Goal: Task Accomplishment & Management: Book appointment/travel/reservation

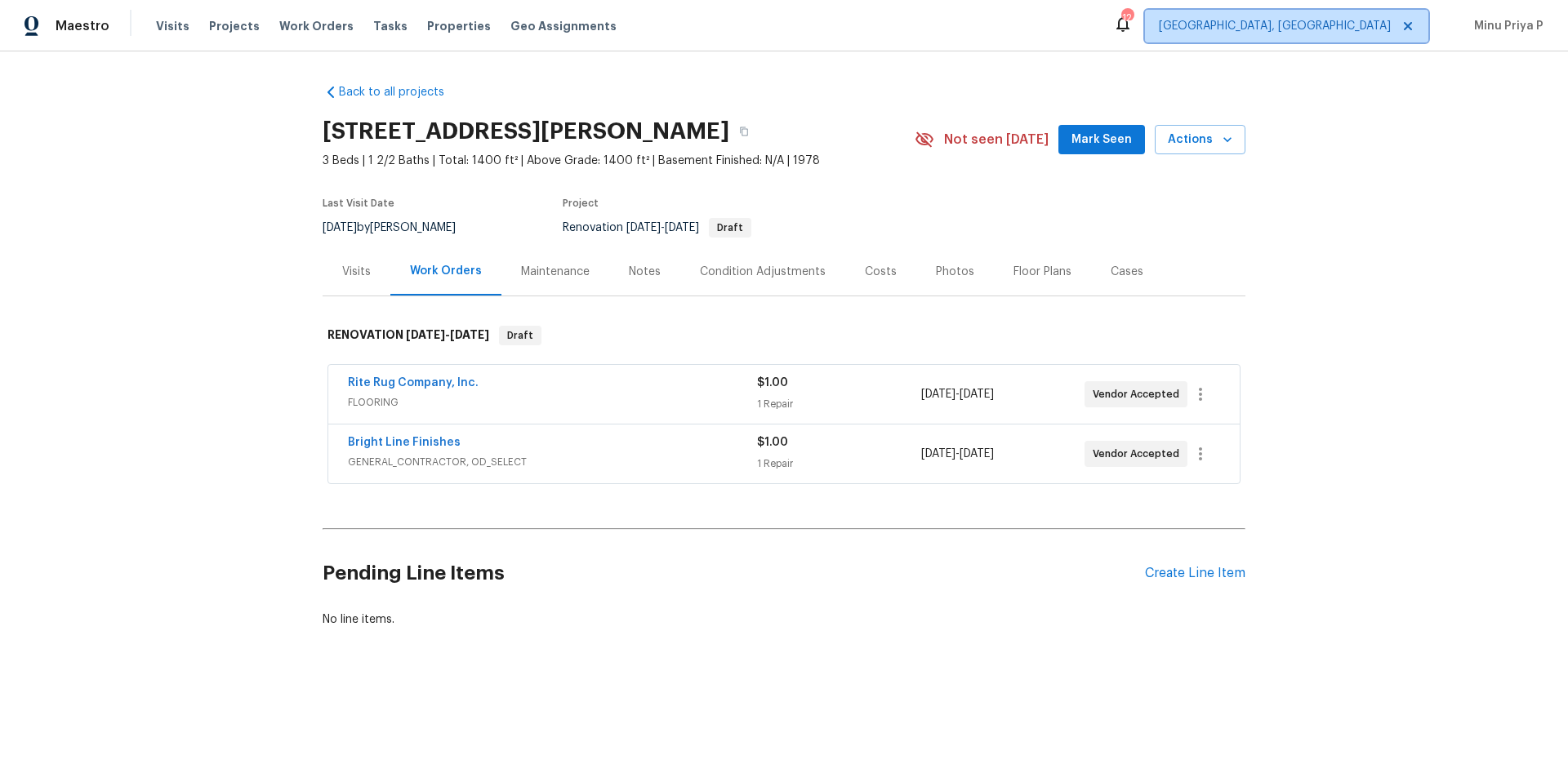
click at [1363, 21] on span "[GEOGRAPHIC_DATA], [GEOGRAPHIC_DATA]" at bounding box center [1274, 26] width 232 height 16
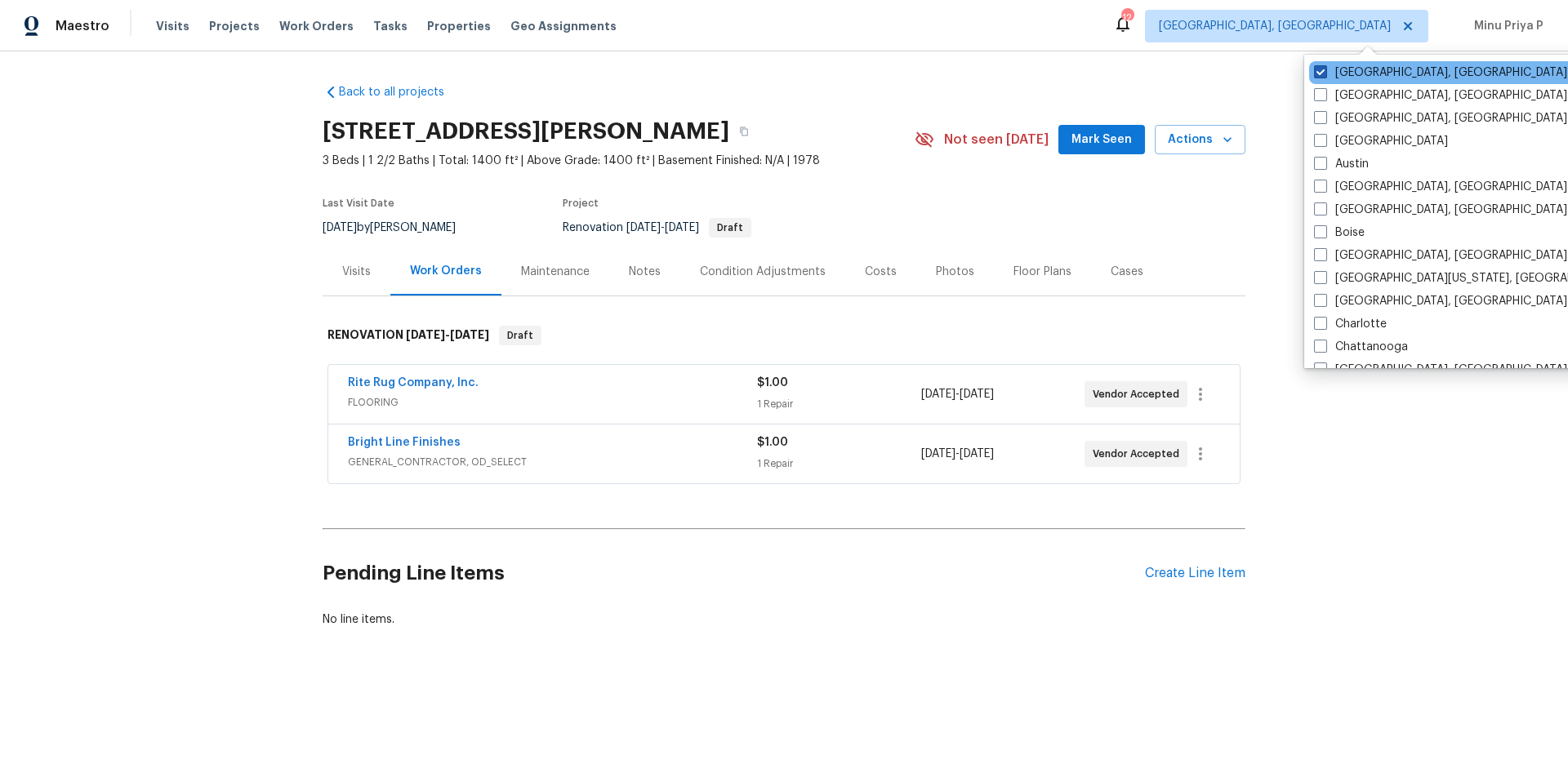
click at [1336, 74] on label "[GEOGRAPHIC_DATA], [GEOGRAPHIC_DATA]" at bounding box center [1441, 72] width 253 height 16
click at [1325, 74] on input "[GEOGRAPHIC_DATA], [GEOGRAPHIC_DATA]" at bounding box center [1320, 70] width 10 height 10
checkbox input "false"
checkbox input "true"
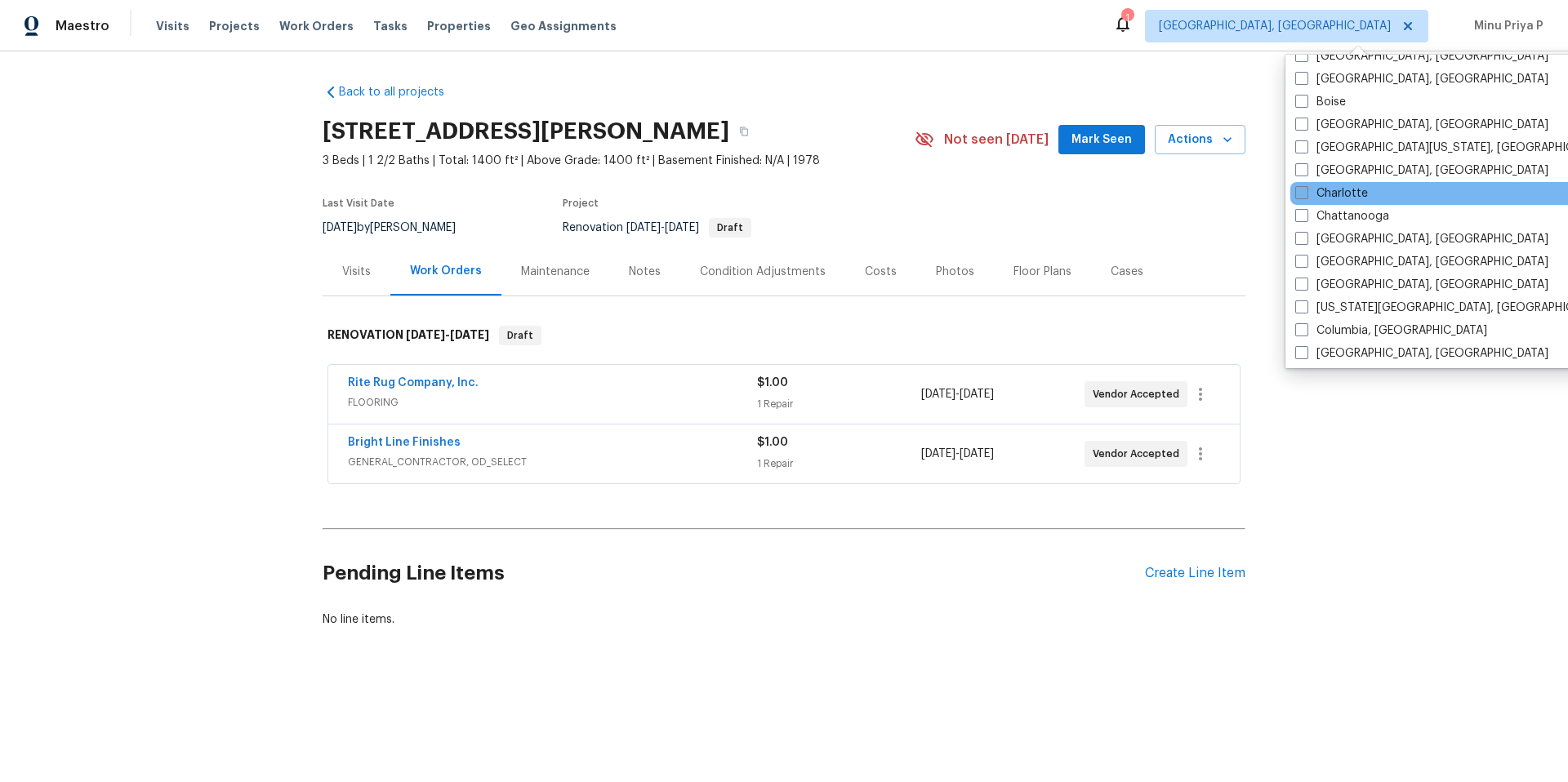
scroll to position [137, 0]
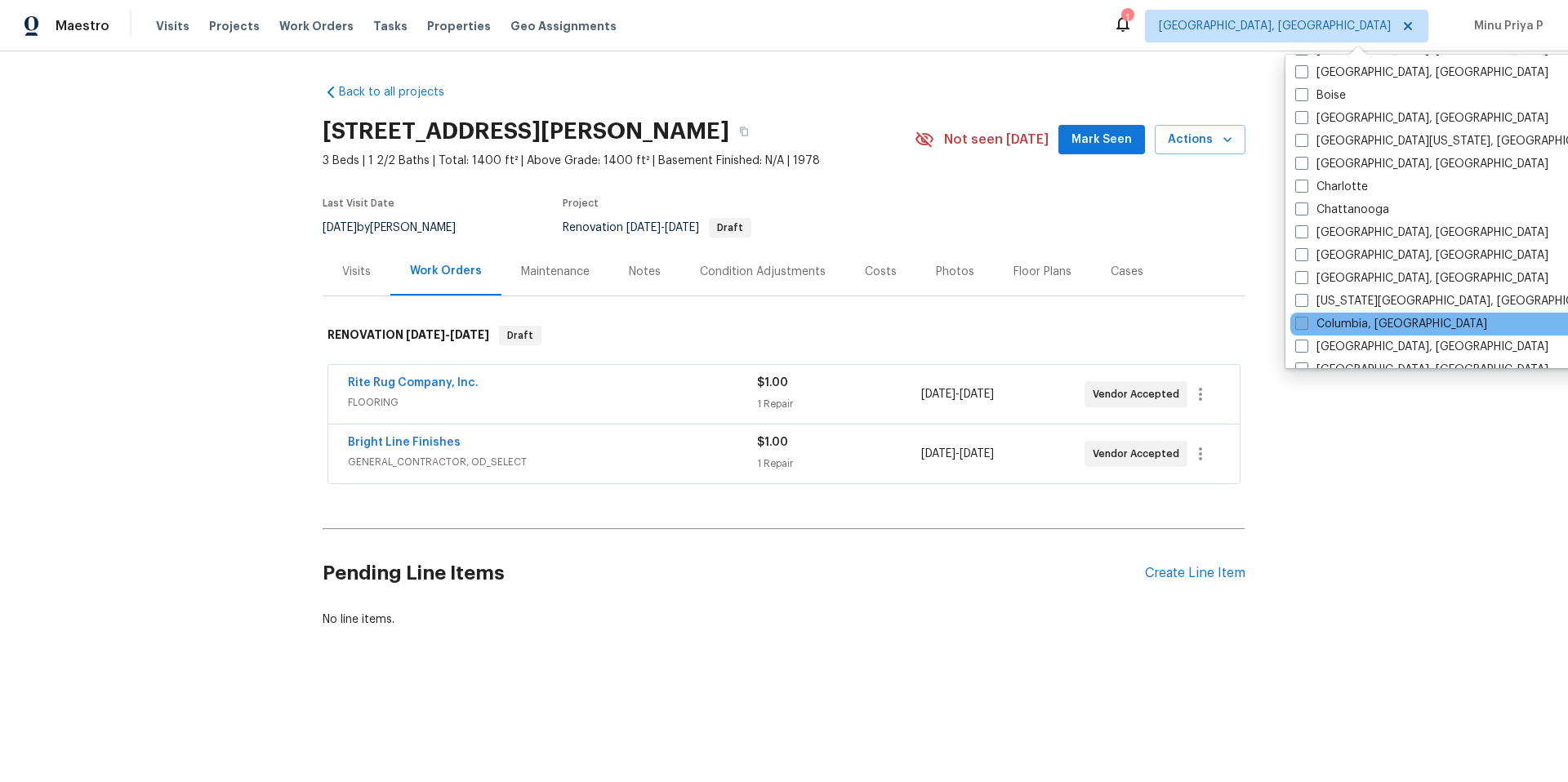
click at [1304, 320] on span at bounding box center [1302, 323] width 13 height 13
click at [1304, 320] on input "Columbia, [GEOGRAPHIC_DATA]" at bounding box center [1301, 321] width 10 height 10
checkbox input "true"
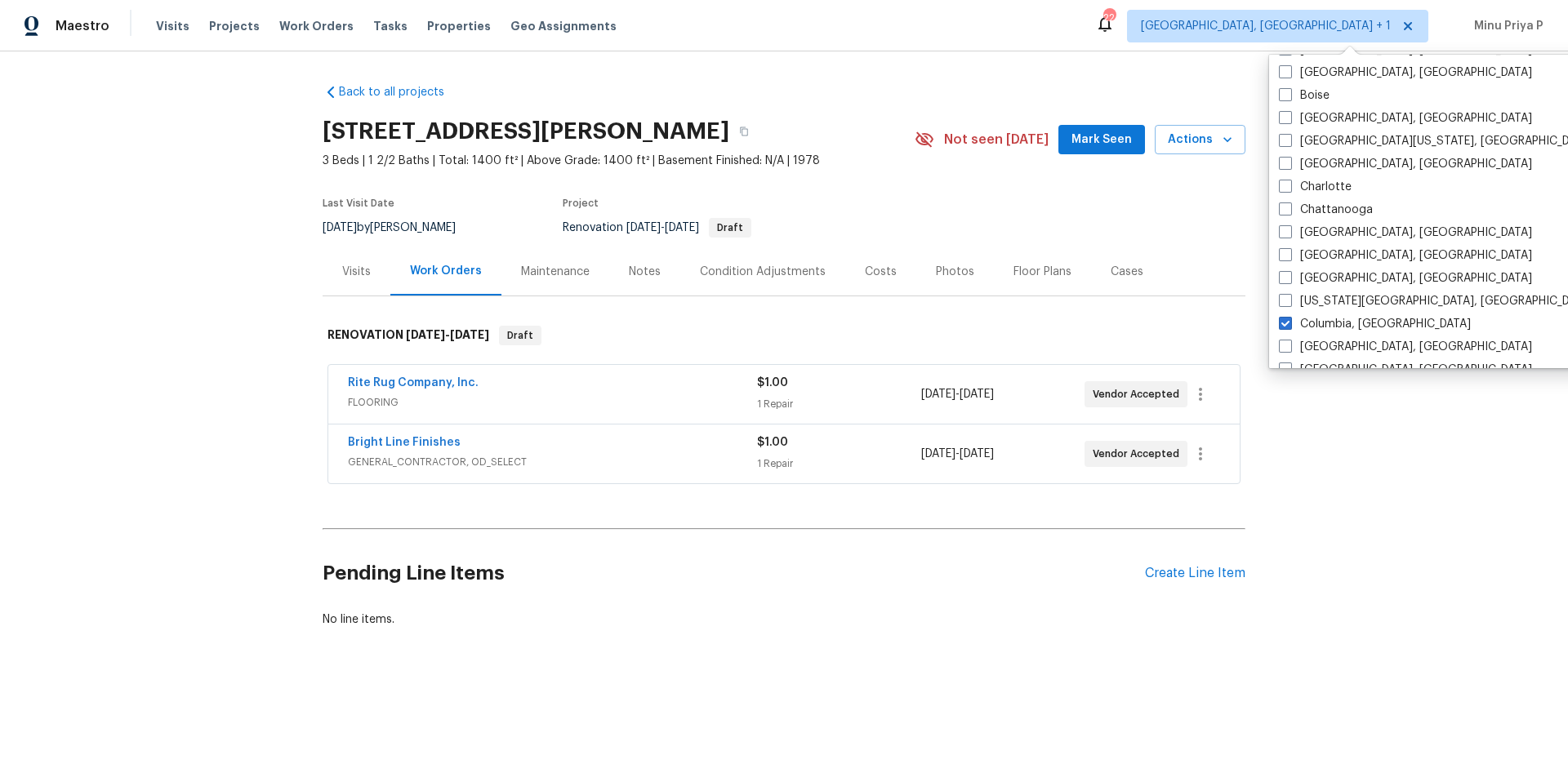
click at [1171, 258] on div "Visits Work Orders Maintenance Notes Condition Adjustments Costs Photos Floor P…" at bounding box center [784, 271] width 923 height 49
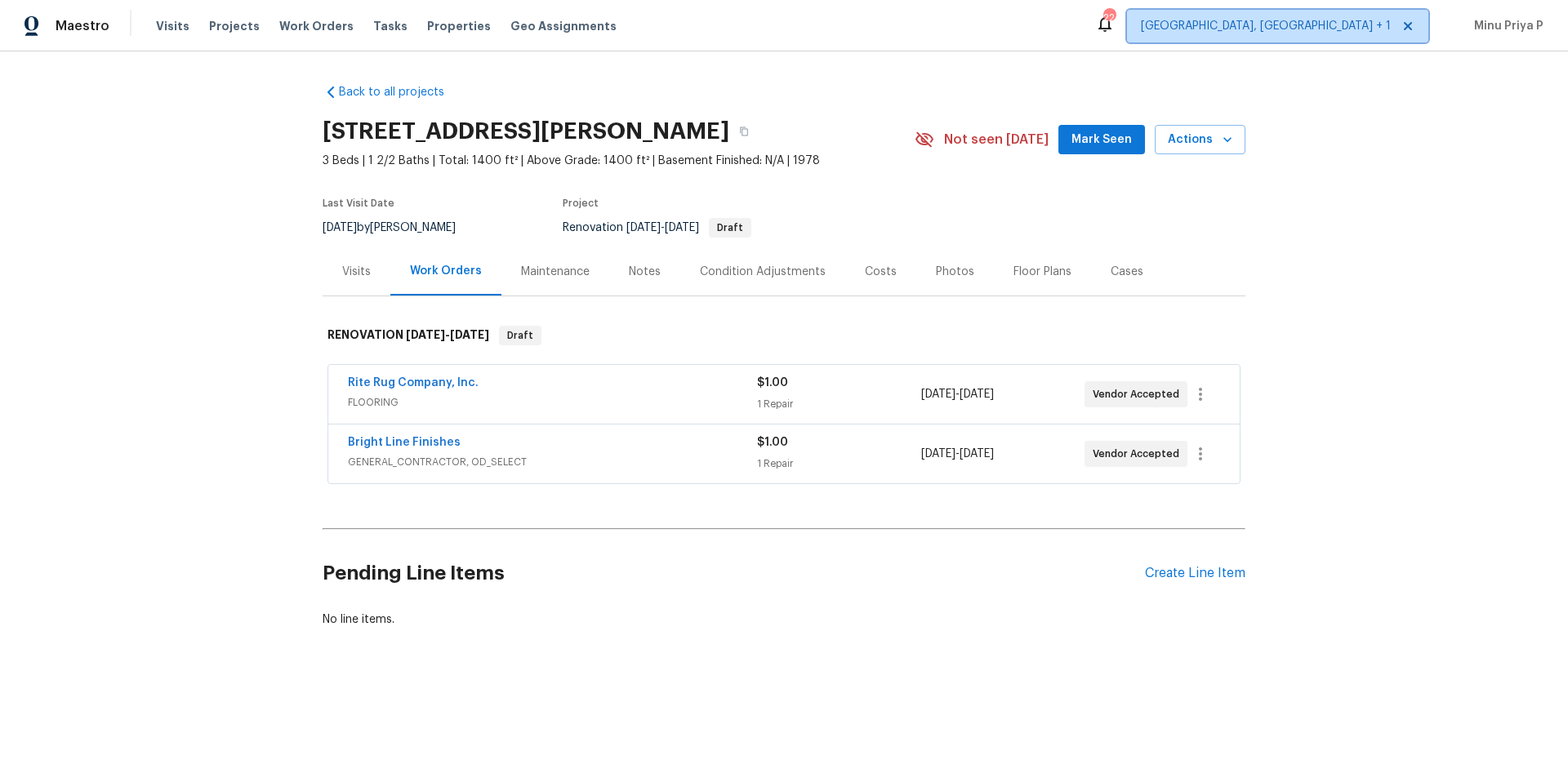
click at [1327, 31] on span "[GEOGRAPHIC_DATA], [GEOGRAPHIC_DATA] + 1" at bounding box center [1266, 26] width 250 height 16
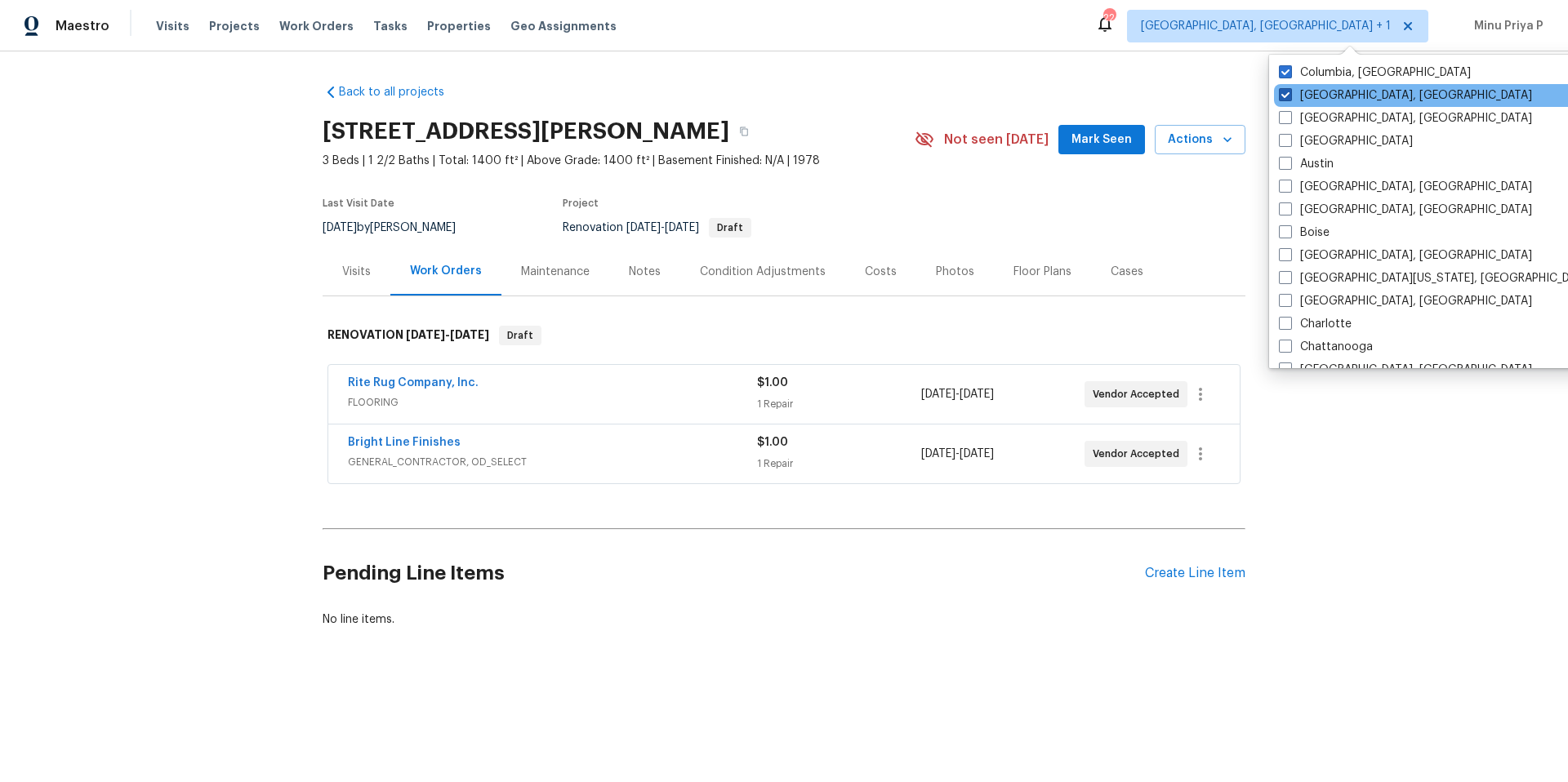
click at [1304, 96] on label "[GEOGRAPHIC_DATA], [GEOGRAPHIC_DATA]" at bounding box center [1406, 95] width 253 height 16
click at [1290, 96] on input "[GEOGRAPHIC_DATA], [GEOGRAPHIC_DATA]" at bounding box center [1285, 92] width 10 height 10
checkbox input "false"
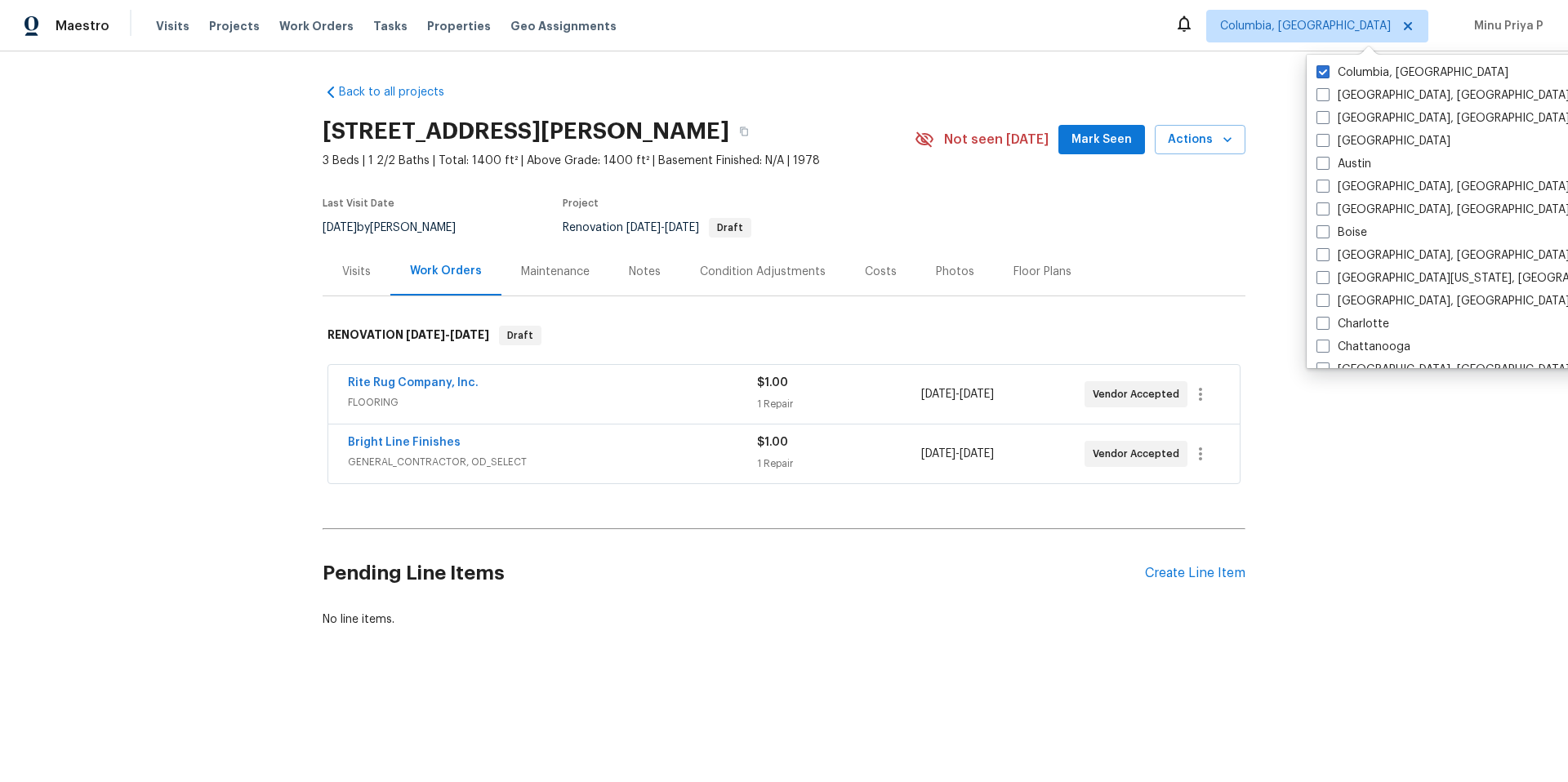
click at [1212, 214] on section "[STREET_ADDRESS][PERSON_NAME] 3 Beds | 1 2/2 Baths | Total: 1400 ft² | Above Gr…" at bounding box center [784, 178] width 923 height 137
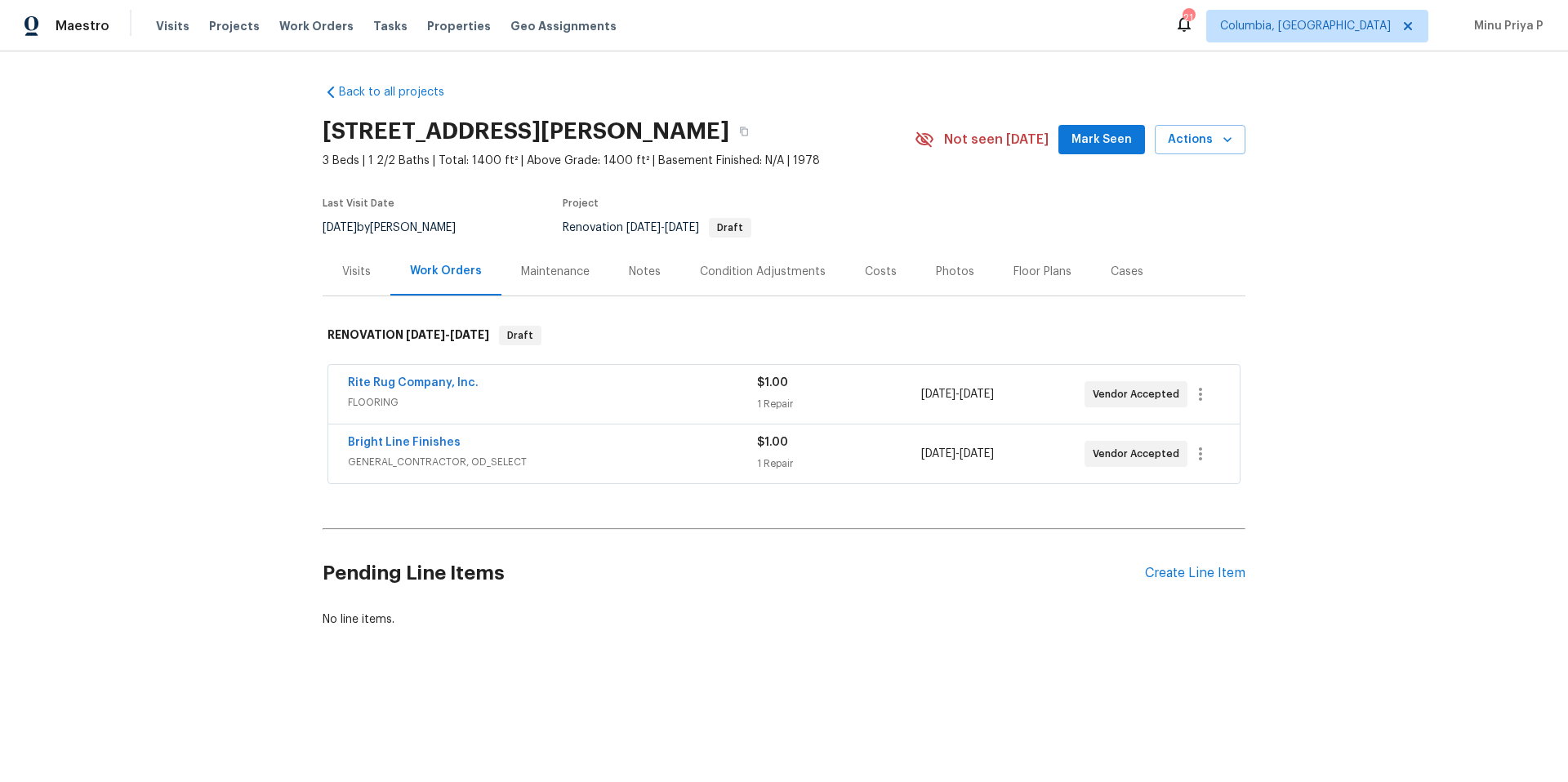
click at [474, 133] on h2 "[STREET_ADDRESS][PERSON_NAME]" at bounding box center [526, 131] width 407 height 16
click at [363, 276] on div "Visits" at bounding box center [356, 271] width 28 height 16
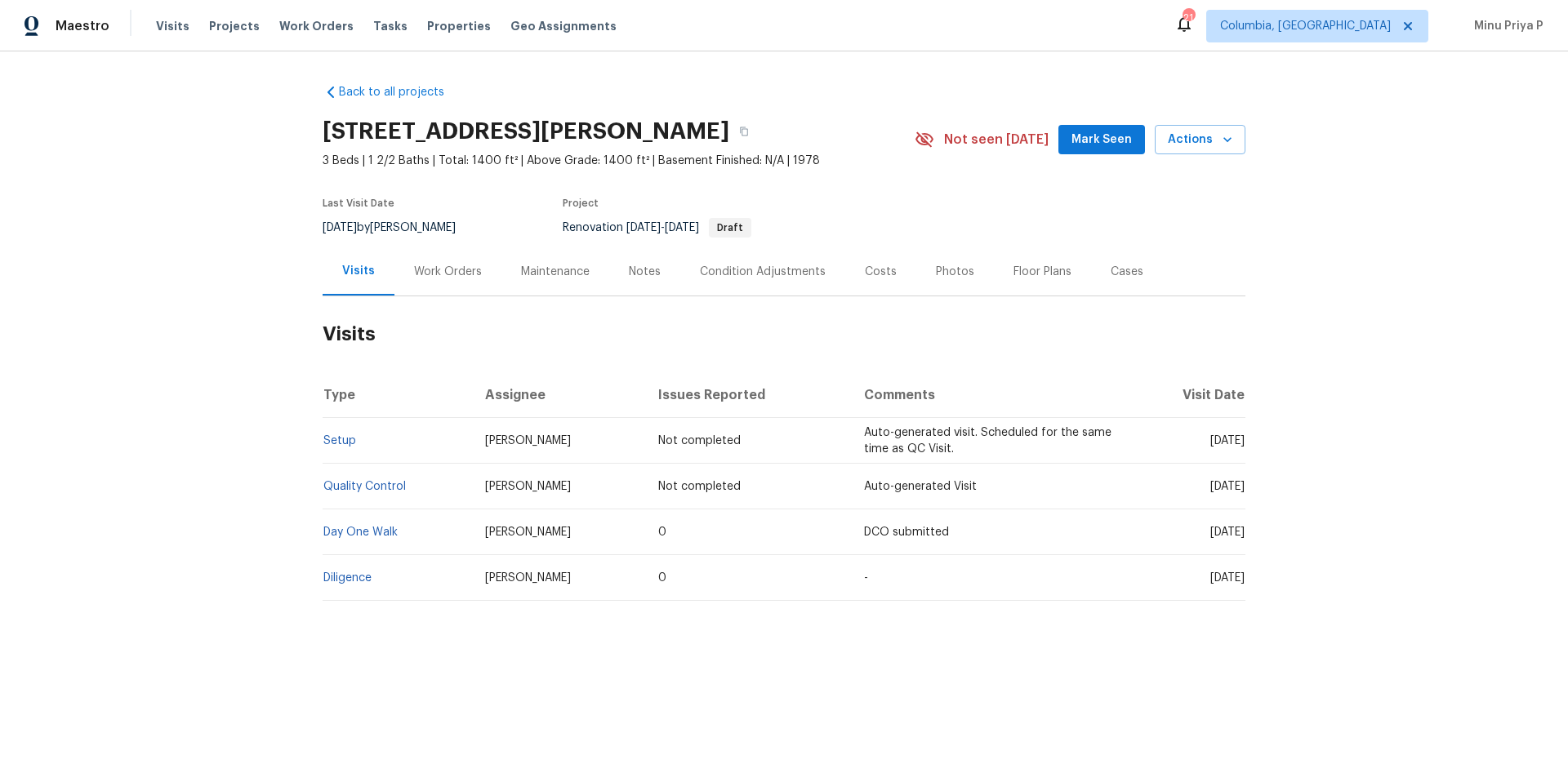
click at [451, 278] on div "Work Orders" at bounding box center [448, 271] width 68 height 16
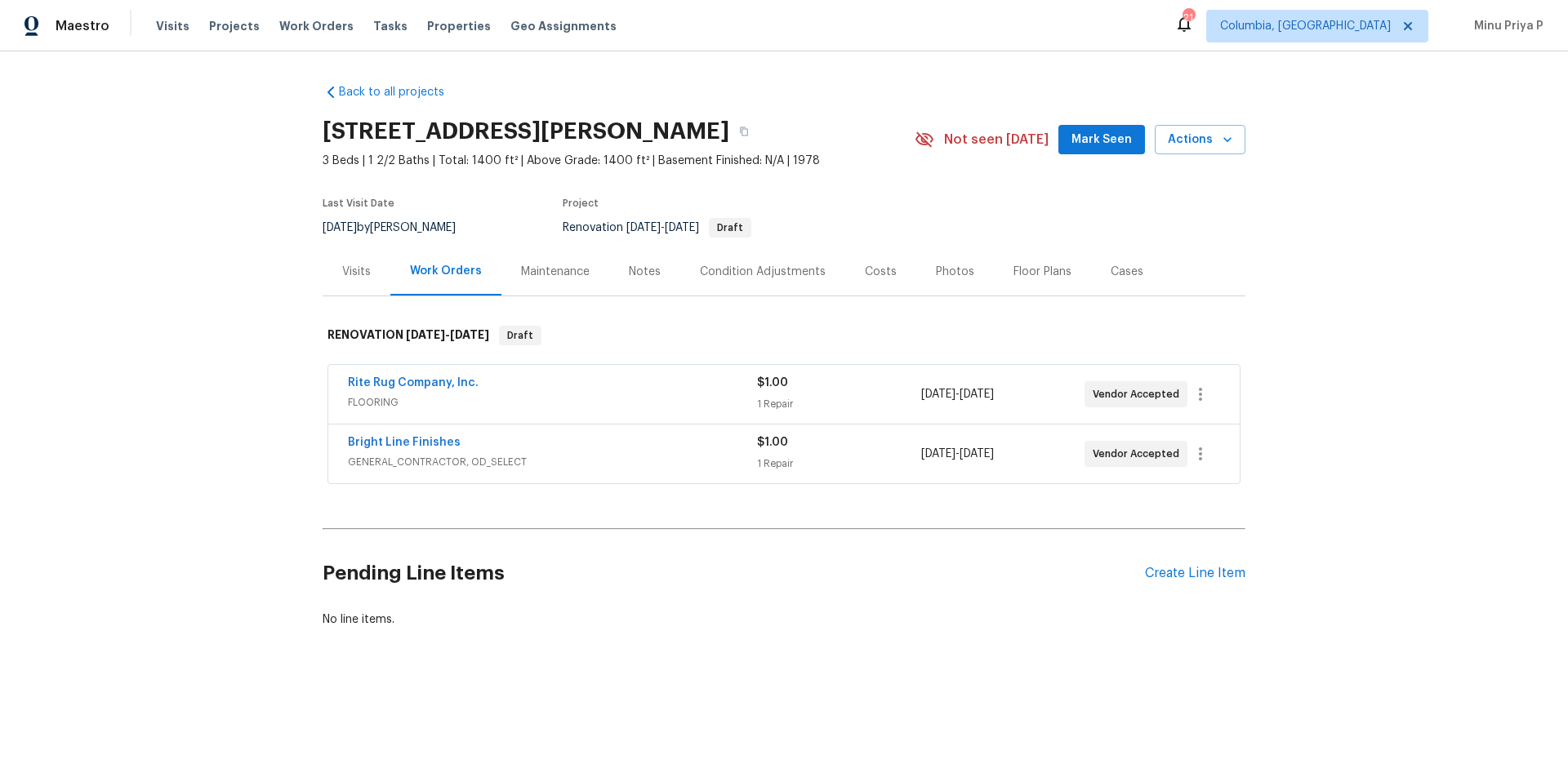
click at [563, 272] on div "Maintenance" at bounding box center [556, 271] width 69 height 16
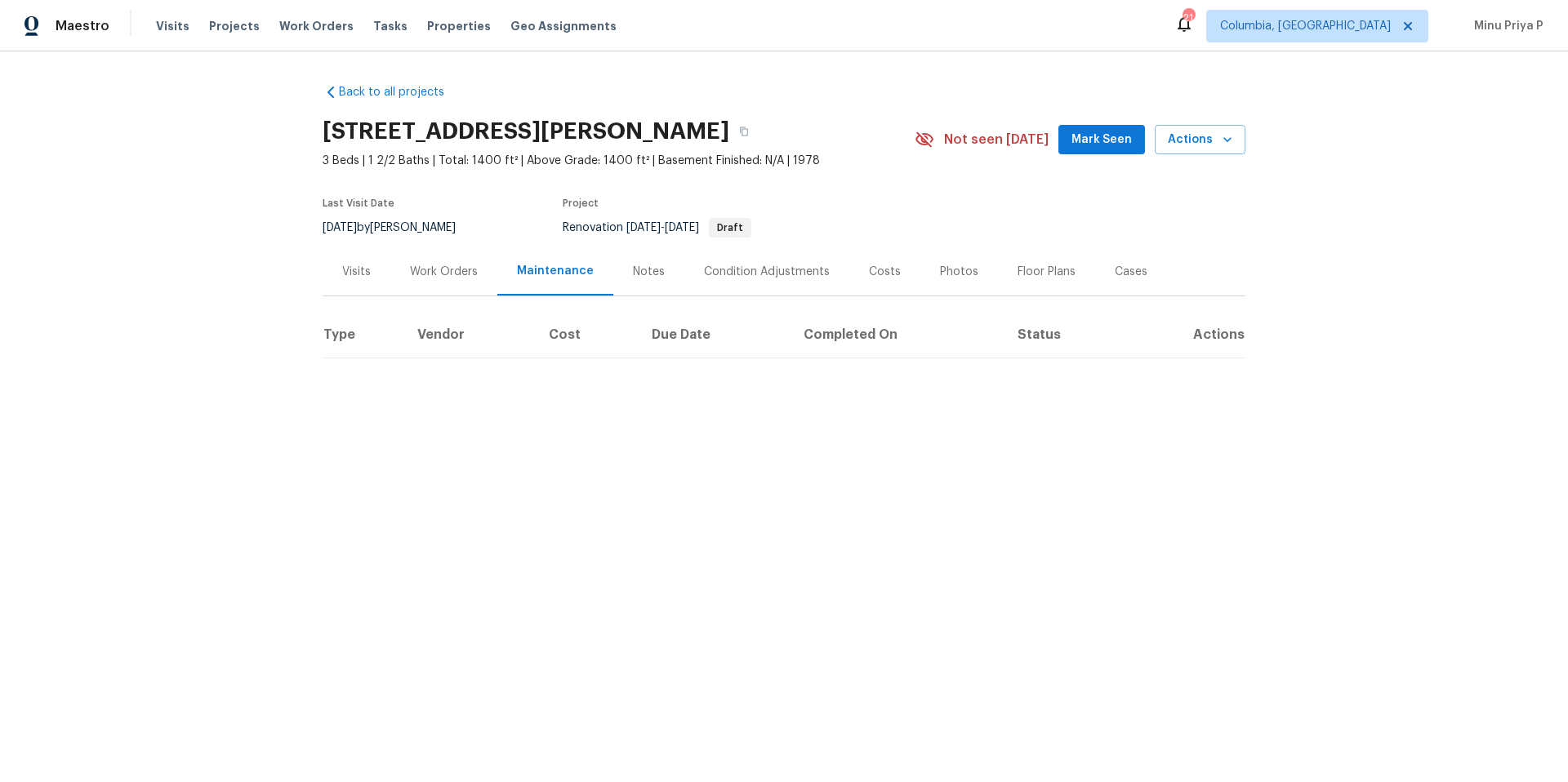
click at [636, 270] on div "Notes" at bounding box center [649, 271] width 32 height 16
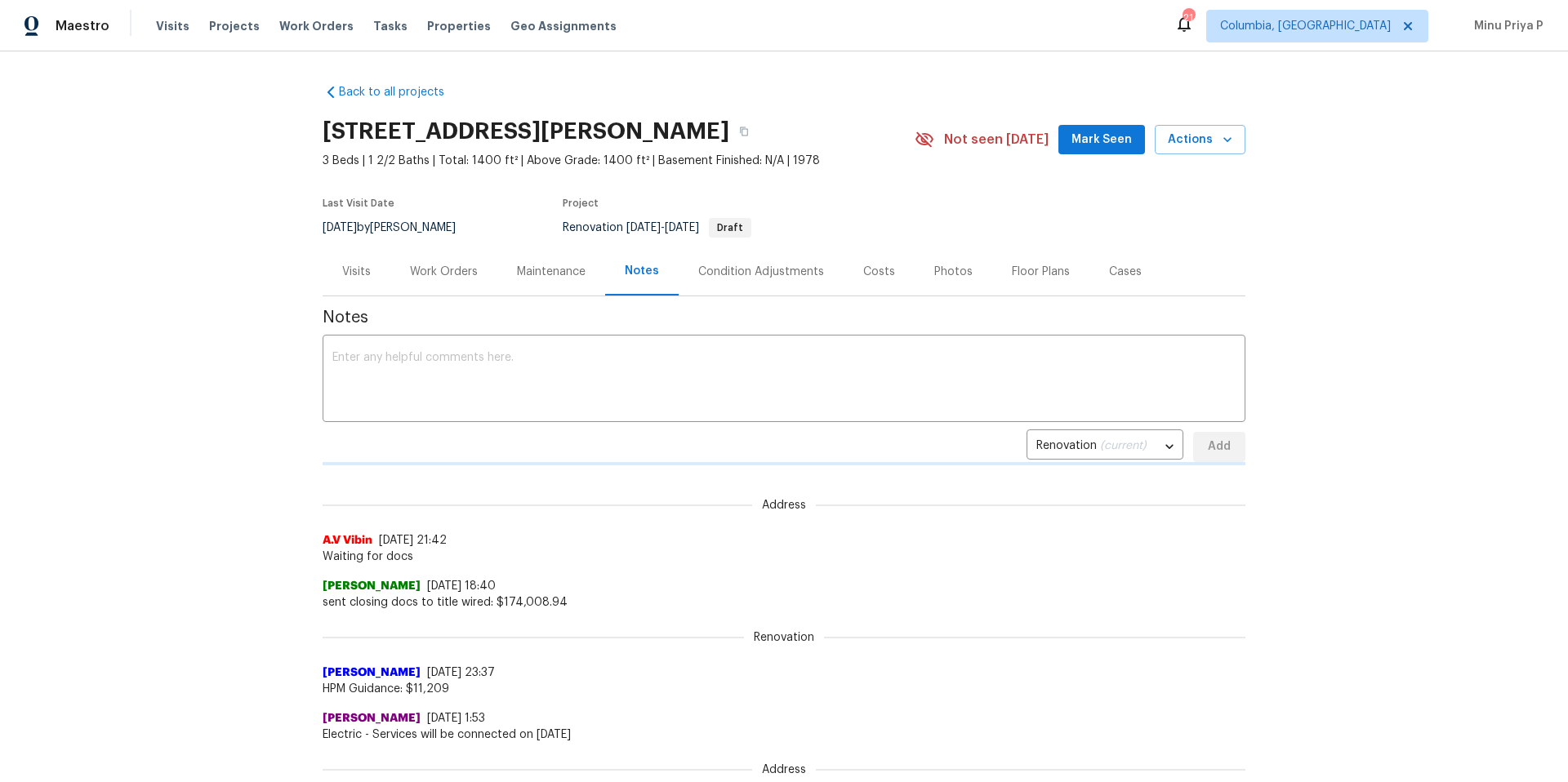
click at [785, 275] on div "Condition Adjustments" at bounding box center [762, 271] width 126 height 16
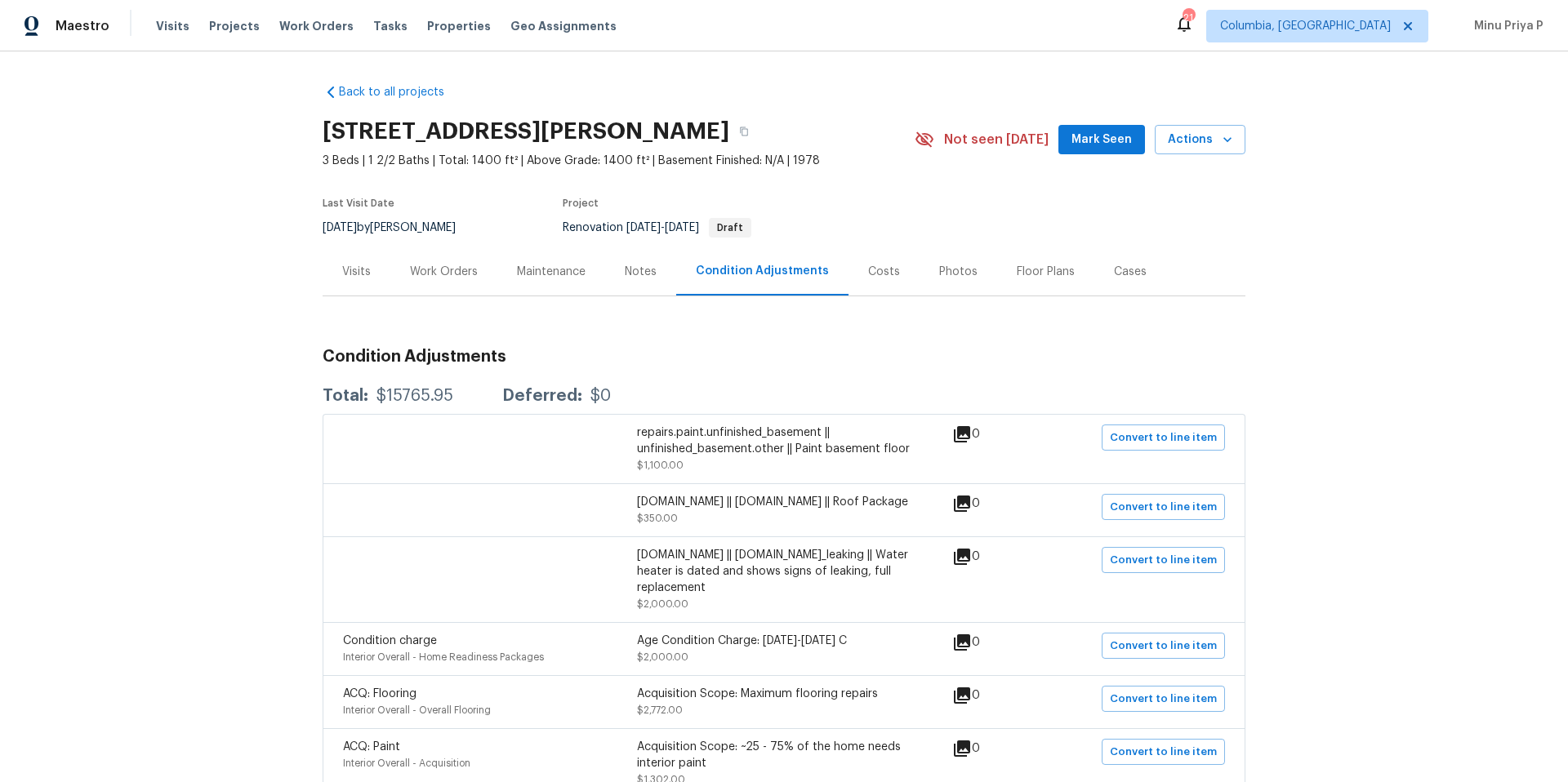
click at [890, 276] on div "Costs" at bounding box center [884, 271] width 71 height 48
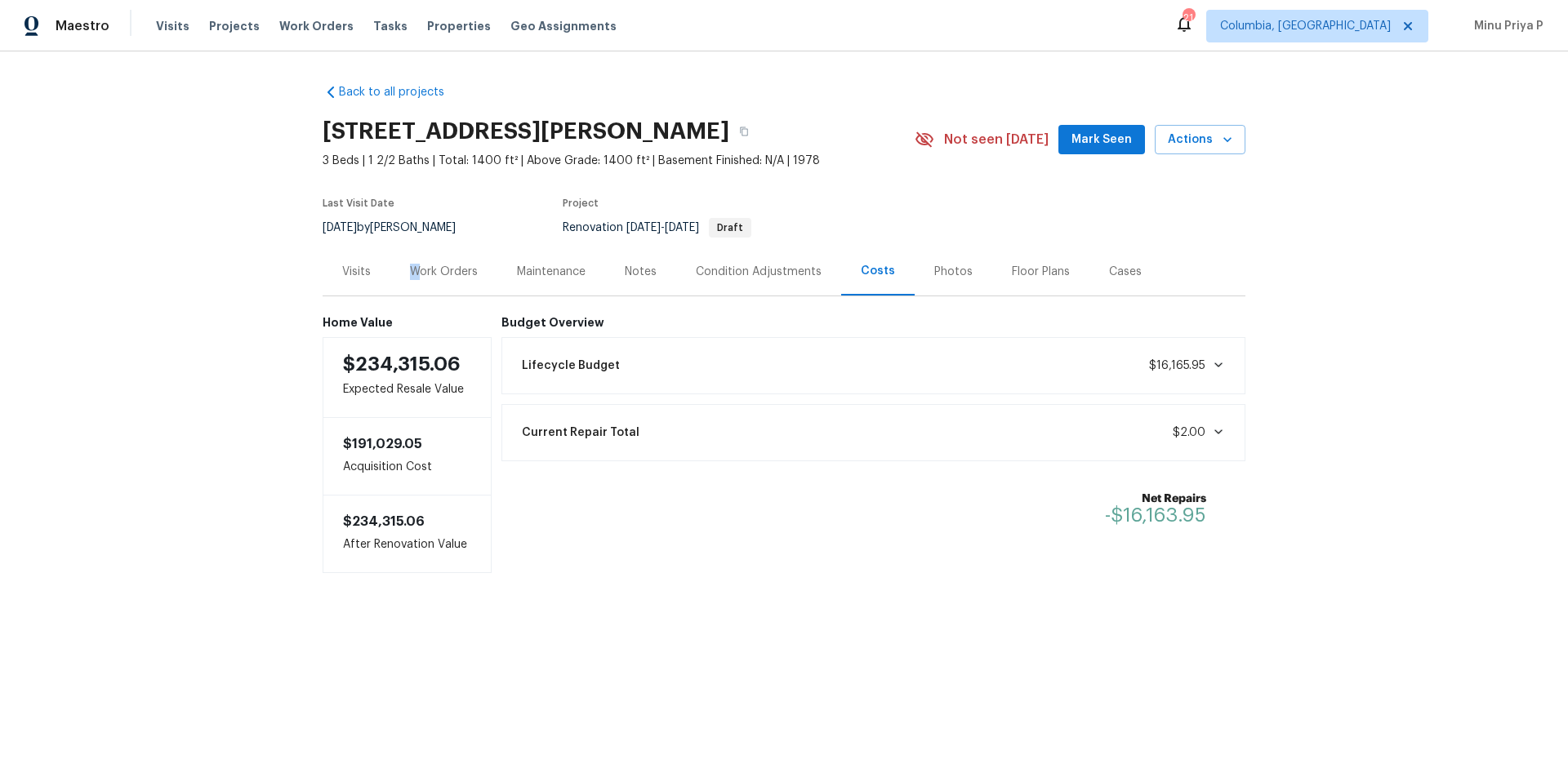
click at [416, 264] on div "Work Orders" at bounding box center [444, 271] width 68 height 16
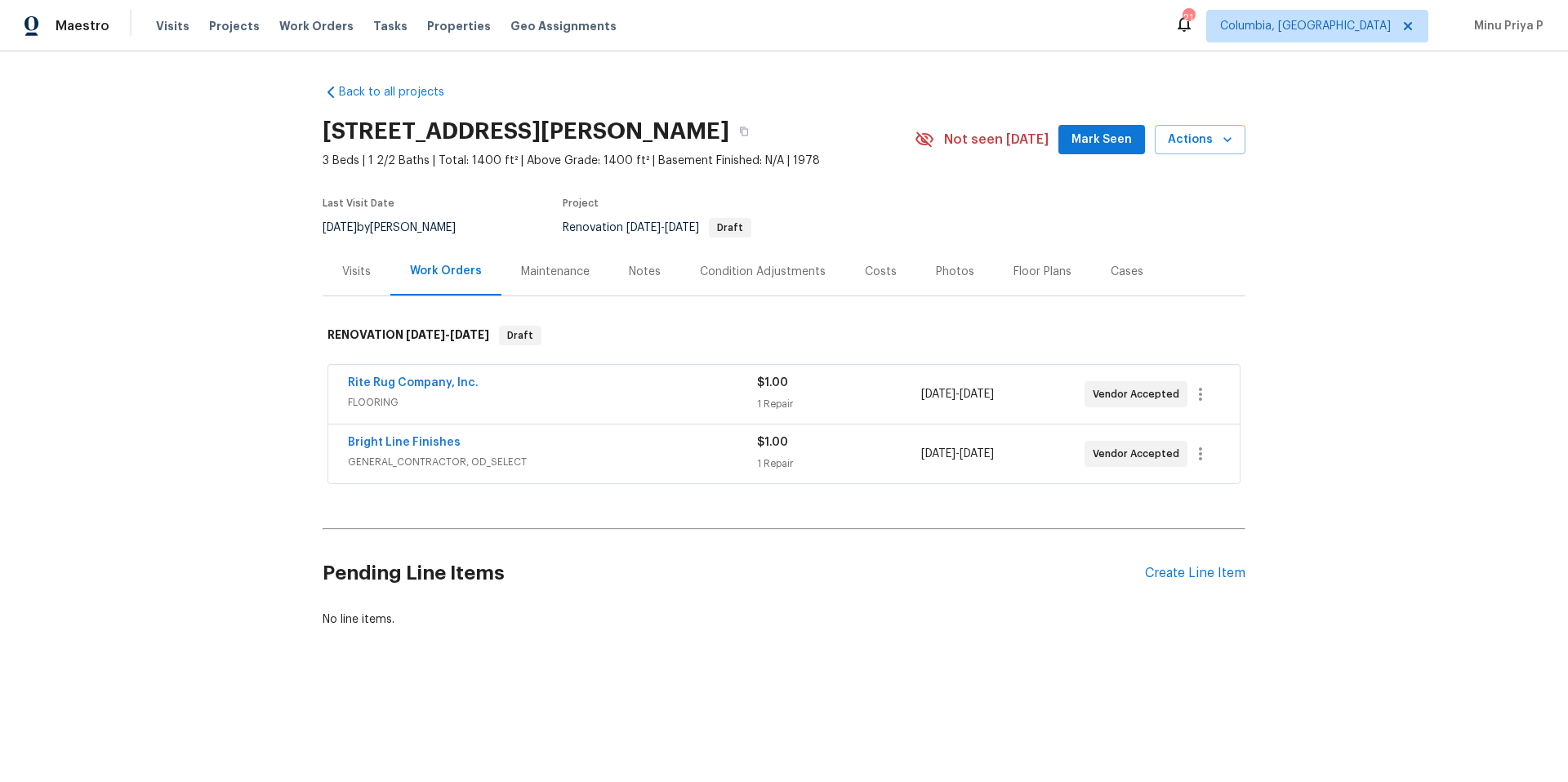
click at [344, 267] on div "Visits" at bounding box center [356, 271] width 28 height 16
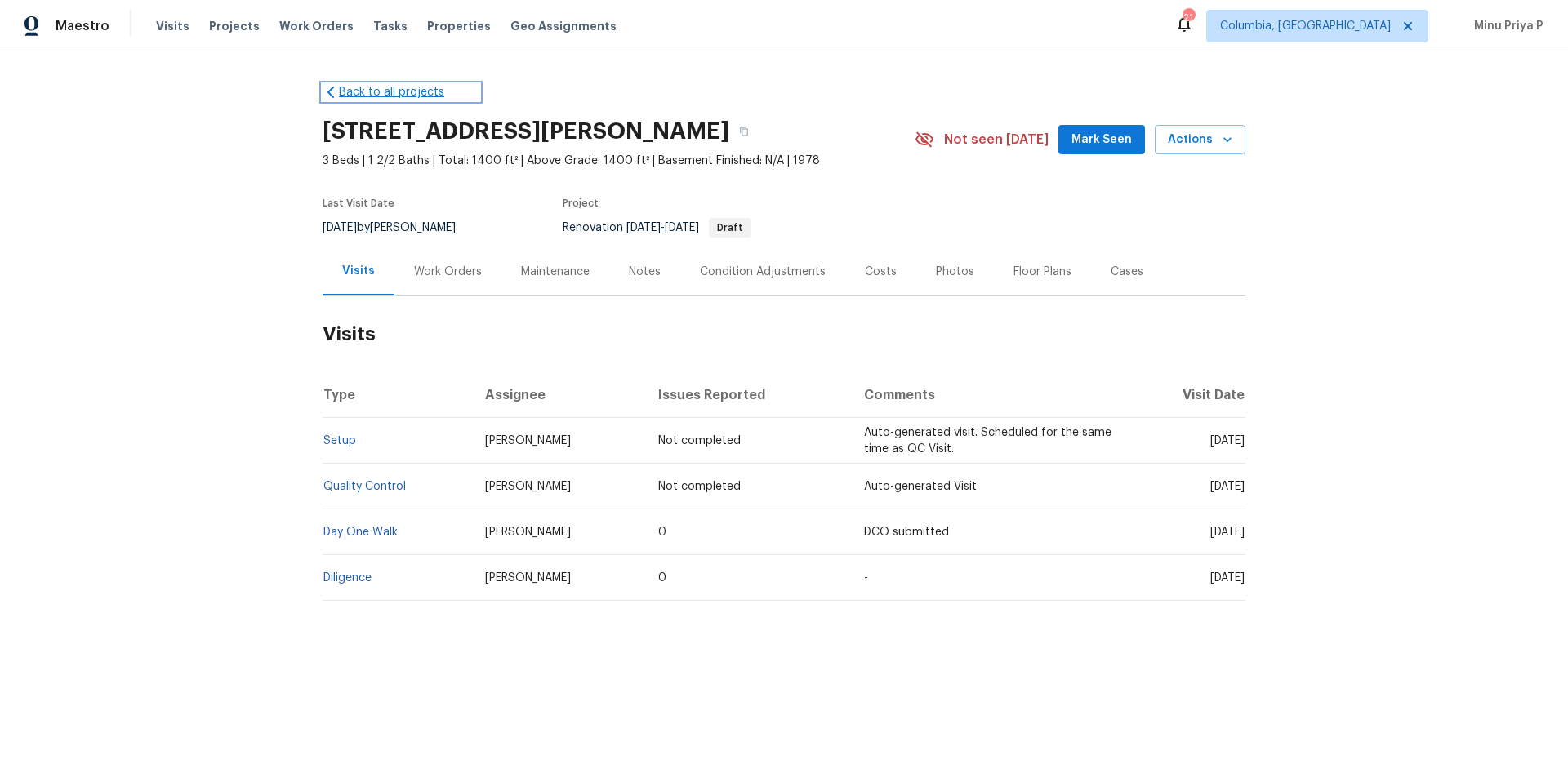
click at [355, 90] on link "Back to all projects" at bounding box center [401, 92] width 157 height 16
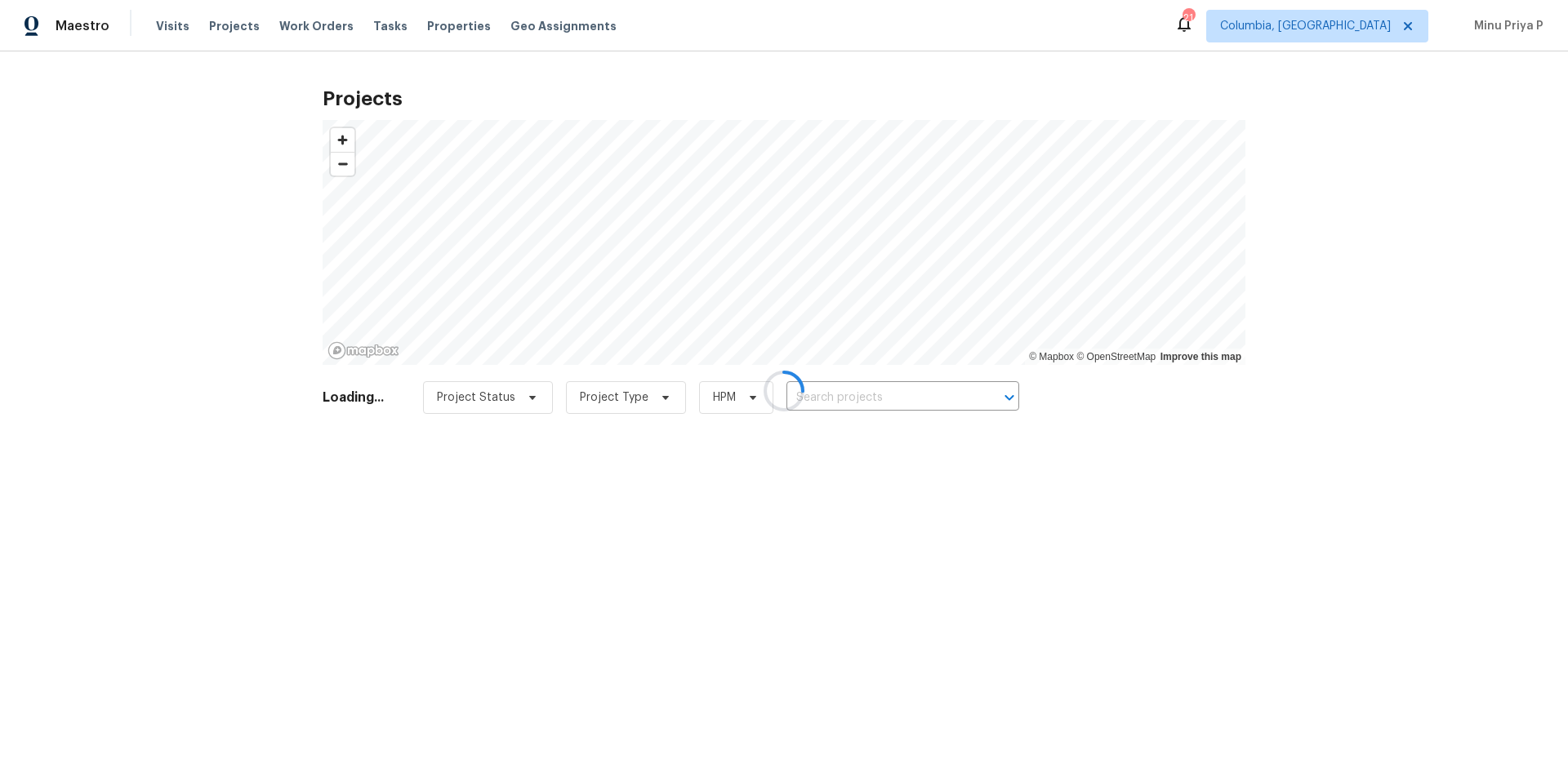
click at [159, 34] on div at bounding box center [784, 391] width 1568 height 782
click at [164, 24] on div at bounding box center [784, 391] width 1568 height 782
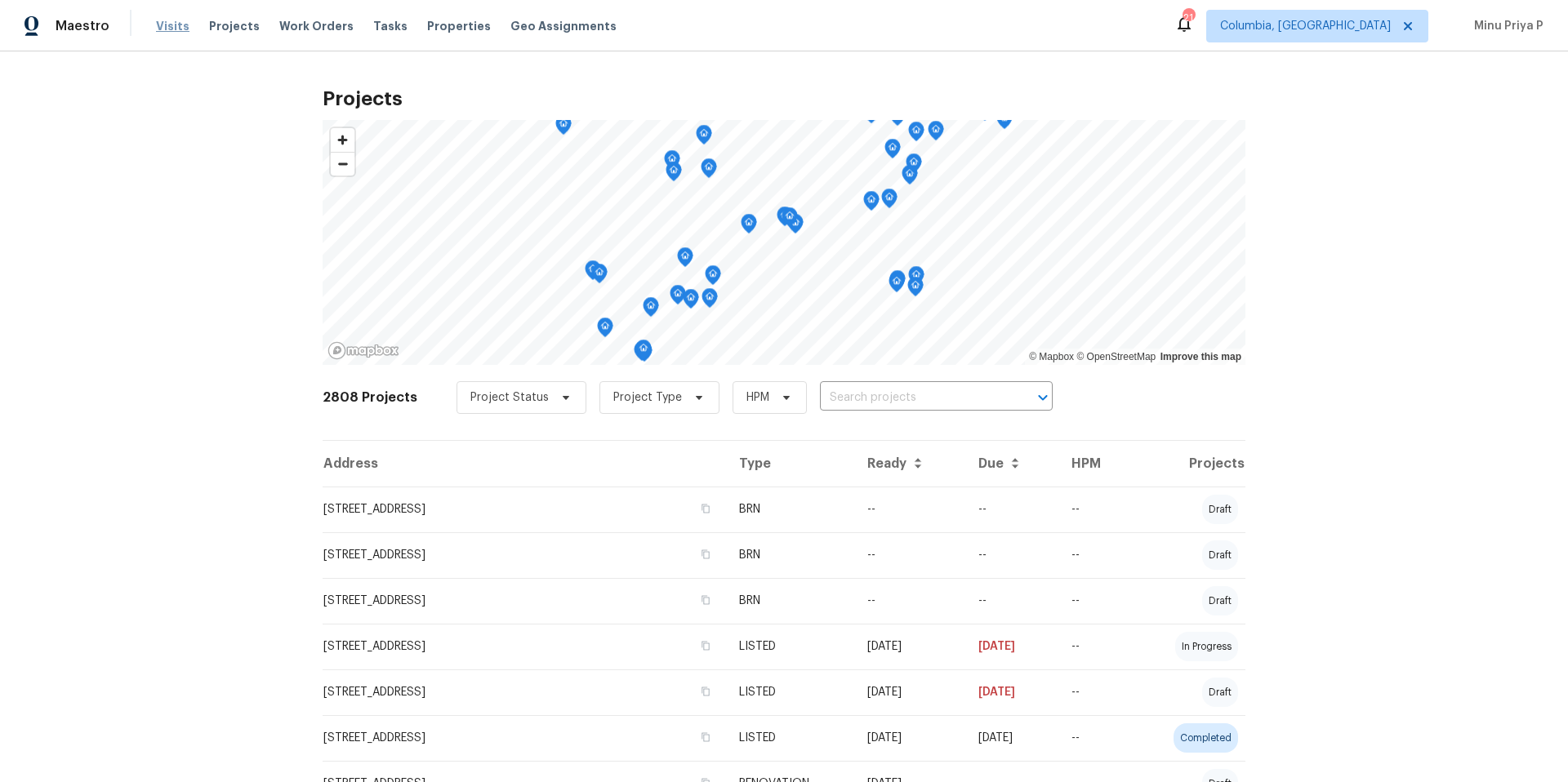
click at [171, 24] on span "Visits" at bounding box center [172, 26] width 34 height 16
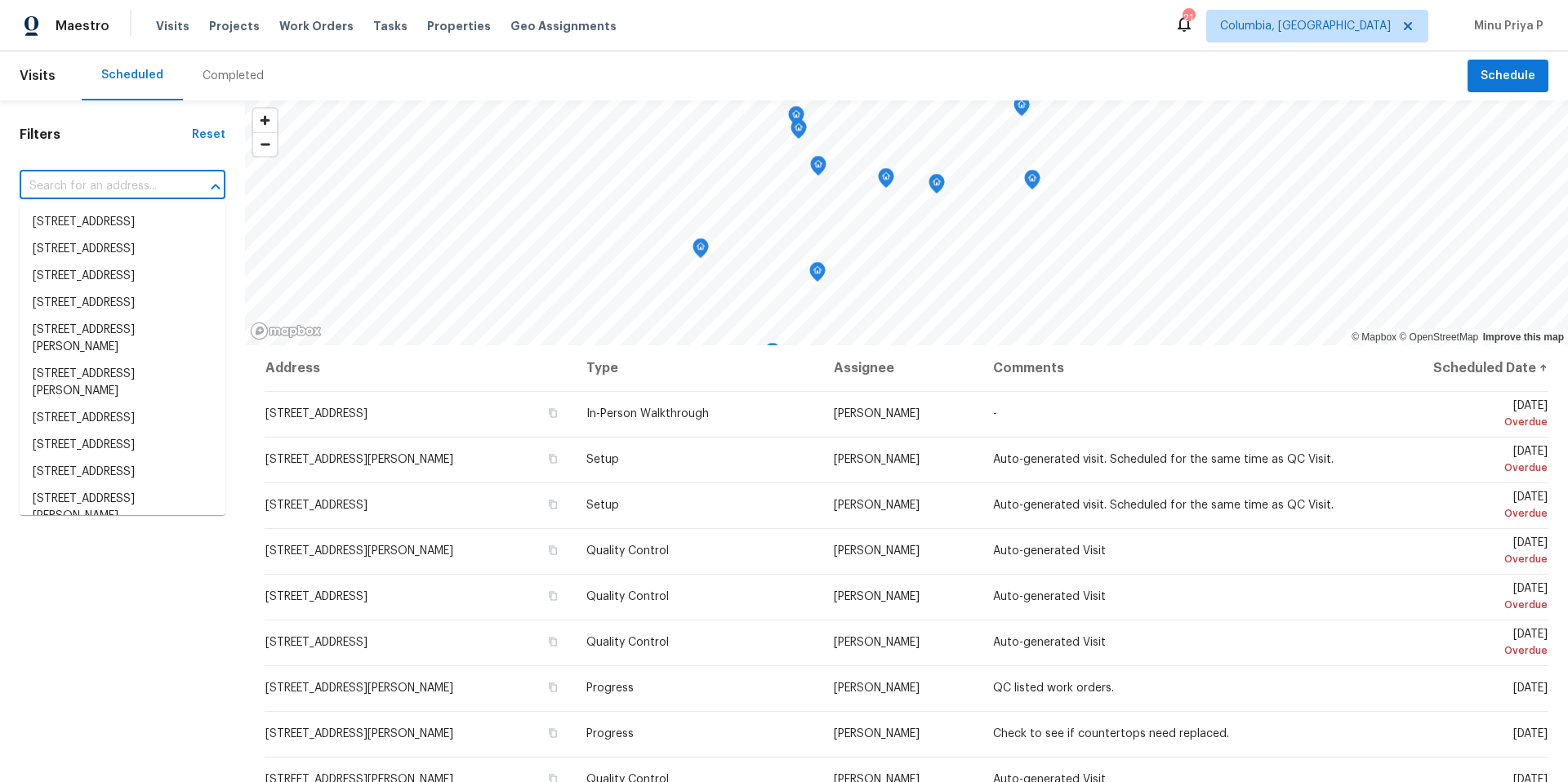
click at [75, 192] on input "text" at bounding box center [100, 186] width 160 height 25
paste input "[STREET_ADDRESS][PERSON_NAME]"
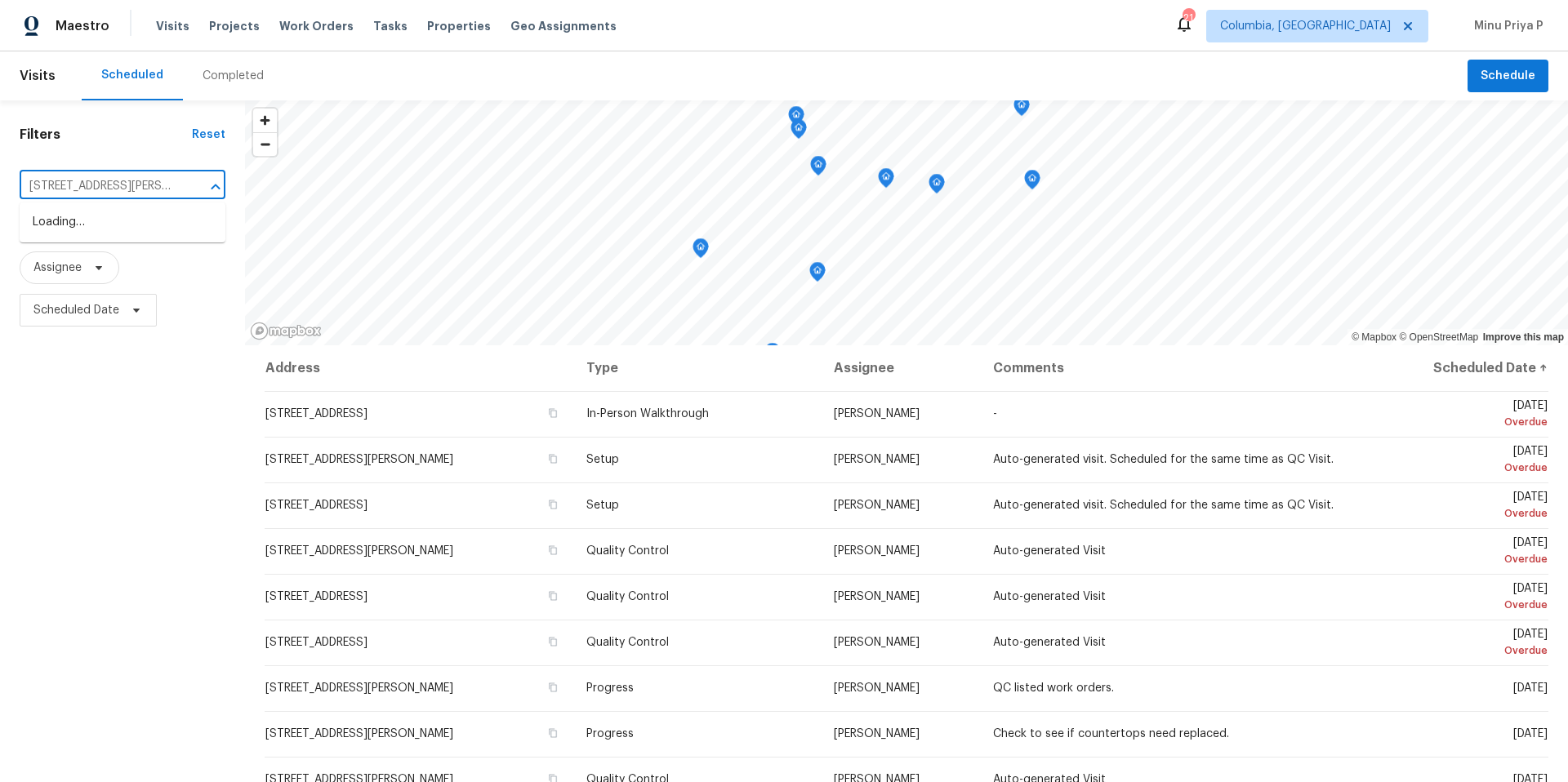
scroll to position [0, 49]
drag, startPoint x: 182, startPoint y: 189, endPoint x: 78, endPoint y: 187, distance: 104.0
click at [78, 186] on div "[STREET_ADDRESS][PERSON_NAME] ​" at bounding box center [122, 186] width 206 height 25
drag, startPoint x: 65, startPoint y: 184, endPoint x: 197, endPoint y: 190, distance: 132.1
click at [197, 190] on div "[STREET_ADDRESS][PERSON_NAME] ​" at bounding box center [122, 186] width 206 height 25
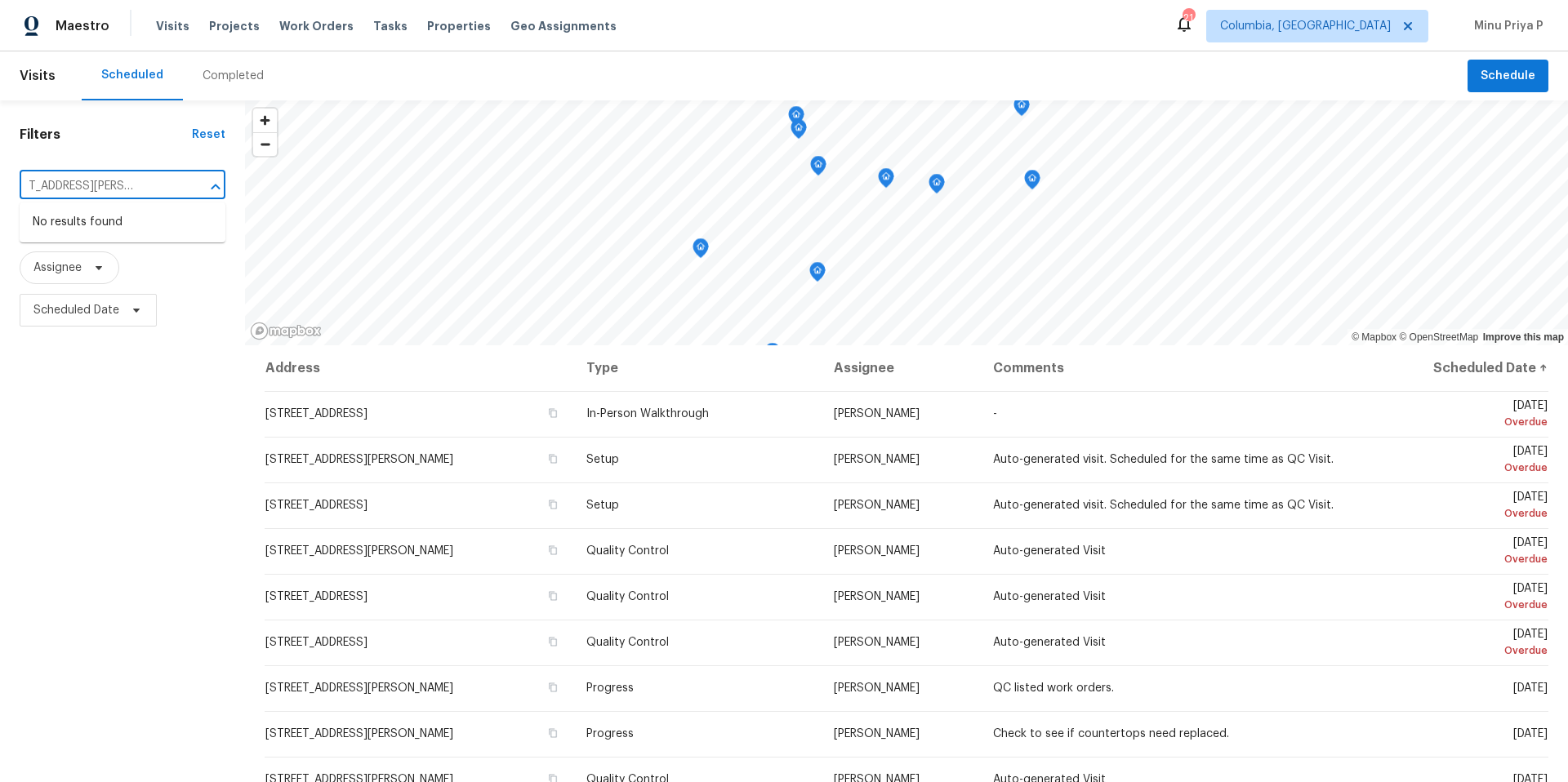
scroll to position [0, 0]
click at [150, 186] on input "3471 [PERSON_NAME] Dr" at bounding box center [100, 186] width 160 height 25
type input "3471 [PERSON_NAME] Dr"
click at [104, 192] on input "text" at bounding box center [100, 186] width 160 height 25
click at [28, 78] on span "Visits" at bounding box center [38, 76] width 36 height 36
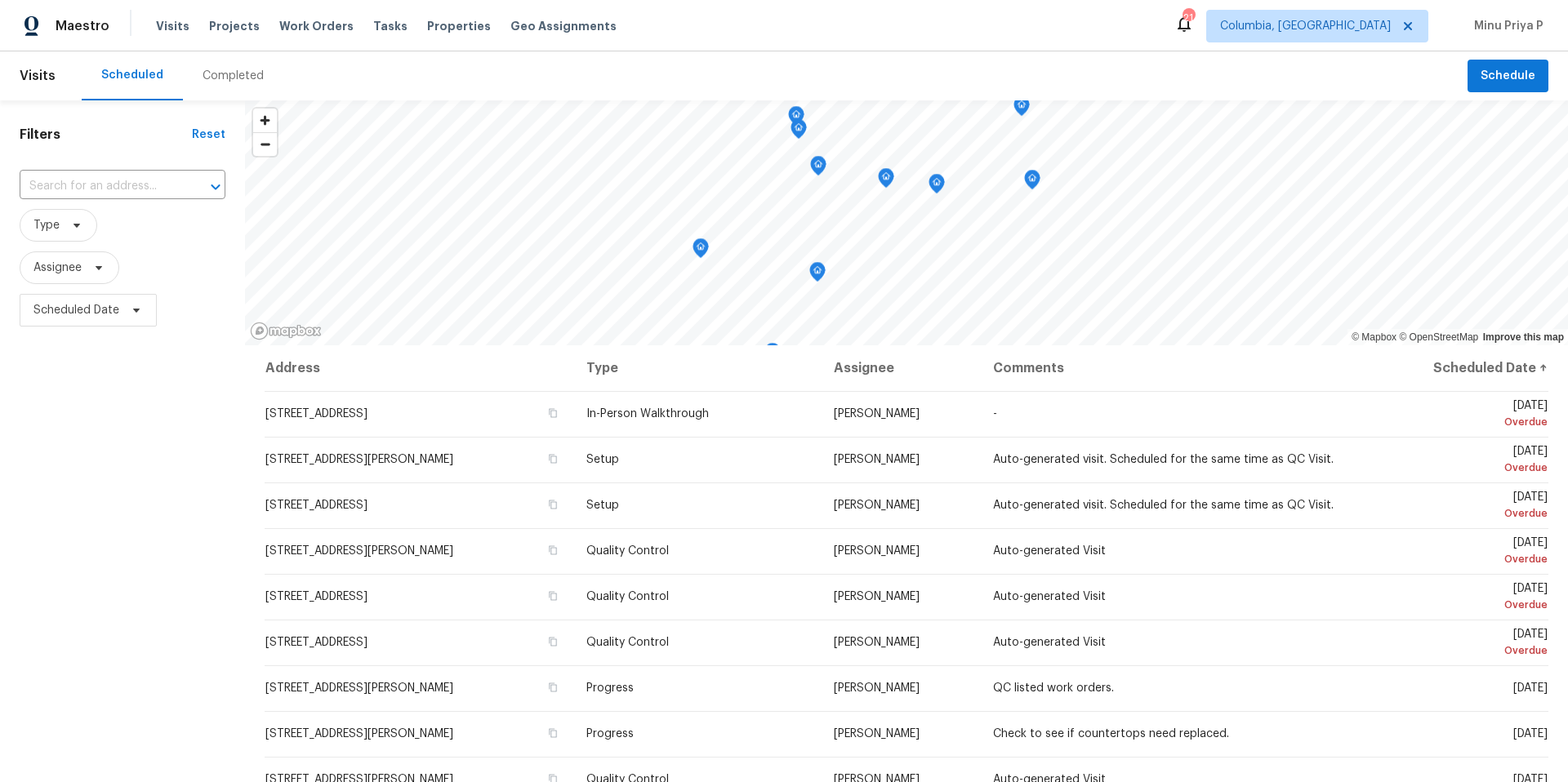
click at [124, 71] on div "Scheduled" at bounding box center [133, 75] width 62 height 16
click at [38, 65] on span "Visits" at bounding box center [38, 76] width 36 height 36
click at [40, 84] on span "Visits" at bounding box center [38, 76] width 36 height 36
click at [128, 76] on div "Scheduled" at bounding box center [133, 75] width 62 height 16
click at [210, 134] on div "Reset" at bounding box center [208, 134] width 34 height 16
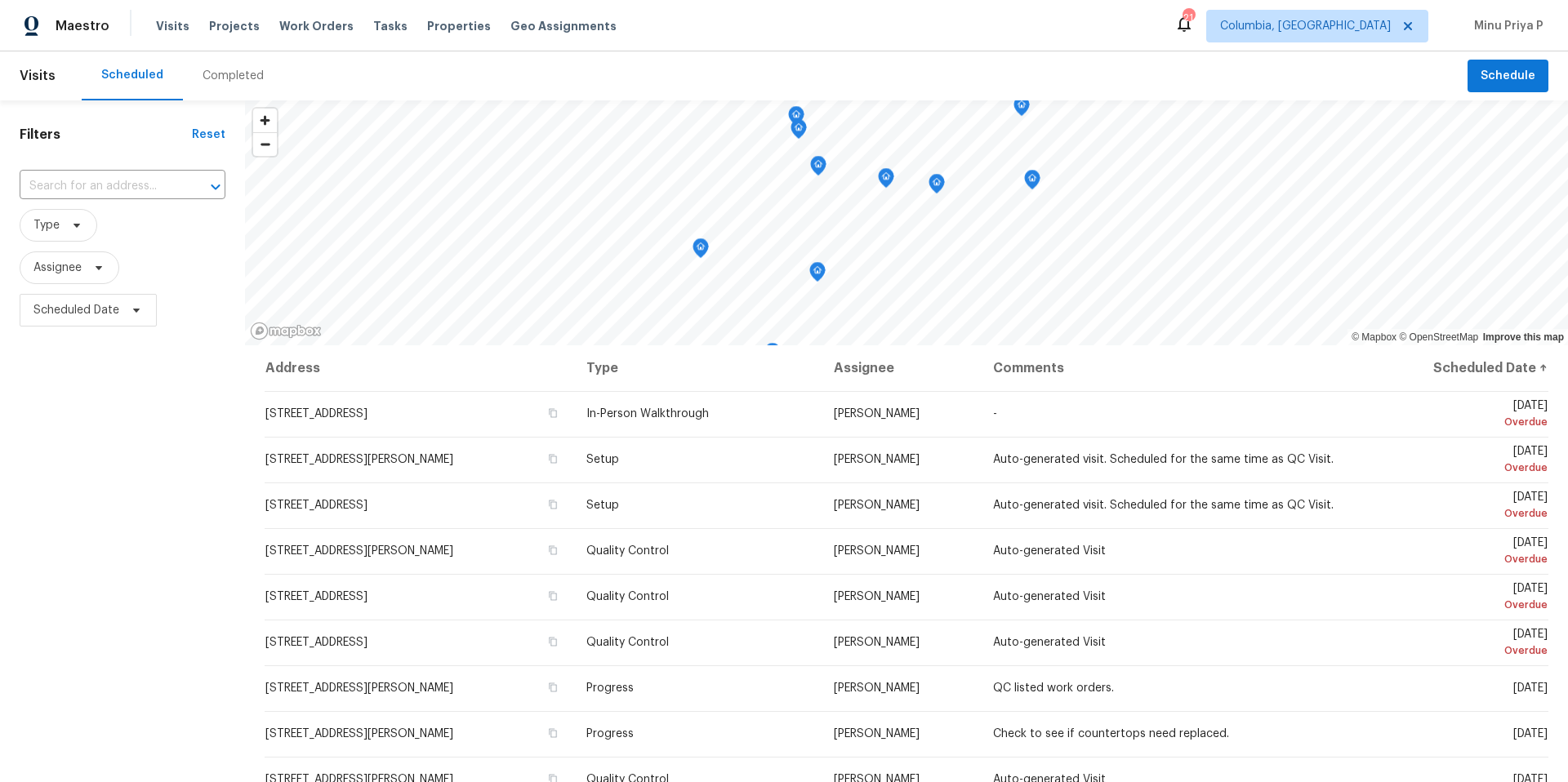
click at [1493, 93] on header "Visits Scheduled Completed Schedule" at bounding box center [784, 76] width 1568 height 49
click at [1493, 83] on span "Schedule" at bounding box center [1509, 77] width 55 height 21
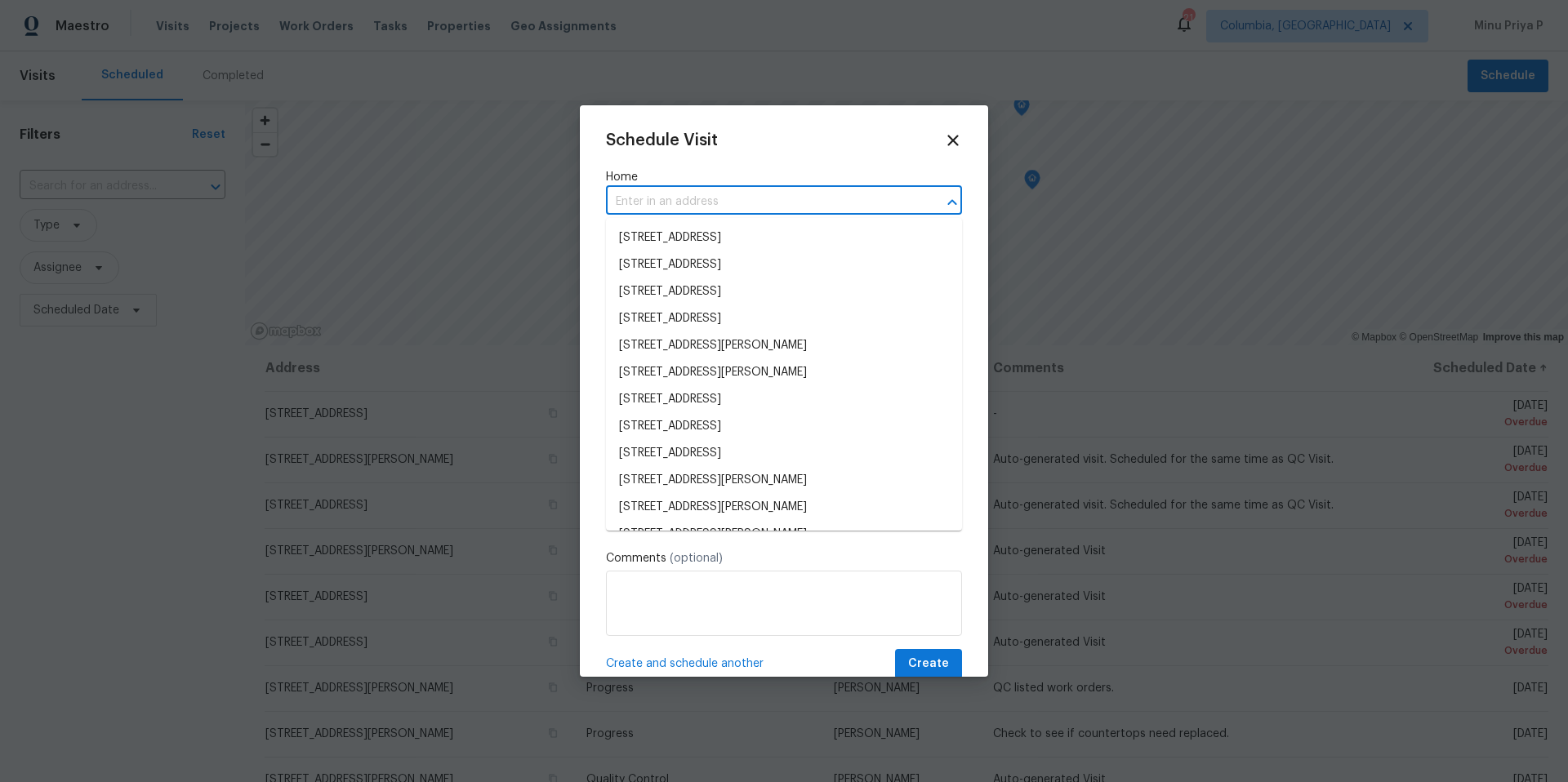
click at [711, 200] on input "text" at bounding box center [762, 202] width 310 height 25
paste input "[STREET_ADDRESS][PERSON_NAME]"
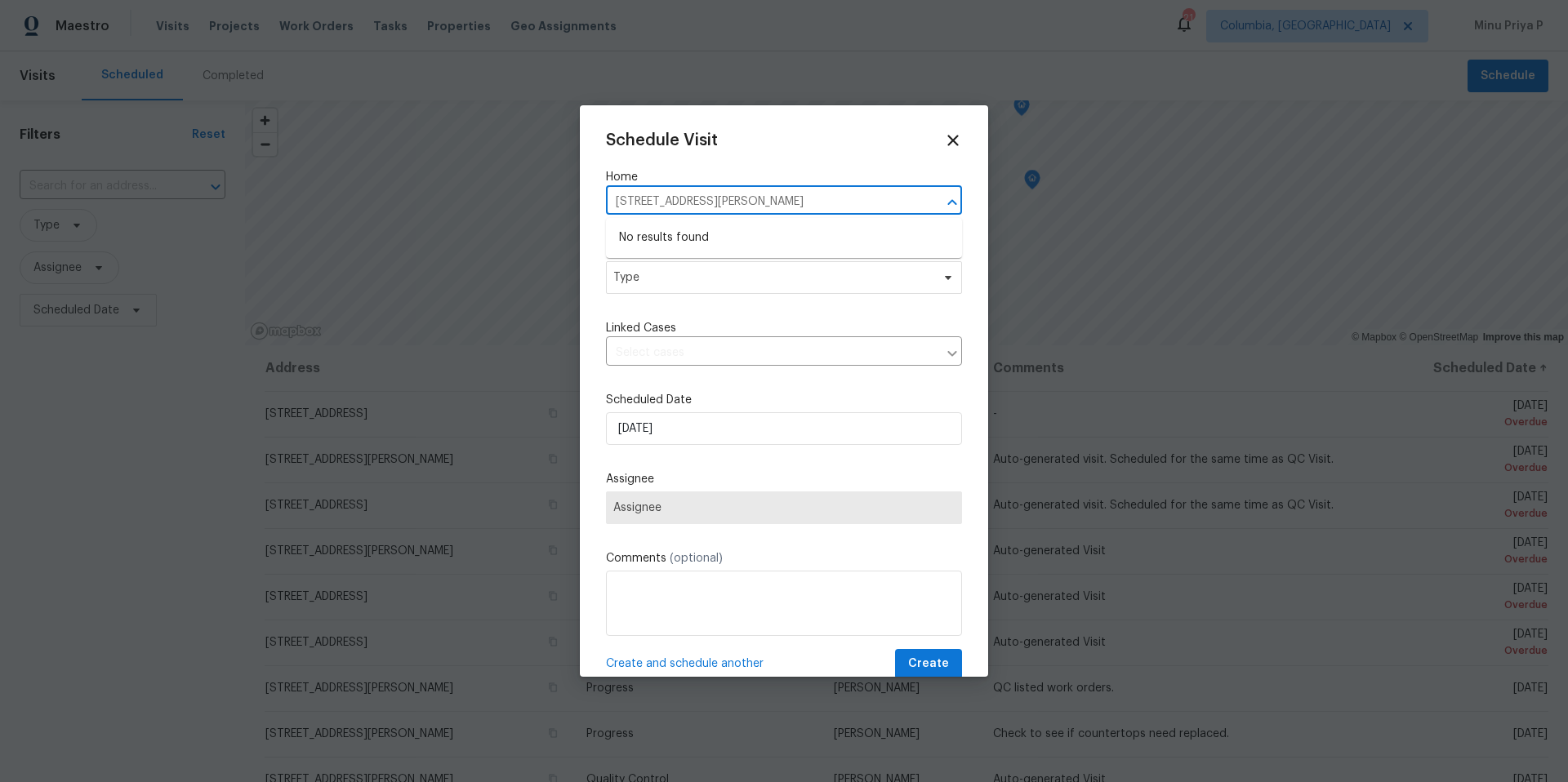
click at [812, 203] on input "[STREET_ADDRESS][PERSON_NAME]" at bounding box center [762, 202] width 310 height 25
type input "[STREET_ADDRESS][PERSON_NAME]"
click at [704, 278] on span "Type" at bounding box center [772, 277] width 318 height 16
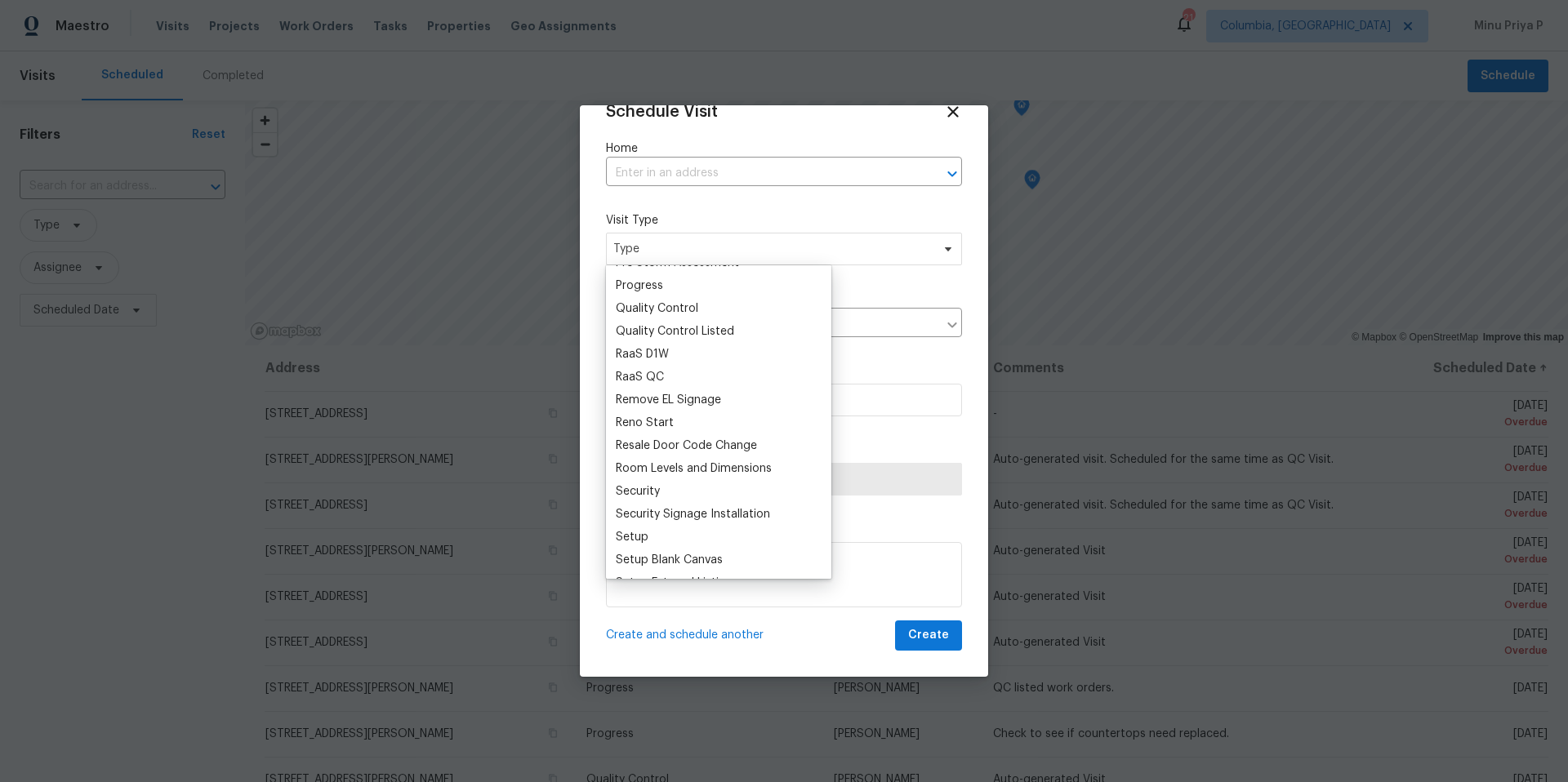
scroll to position [1365, 0]
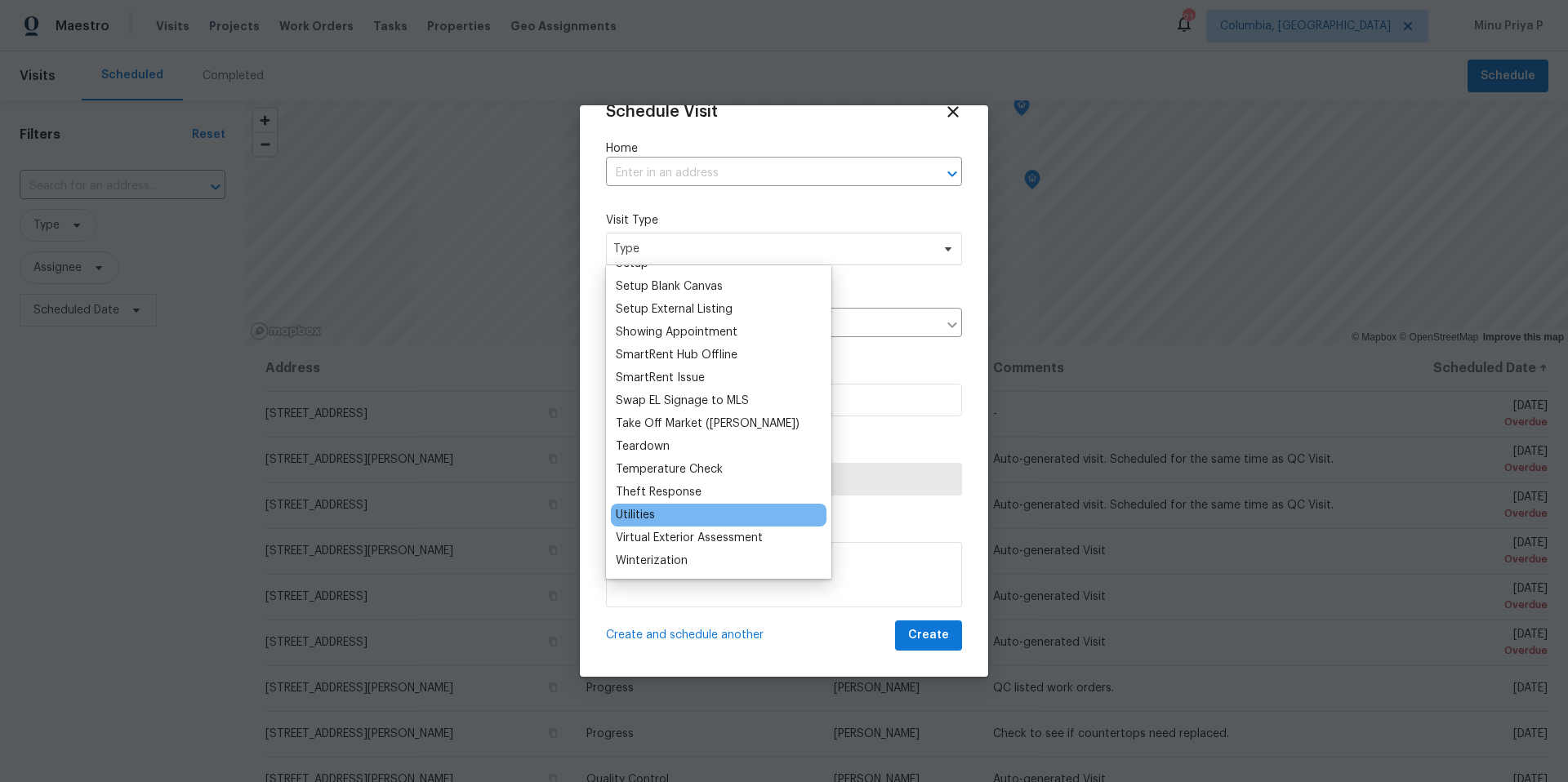
click at [646, 506] on div "Utilities" at bounding box center [719, 515] width 215 height 23
click at [646, 508] on div "Utilities" at bounding box center [636, 515] width 40 height 16
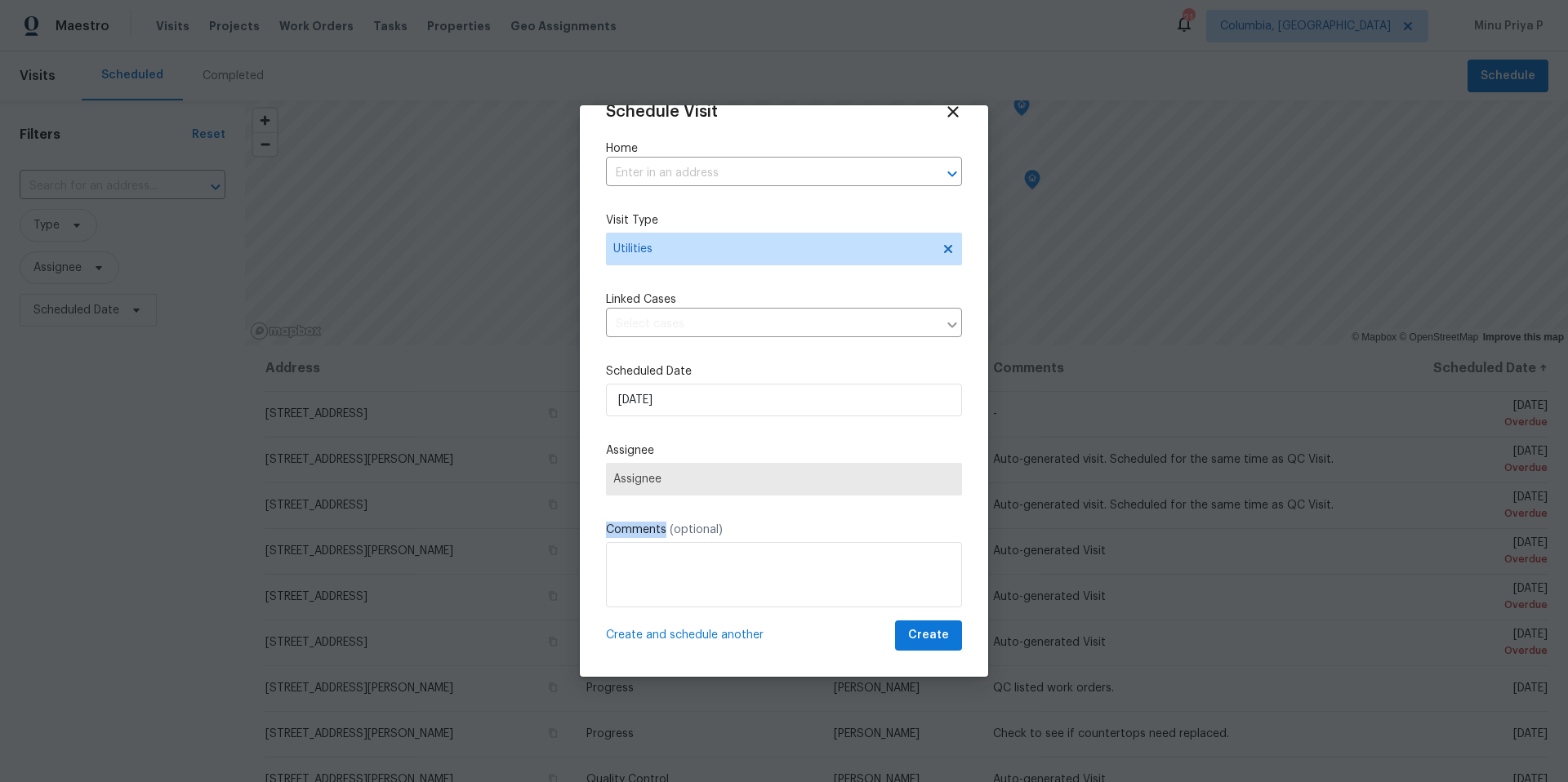
click at [646, 508] on div "Schedule Visit Home ​ Visit Type Utilities Linked Cases ​ Scheduled Date [DATE]…" at bounding box center [784, 376] width 356 height 548
click at [637, 564] on textarea at bounding box center [784, 575] width 356 height 65
click at [733, 481] on span "Assignee" at bounding box center [784, 479] width 341 height 13
click at [675, 557] on textarea "Hi Team" at bounding box center [784, 575] width 356 height 65
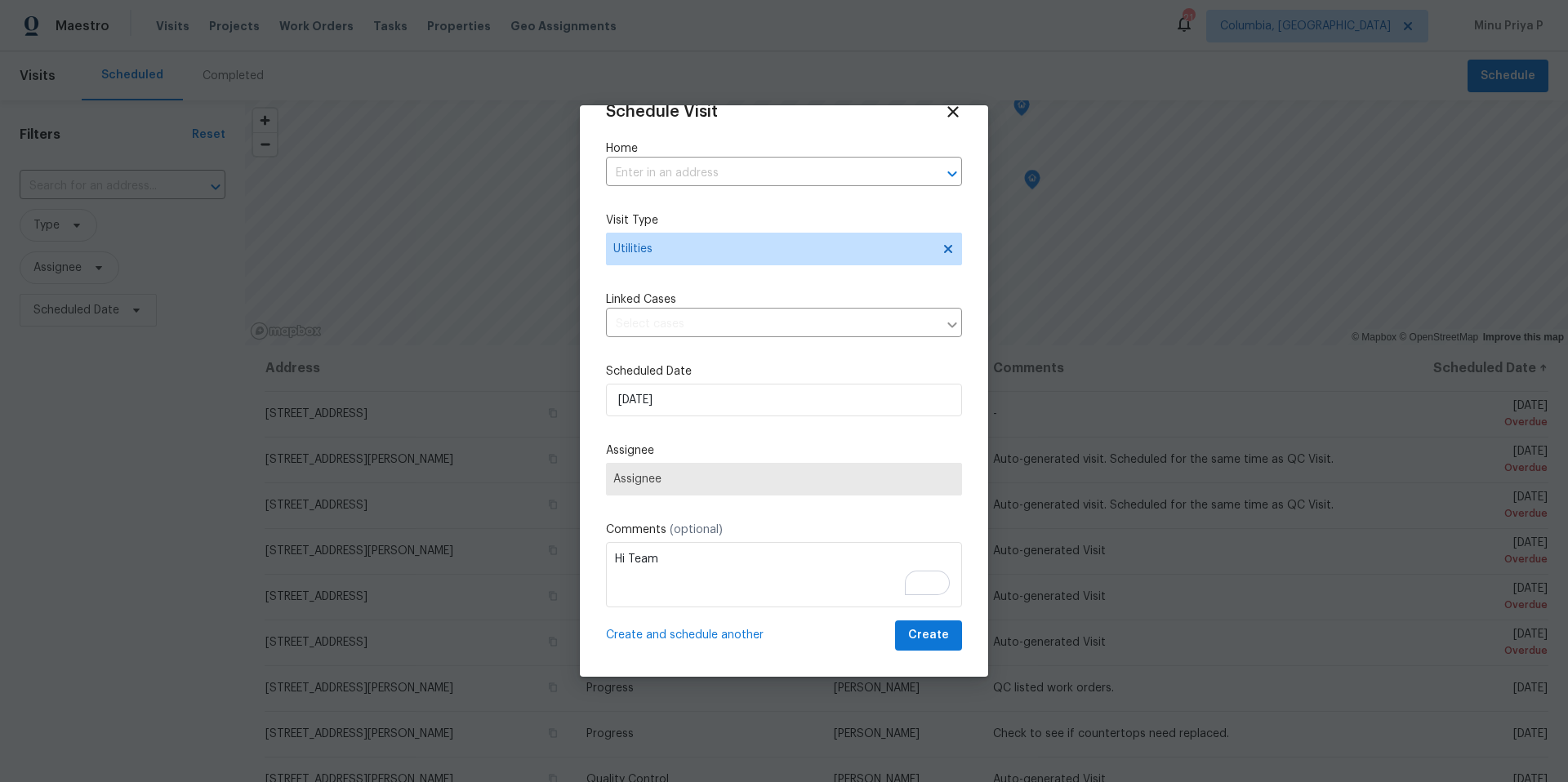
click at [656, 475] on span "Assignee" at bounding box center [784, 479] width 341 height 13
click at [669, 560] on textarea "Hi Team" at bounding box center [784, 575] width 356 height 65
paste textarea "[PERSON_NAME]"
click at [652, 561] on textarea "Hi Team [PERSON_NAME]" at bounding box center [784, 575] width 356 height 65
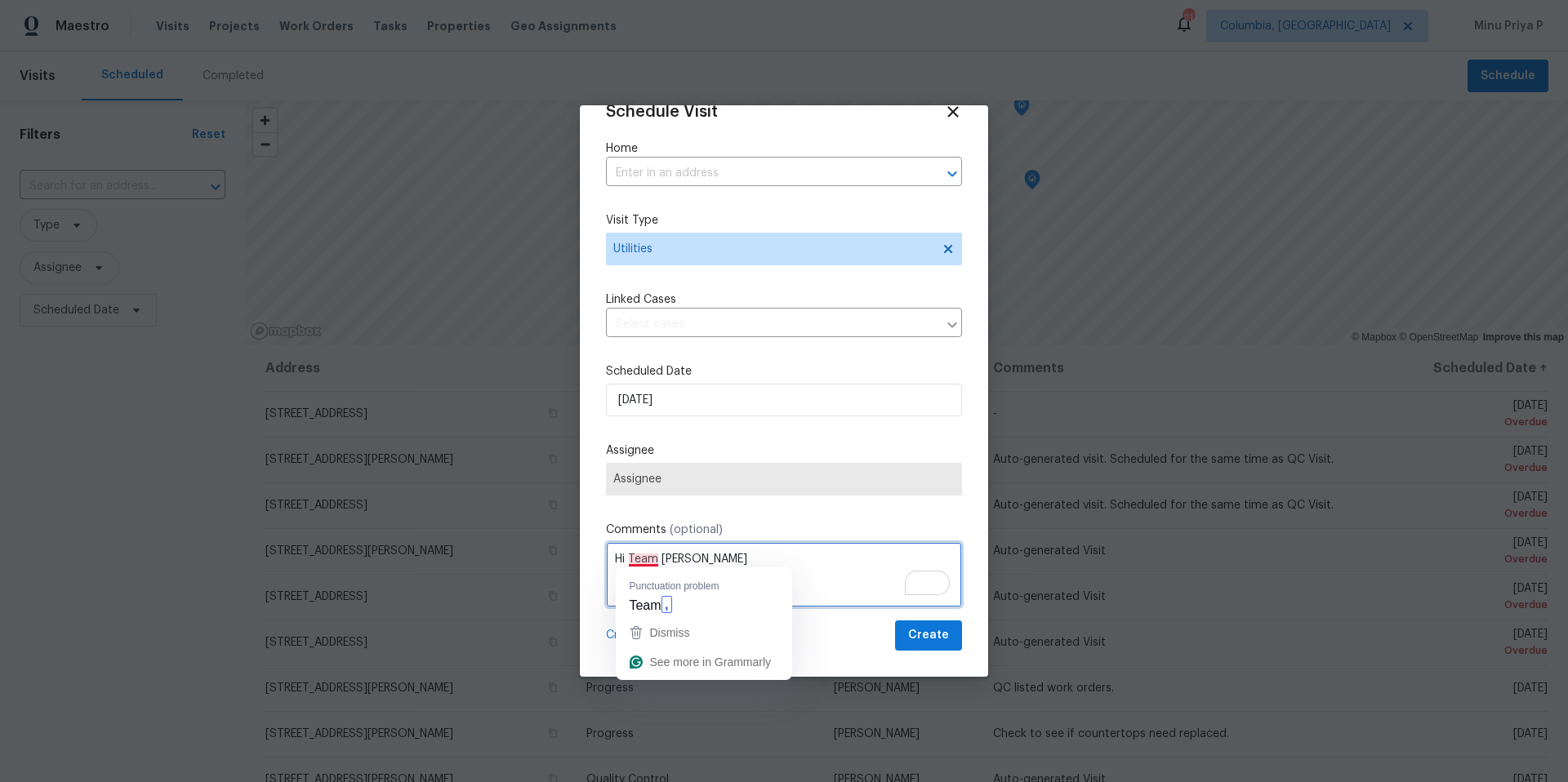
drag, startPoint x: 657, startPoint y: 561, endPoint x: 626, endPoint y: 559, distance: 31.1
click at [626, 559] on textarea "Hi Team [PERSON_NAME]" at bounding box center [784, 575] width 356 height 65
click at [737, 555] on textarea "Hi [PERSON_NAME]" at bounding box center [784, 575] width 356 height 65
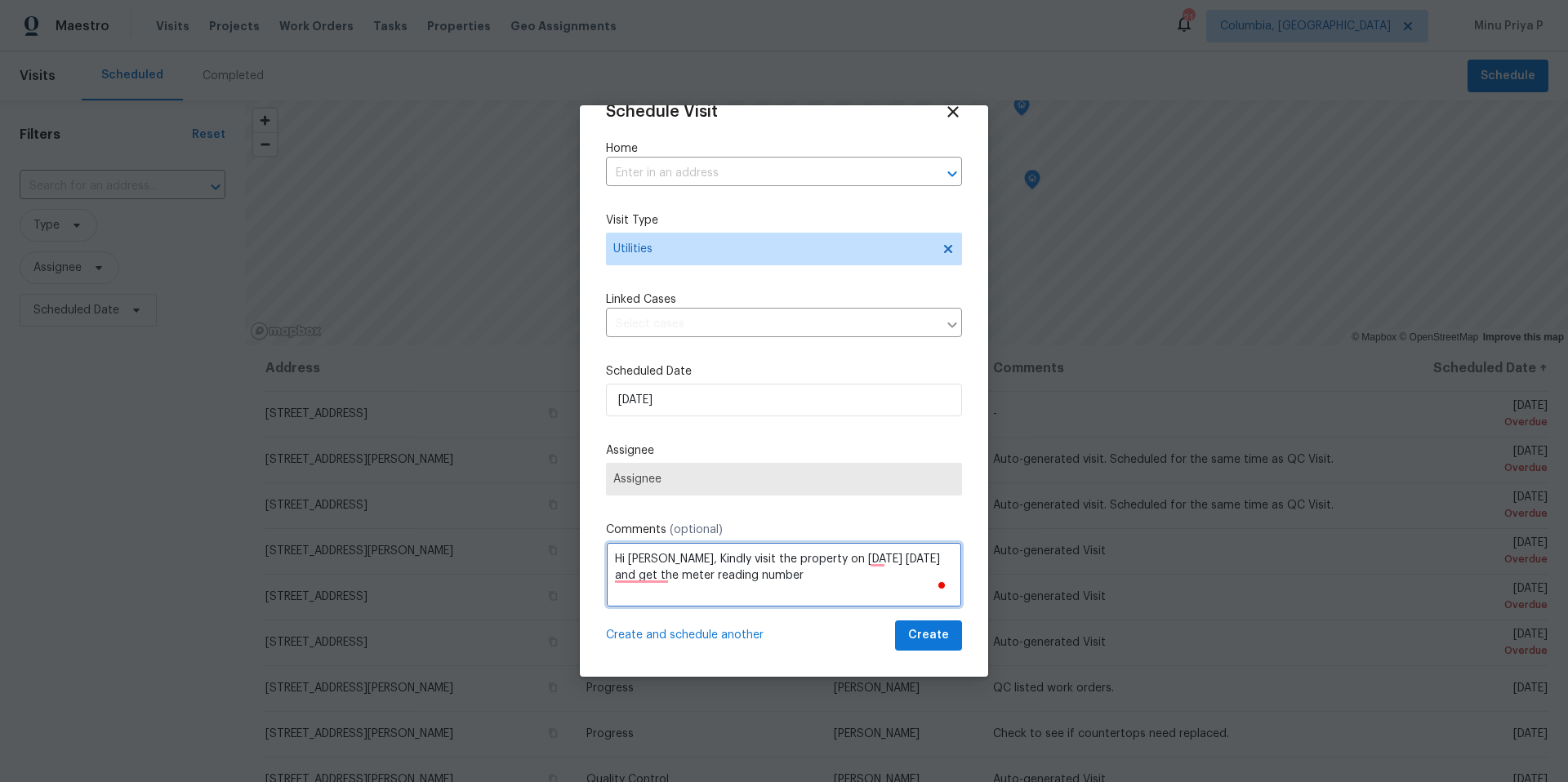
click at [879, 559] on textarea "Hi [PERSON_NAME], Kindly visit the property on [DATE] [DATE] and get the meter …" at bounding box center [784, 575] width 356 height 65
click at [653, 581] on textarea "Hi [PERSON_NAME], Kindly visit the property [DATE] [DATE] and get the meter rea…" at bounding box center [784, 575] width 356 height 65
click at [883, 574] on textarea "Hi [PERSON_NAME], Kindly visit the property [DATE], [DATE] and get the meter re…" at bounding box center [784, 575] width 356 height 65
type textarea "Hi [PERSON_NAME], Kindly visit the property [DATE], [DATE] and get the meter re…"
click at [721, 171] on input "text" at bounding box center [762, 173] width 310 height 25
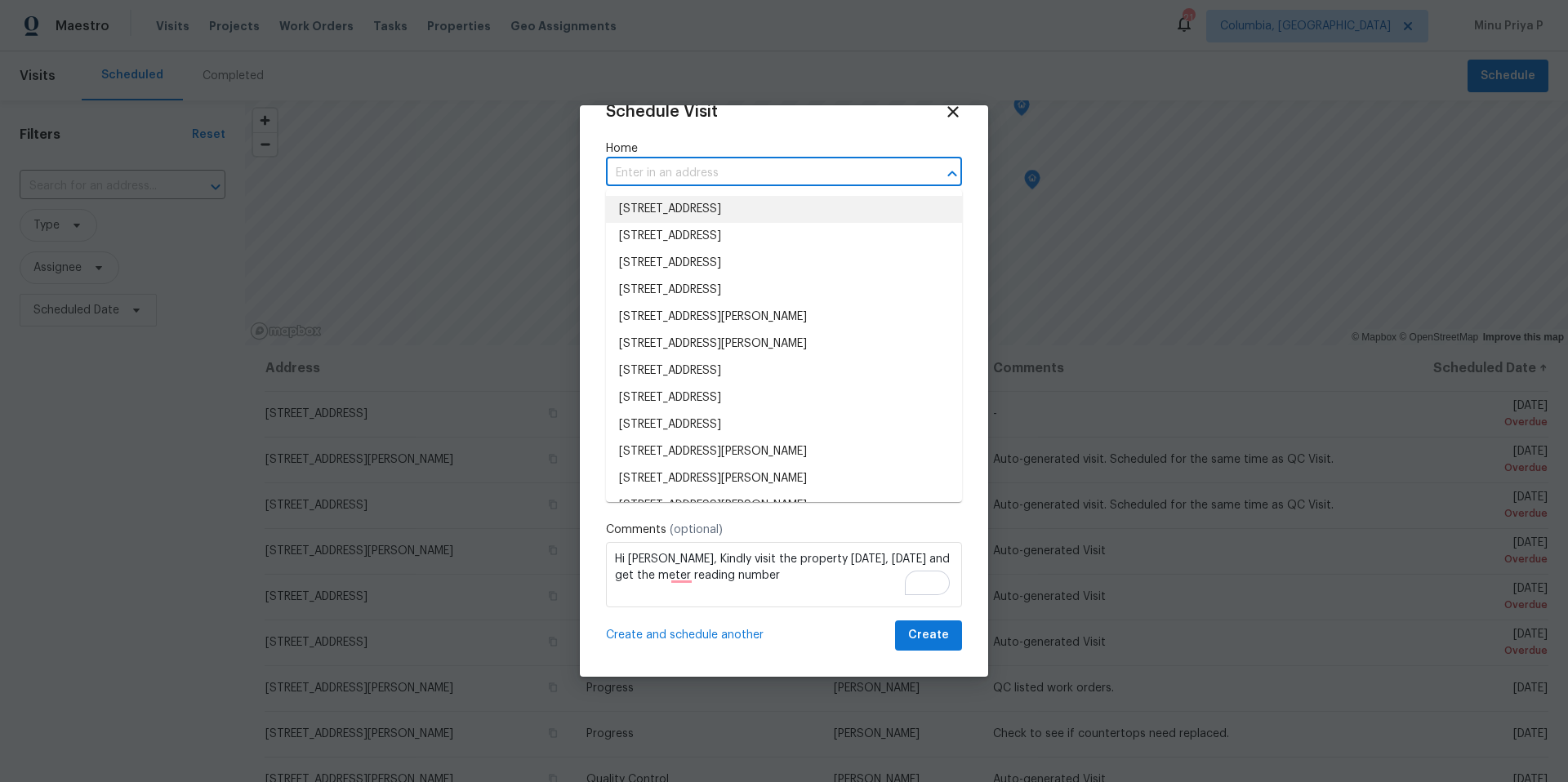
paste input "[STREET_ADDRESS][PERSON_NAME]"
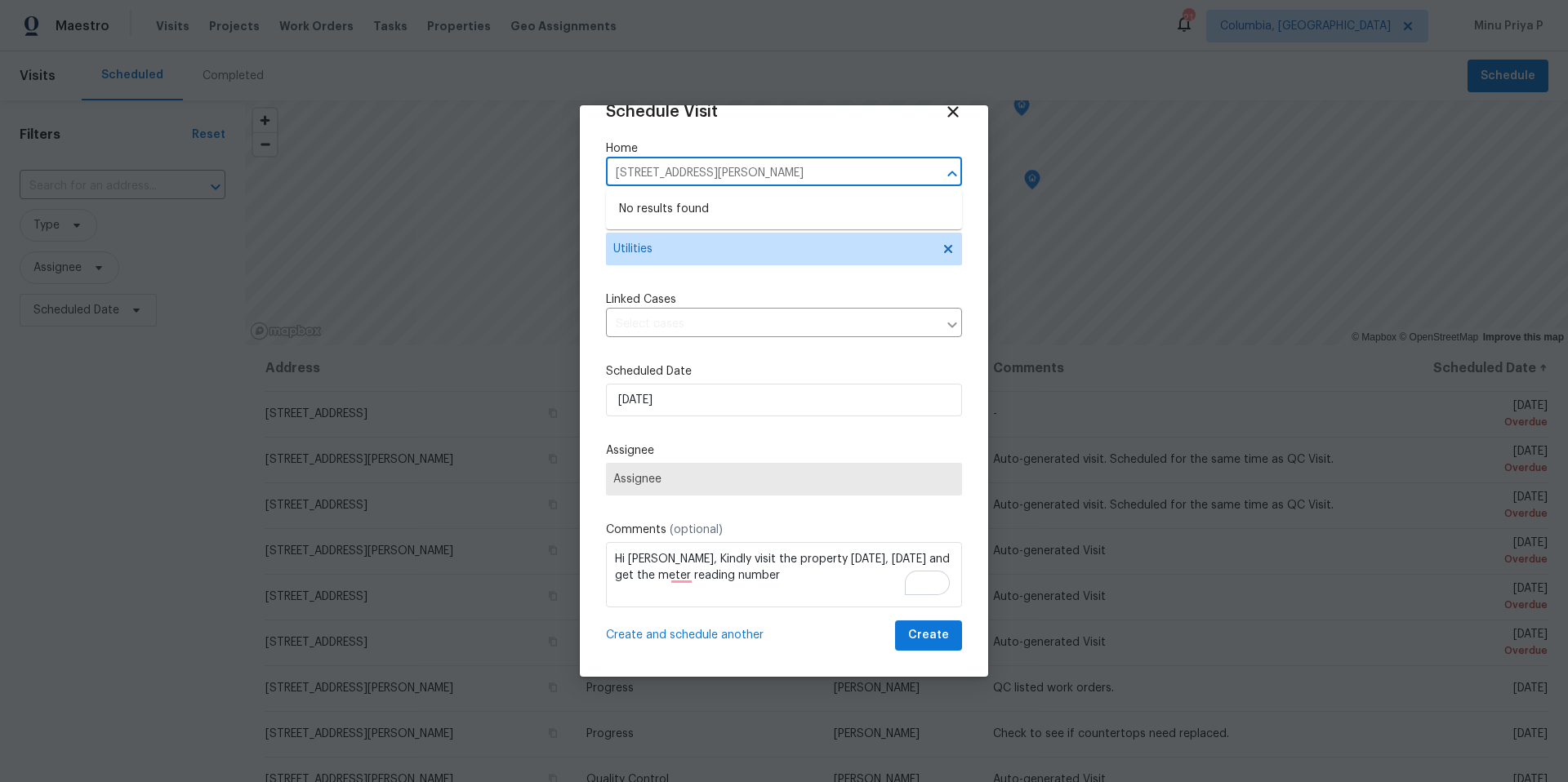
drag, startPoint x: 824, startPoint y: 171, endPoint x: 691, endPoint y: 175, distance: 133.1
click at [691, 175] on input "[STREET_ADDRESS][PERSON_NAME]" at bounding box center [762, 173] width 310 height 25
type input "3471 [PERSON_NAME] Dr"
click at [731, 277] on div "Schedule Visit Home ​ Visit Type Utilities Linked Cases ​ Scheduled Date [DATE]…" at bounding box center [784, 376] width 356 height 548
click at [723, 167] on input "text" at bounding box center [762, 173] width 310 height 25
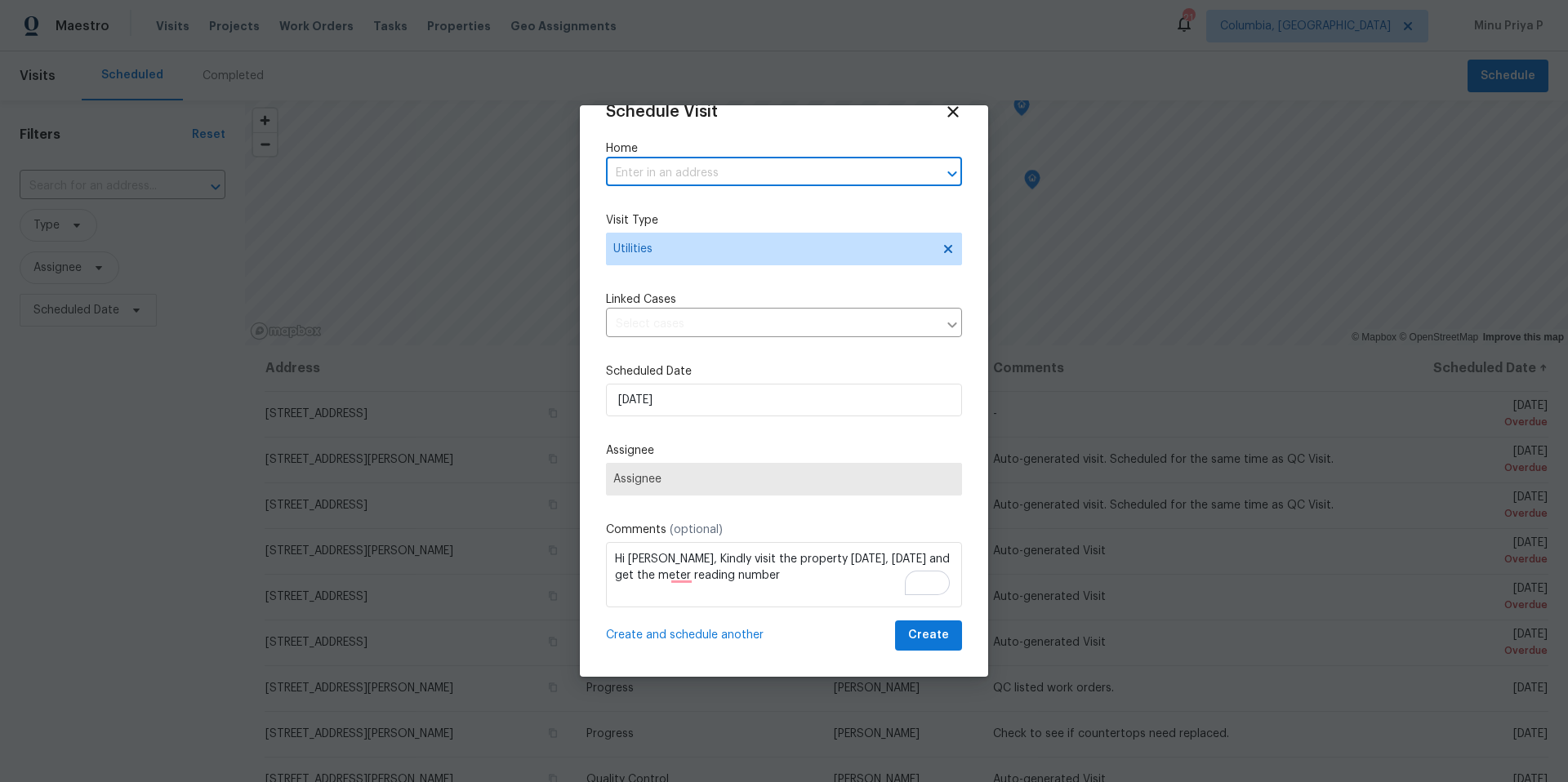
click at [720, 178] on input "text" at bounding box center [762, 173] width 310 height 25
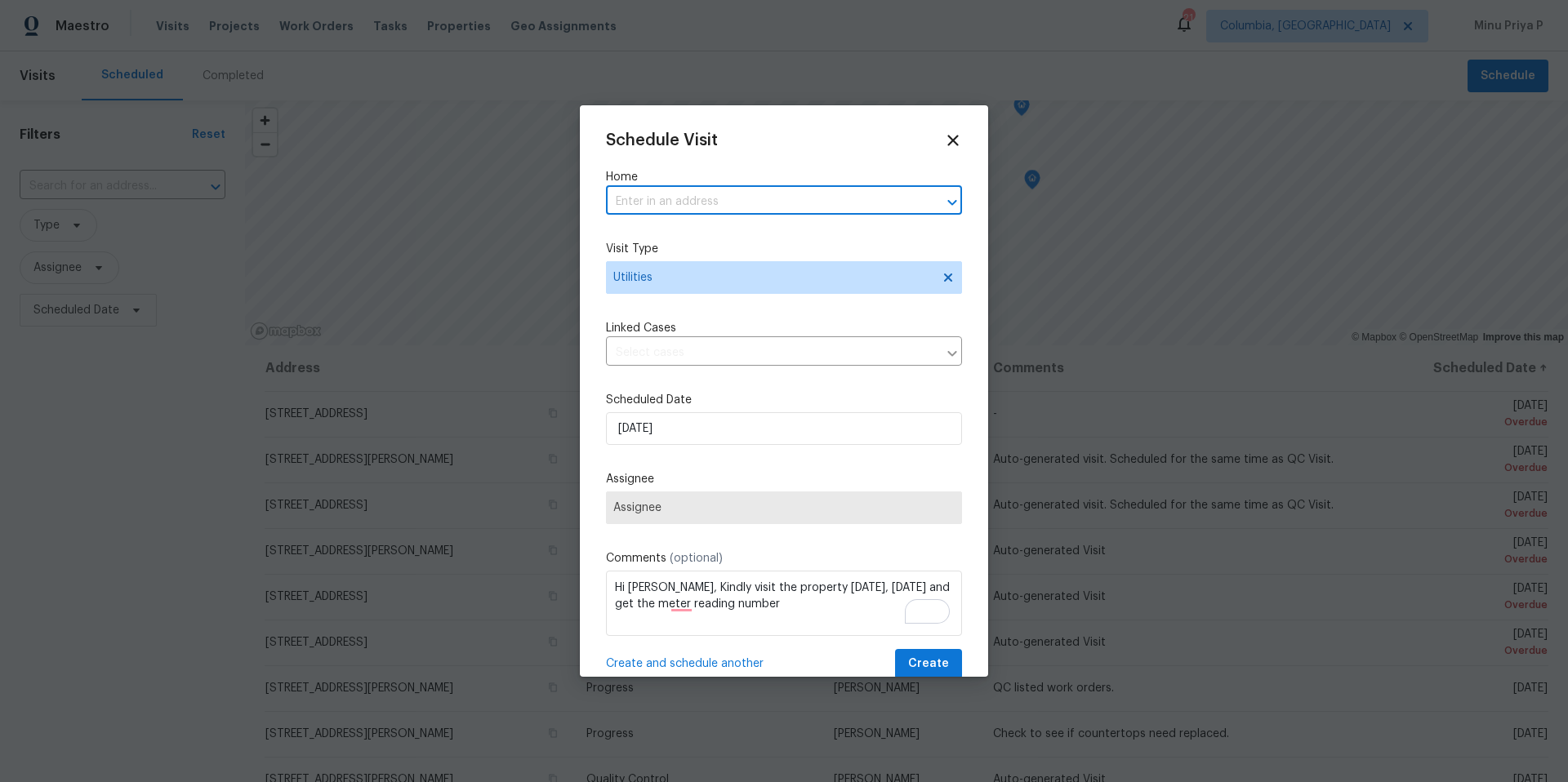
scroll to position [6, 0]
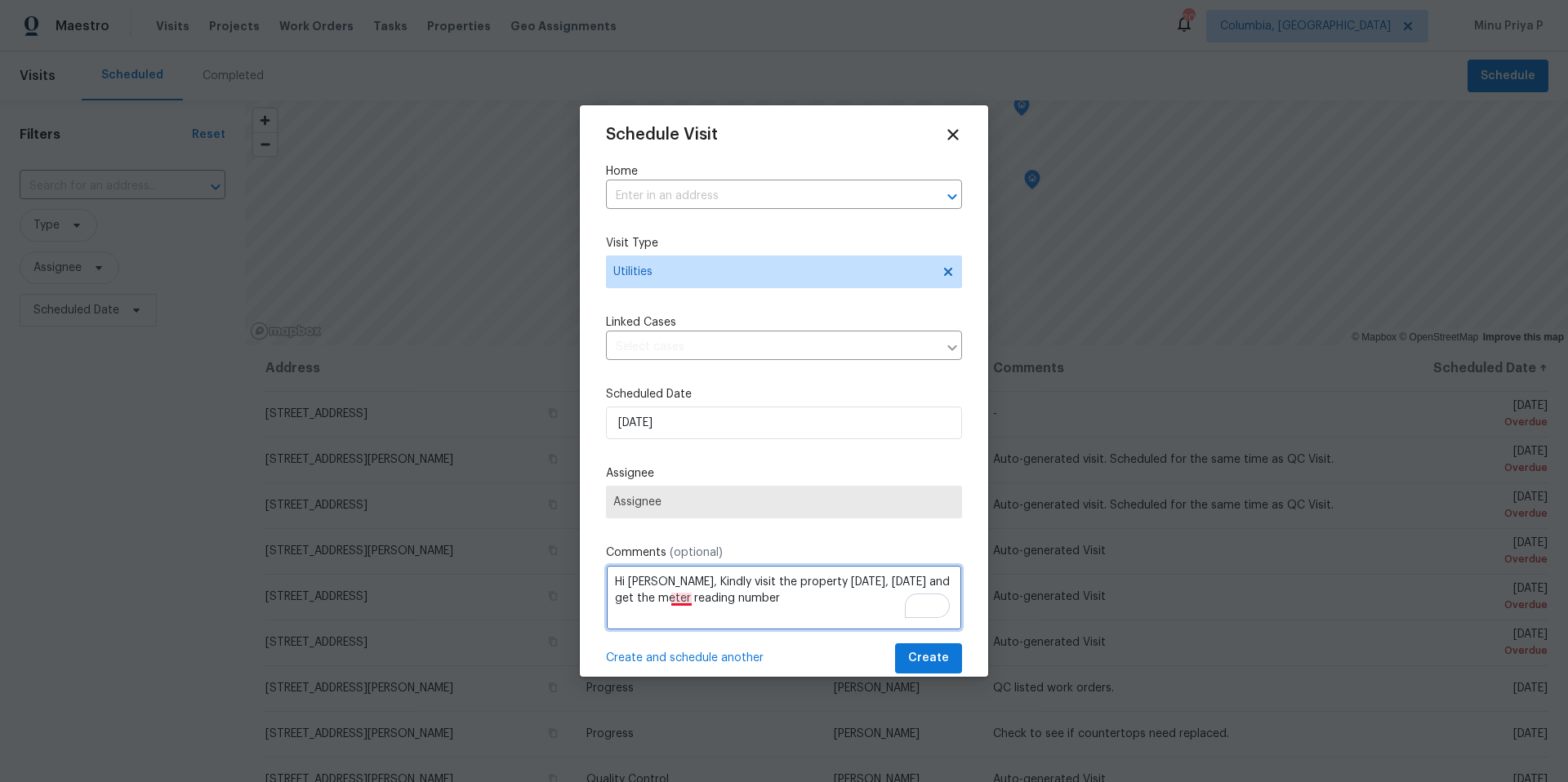
click at [685, 596] on textarea "Hi [PERSON_NAME], Kindly visit the property [DATE], [DATE] and get the meter re…" at bounding box center [784, 598] width 356 height 65
type textarea "Hi [PERSON_NAME], Kindly visit the property [DATE], [DATE], and get the meter r…"
click at [702, 189] on input "text" at bounding box center [762, 196] width 310 height 25
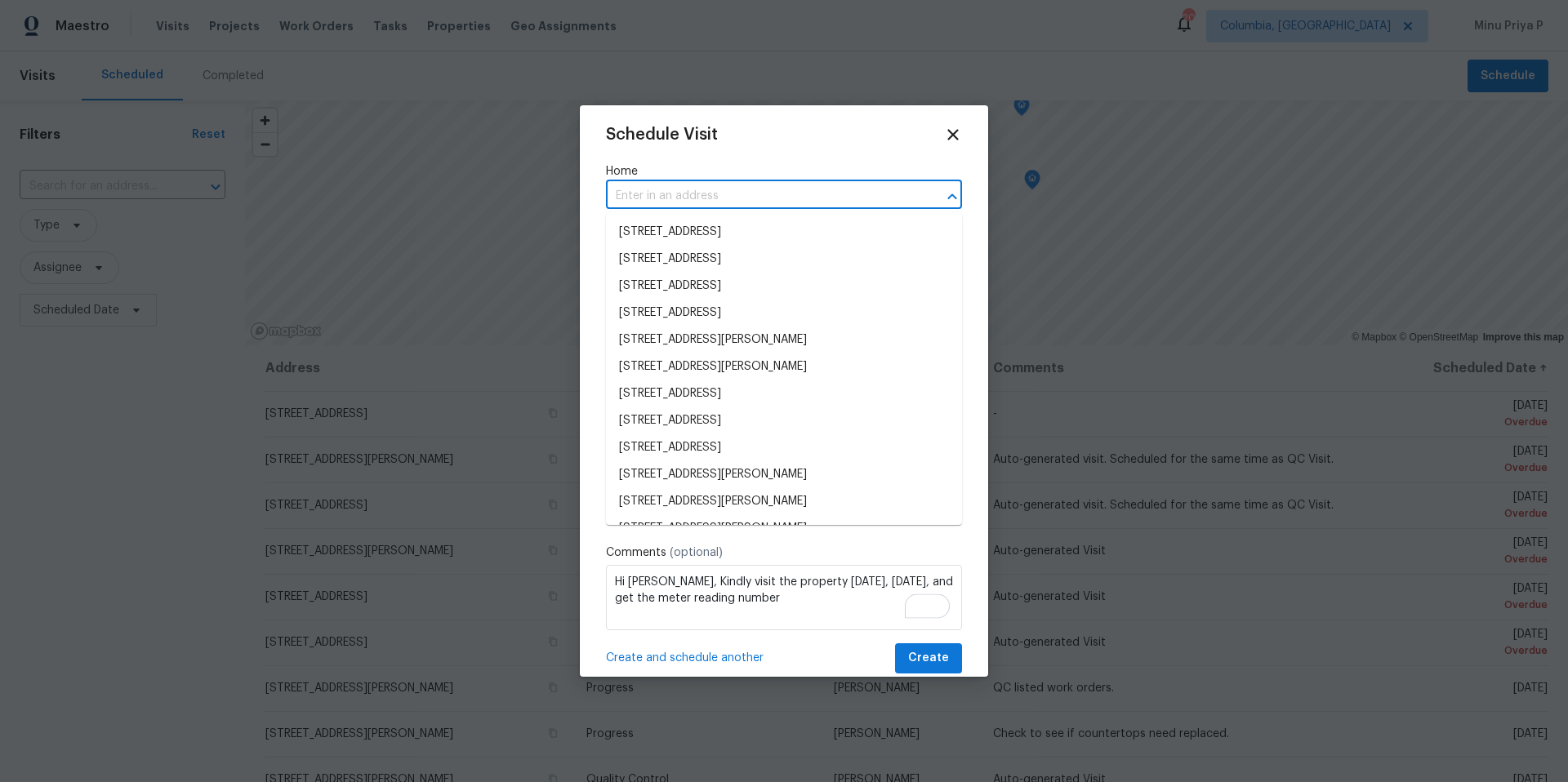
paste input "[STREET_ADDRESS][PERSON_NAME]"
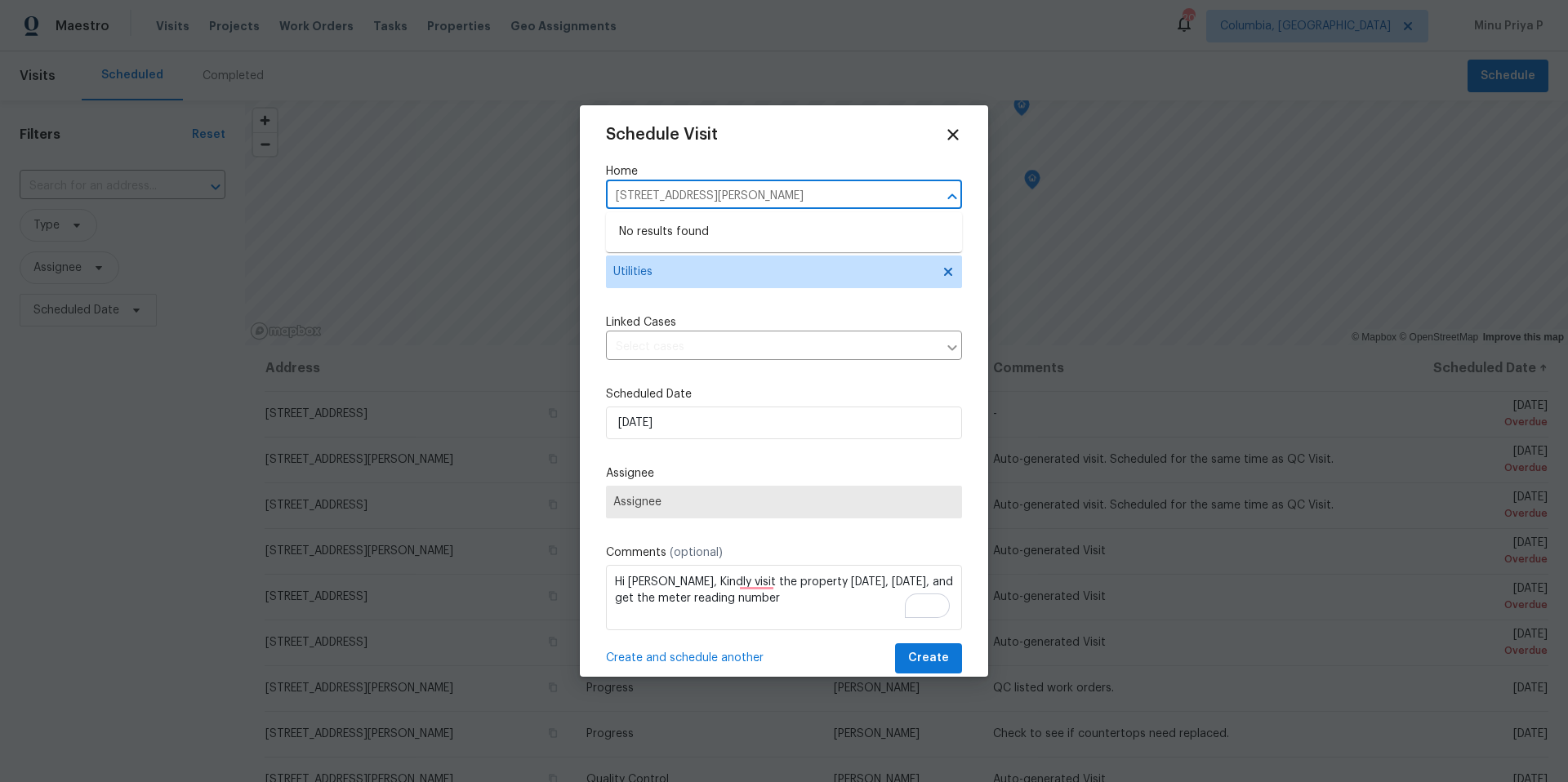
type input "[STREET_ADDRESS][PERSON_NAME]"
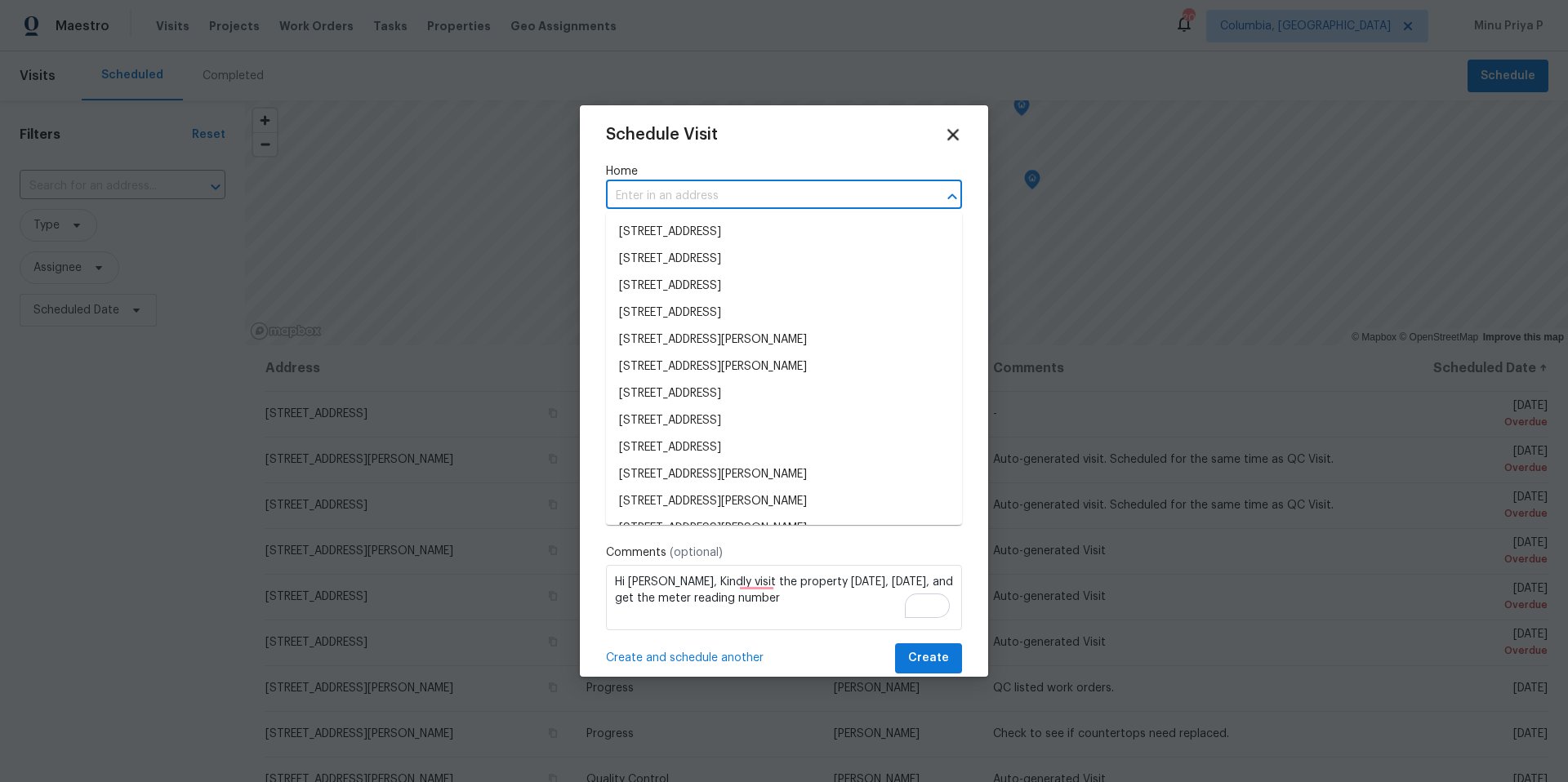
click at [955, 132] on icon at bounding box center [953, 134] width 11 height 11
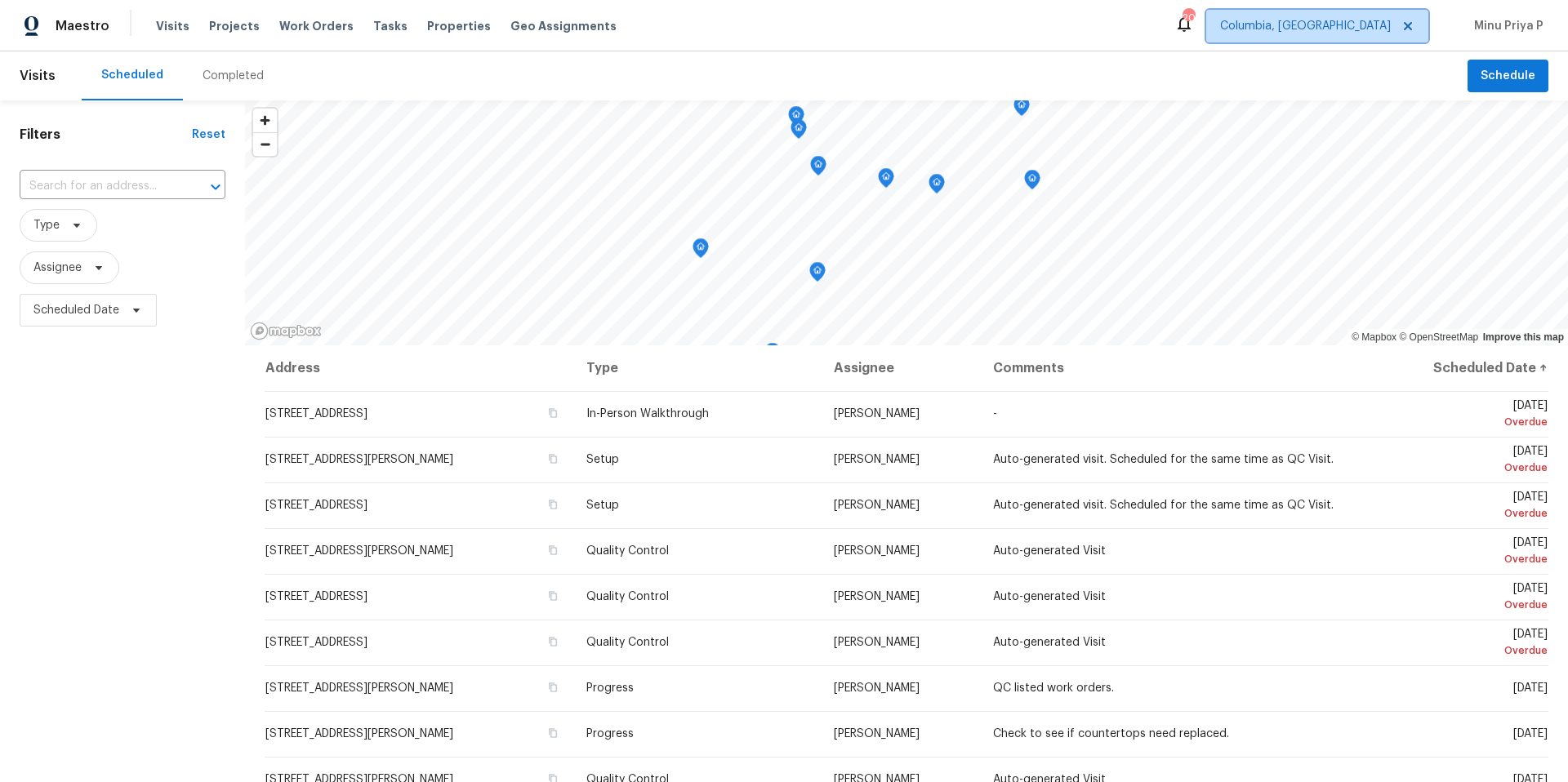
click at [1376, 21] on span "Columbia, [GEOGRAPHIC_DATA]" at bounding box center [1305, 26] width 171 height 16
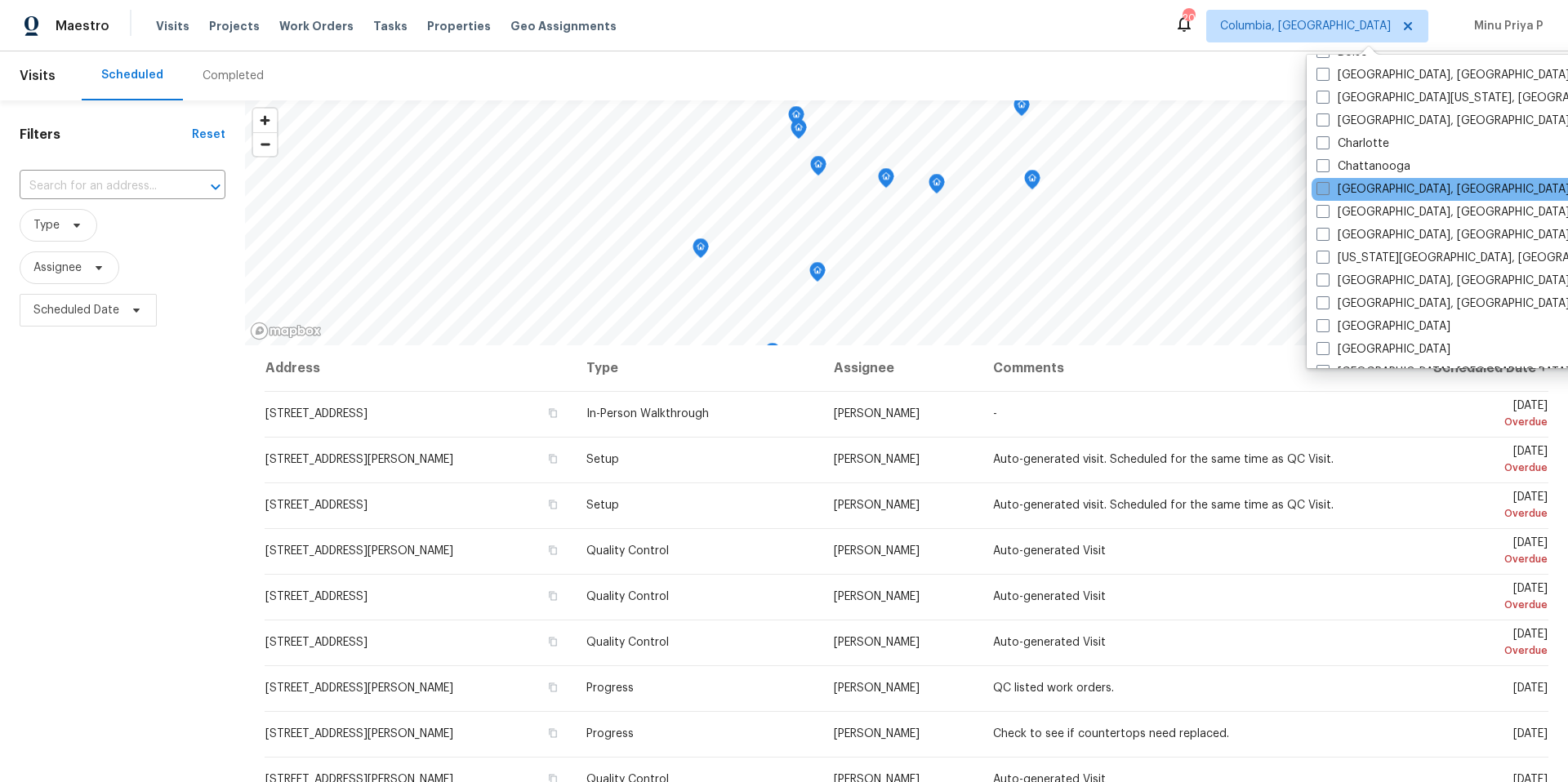
scroll to position [219, 0]
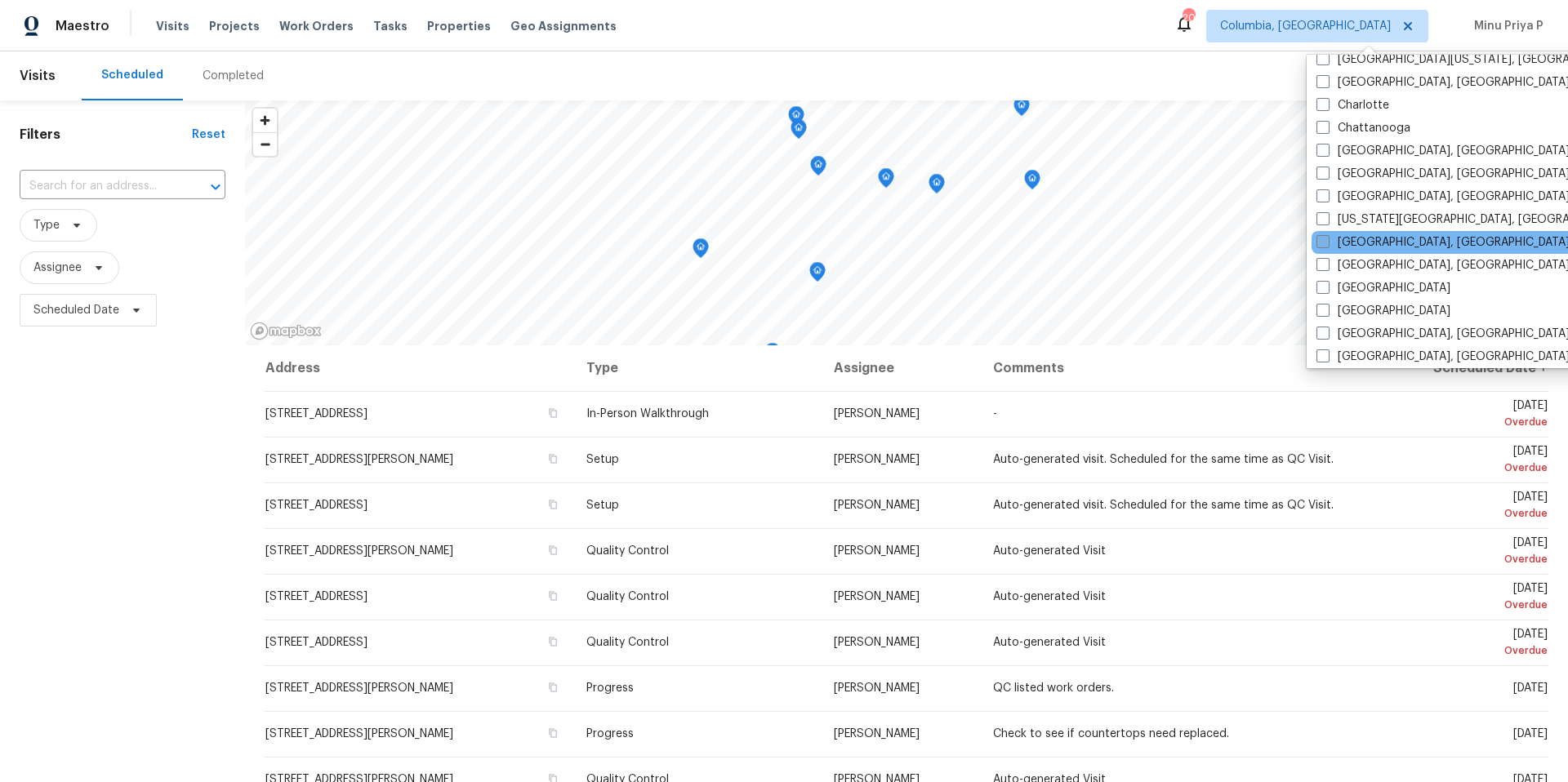
click at [1364, 244] on label "[GEOGRAPHIC_DATA], [GEOGRAPHIC_DATA]" at bounding box center [1443, 242] width 253 height 16
click at [1328, 244] on input "[GEOGRAPHIC_DATA], [GEOGRAPHIC_DATA]" at bounding box center [1322, 239] width 10 height 10
checkbox input "true"
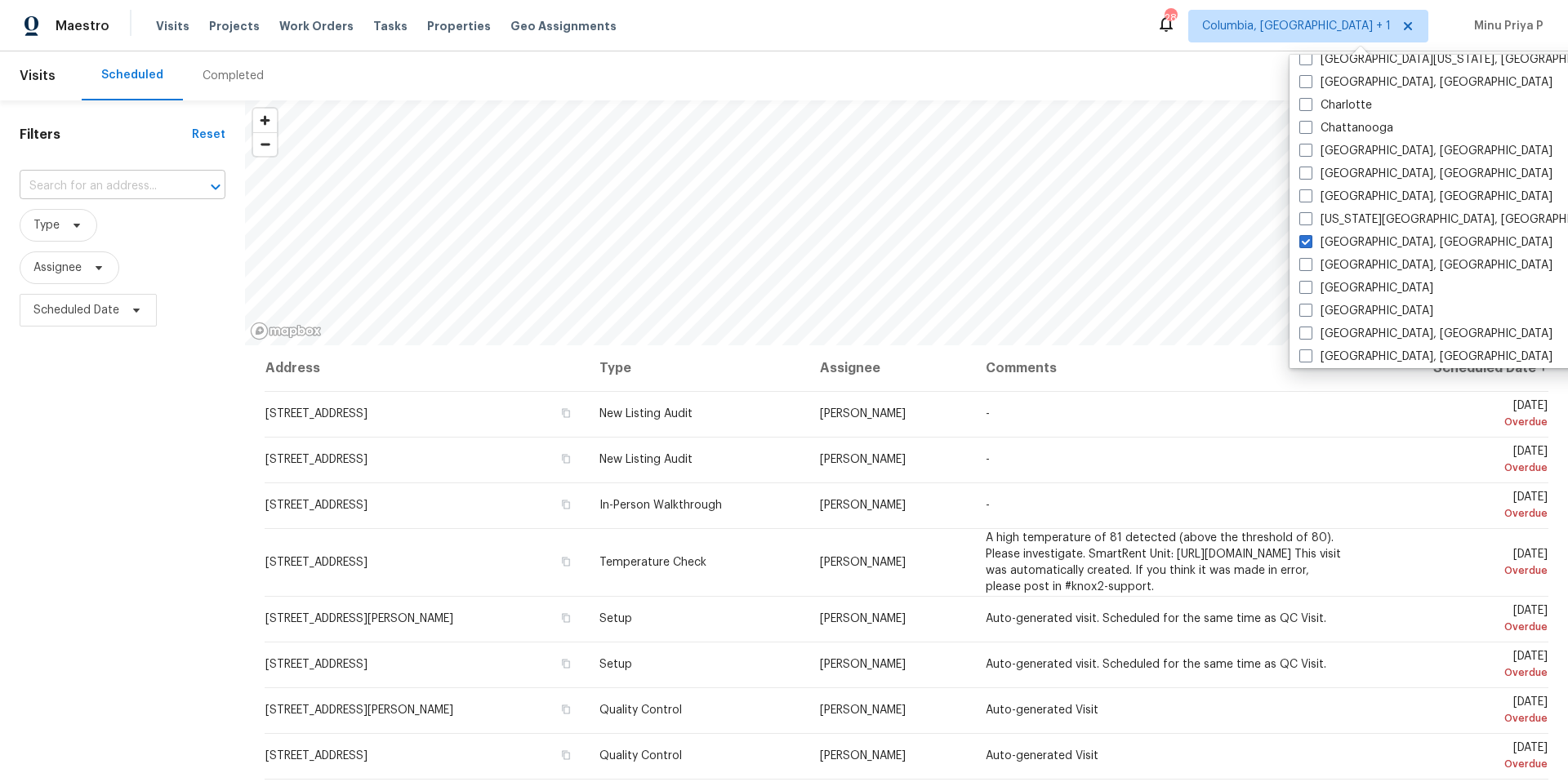
click at [140, 181] on input "text" at bounding box center [100, 186] width 160 height 25
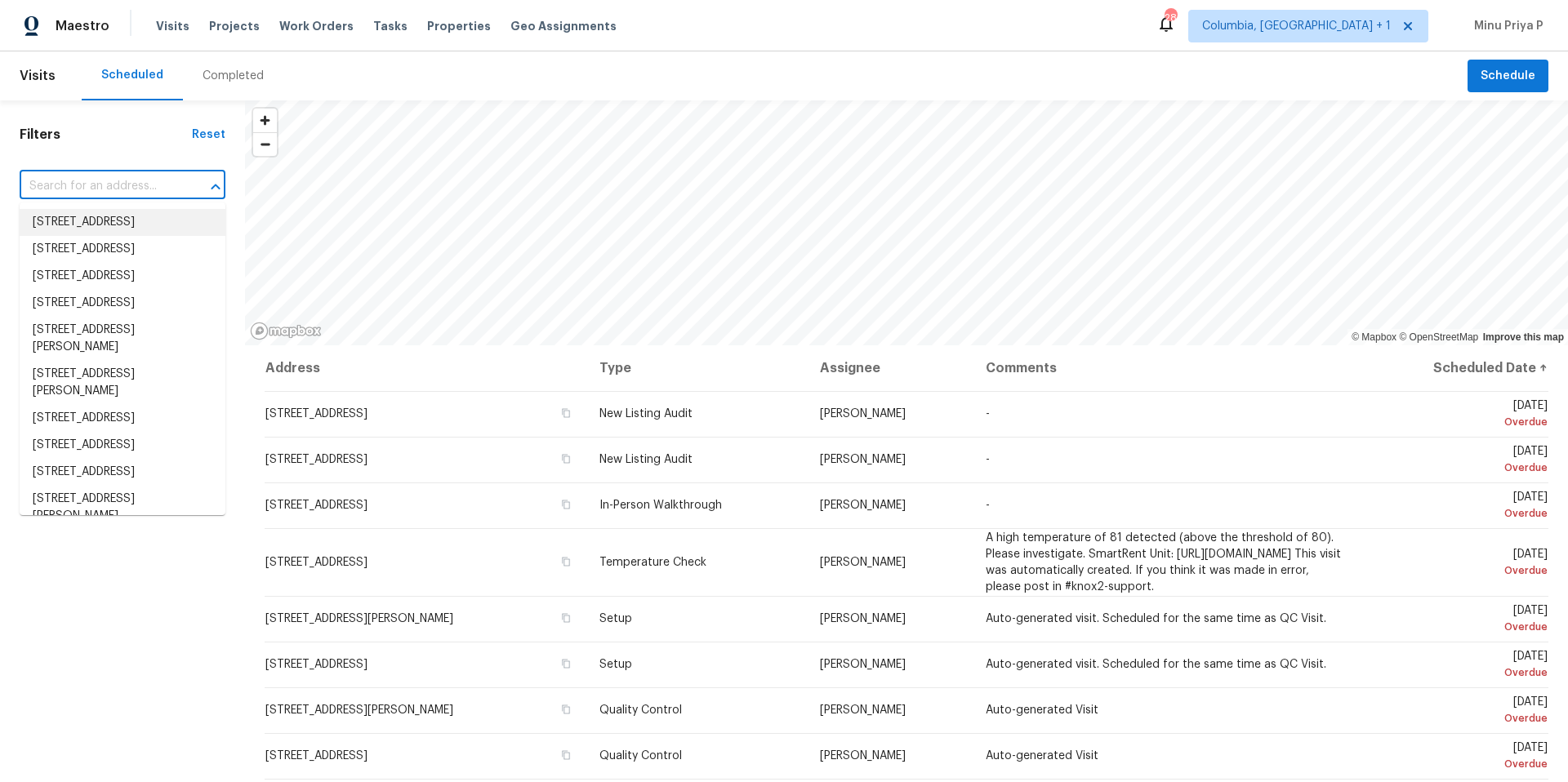
paste input "[STREET_ADDRESS][PERSON_NAME]"
type input "[STREET_ADDRESS][PERSON_NAME]"
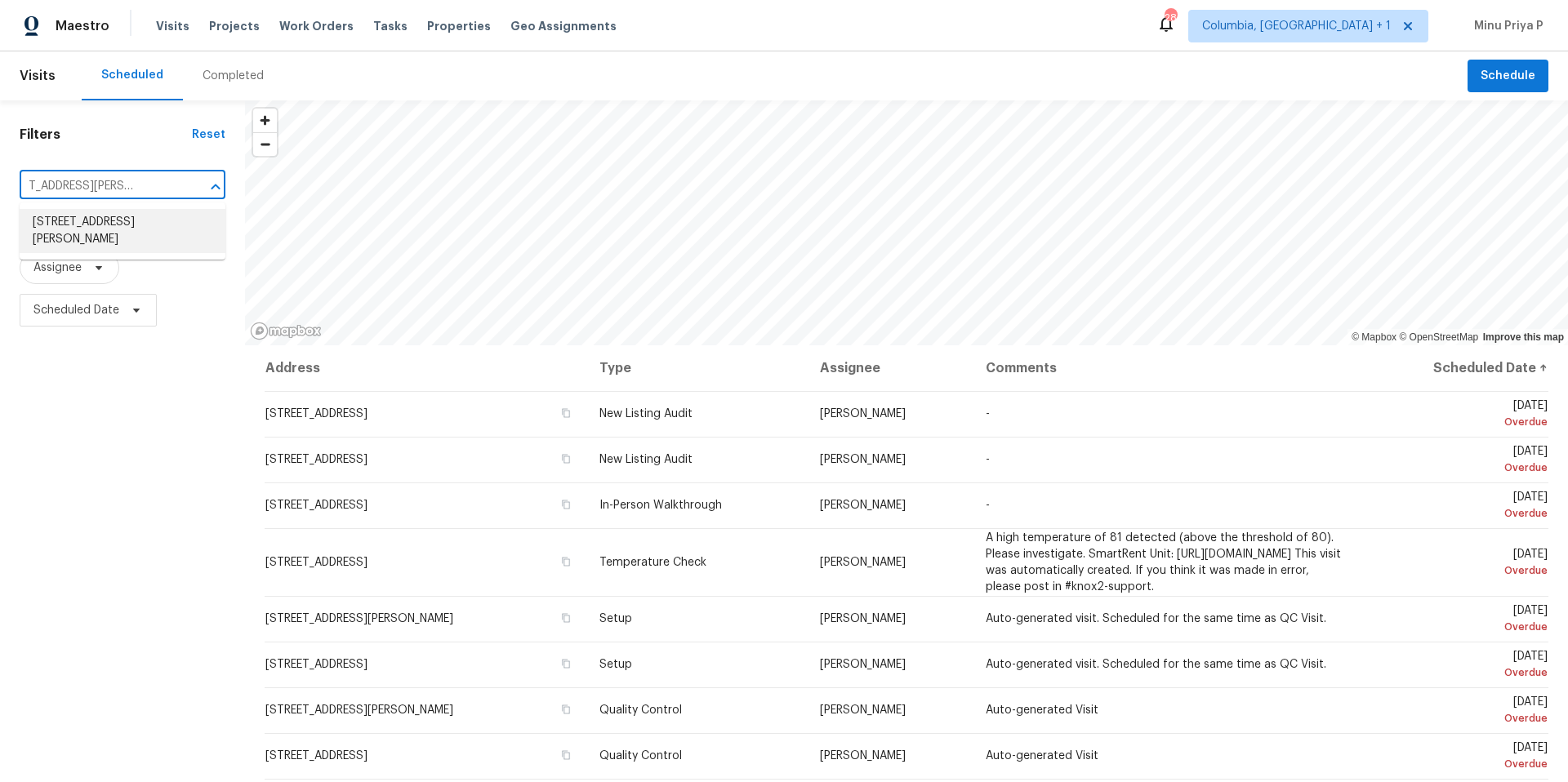
click at [134, 217] on li "[STREET_ADDRESS][PERSON_NAME]" at bounding box center [122, 231] width 206 height 44
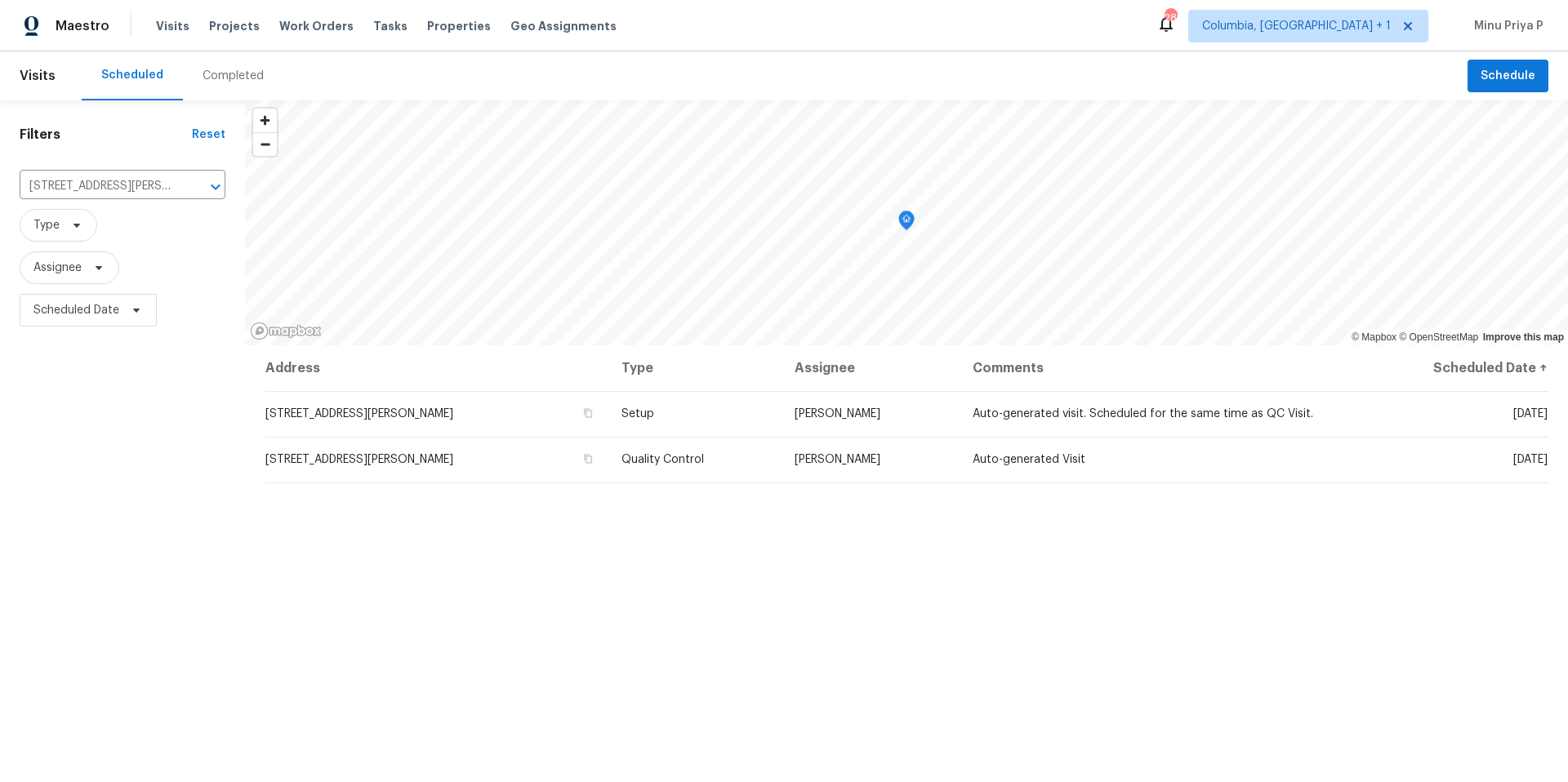
click at [1468, 90] on div "Scheduled Completed" at bounding box center [775, 76] width 1386 height 49
drag, startPoint x: 1499, startPoint y: 86, endPoint x: 1401, endPoint y: 59, distance: 101.7
click at [1401, 59] on header "Visits Scheduled Completed Schedule" at bounding box center [784, 76] width 1568 height 49
click at [1380, 16] on span "Columbia, [GEOGRAPHIC_DATA] + 1" at bounding box center [1309, 26] width 240 height 33
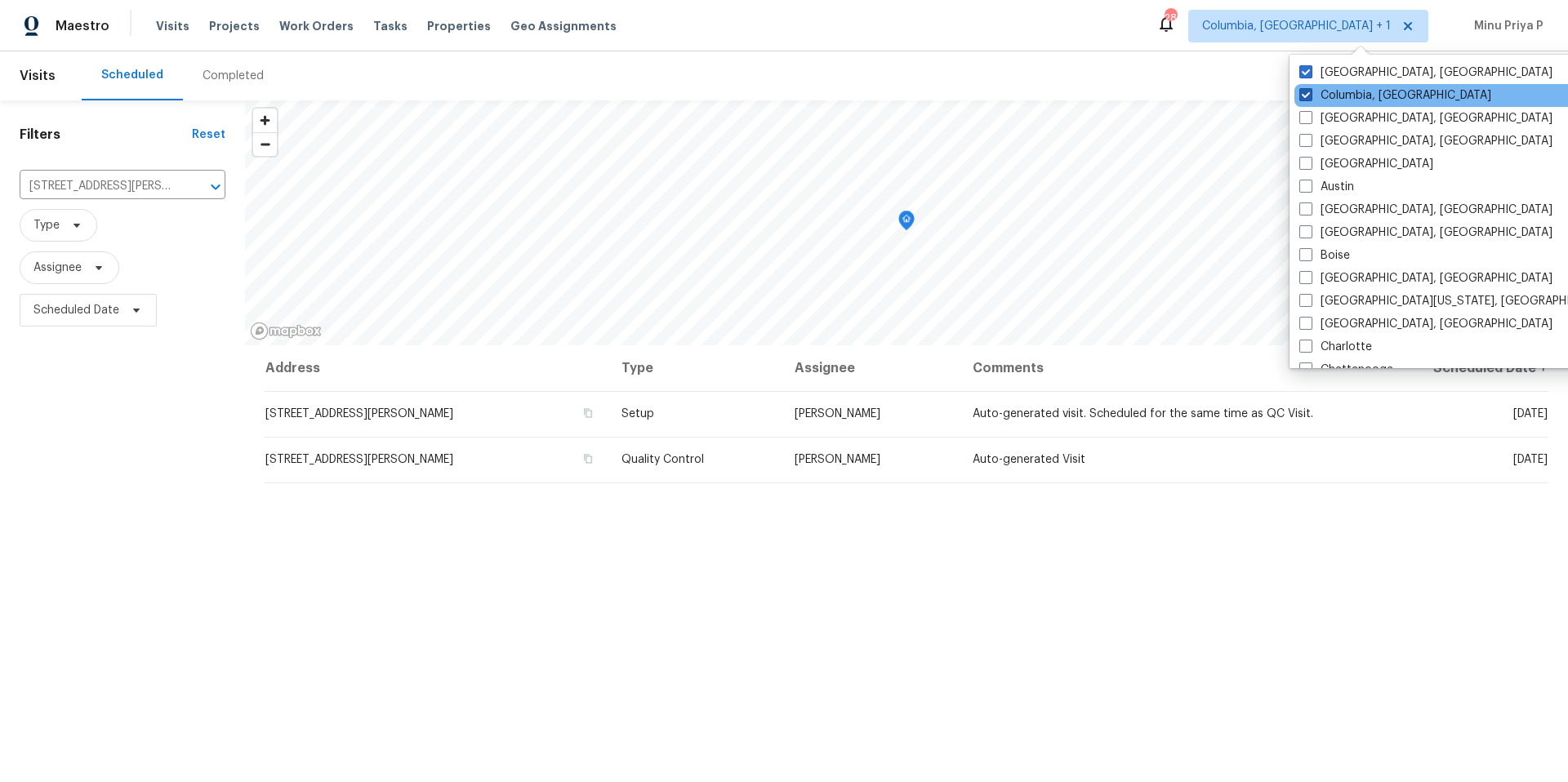
click at [1332, 90] on label "Columbia, [GEOGRAPHIC_DATA]" at bounding box center [1395, 95] width 192 height 16
click at [1310, 90] on input "Columbia, [GEOGRAPHIC_DATA]" at bounding box center [1304, 92] width 10 height 10
checkbox input "false"
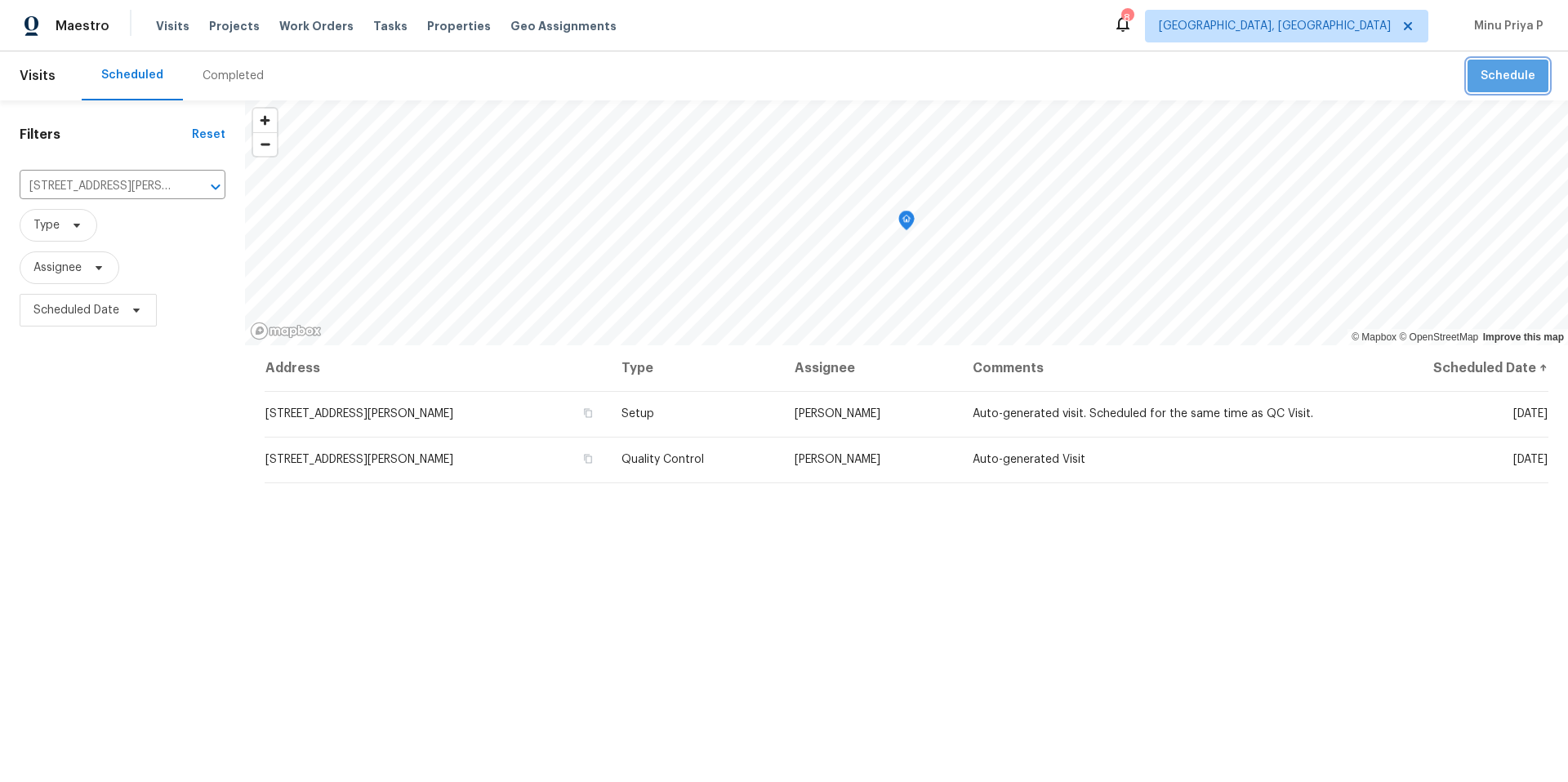
click at [1528, 87] on button "Schedule" at bounding box center [1509, 76] width 81 height 34
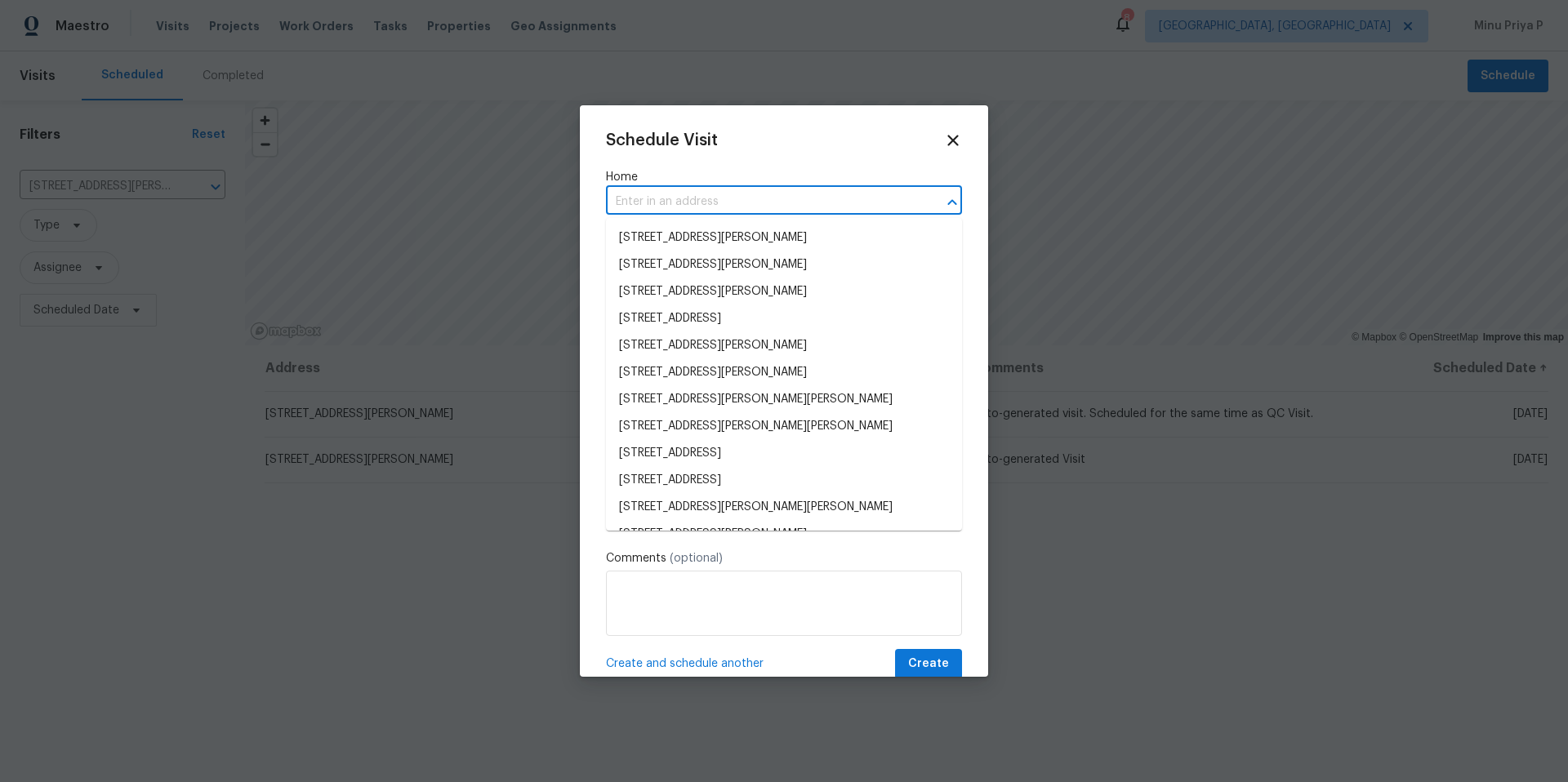
click at [771, 200] on input "text" at bounding box center [762, 202] width 310 height 25
paste input "[STREET_ADDRESS][PERSON_NAME]"
type input "[STREET_ADDRESS][PERSON_NAME]"
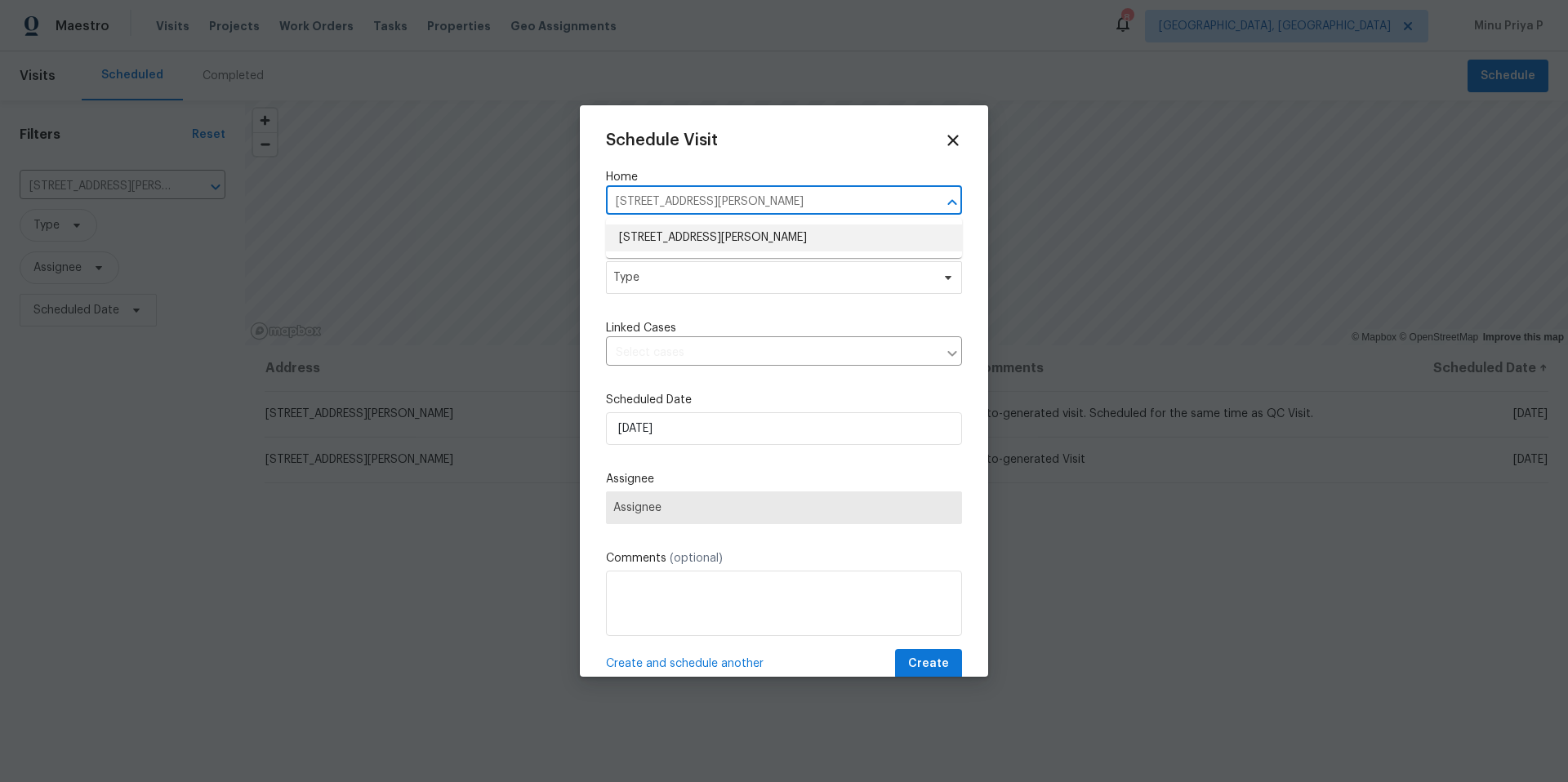
click at [722, 239] on li "[STREET_ADDRESS][PERSON_NAME]" at bounding box center [784, 238] width 356 height 27
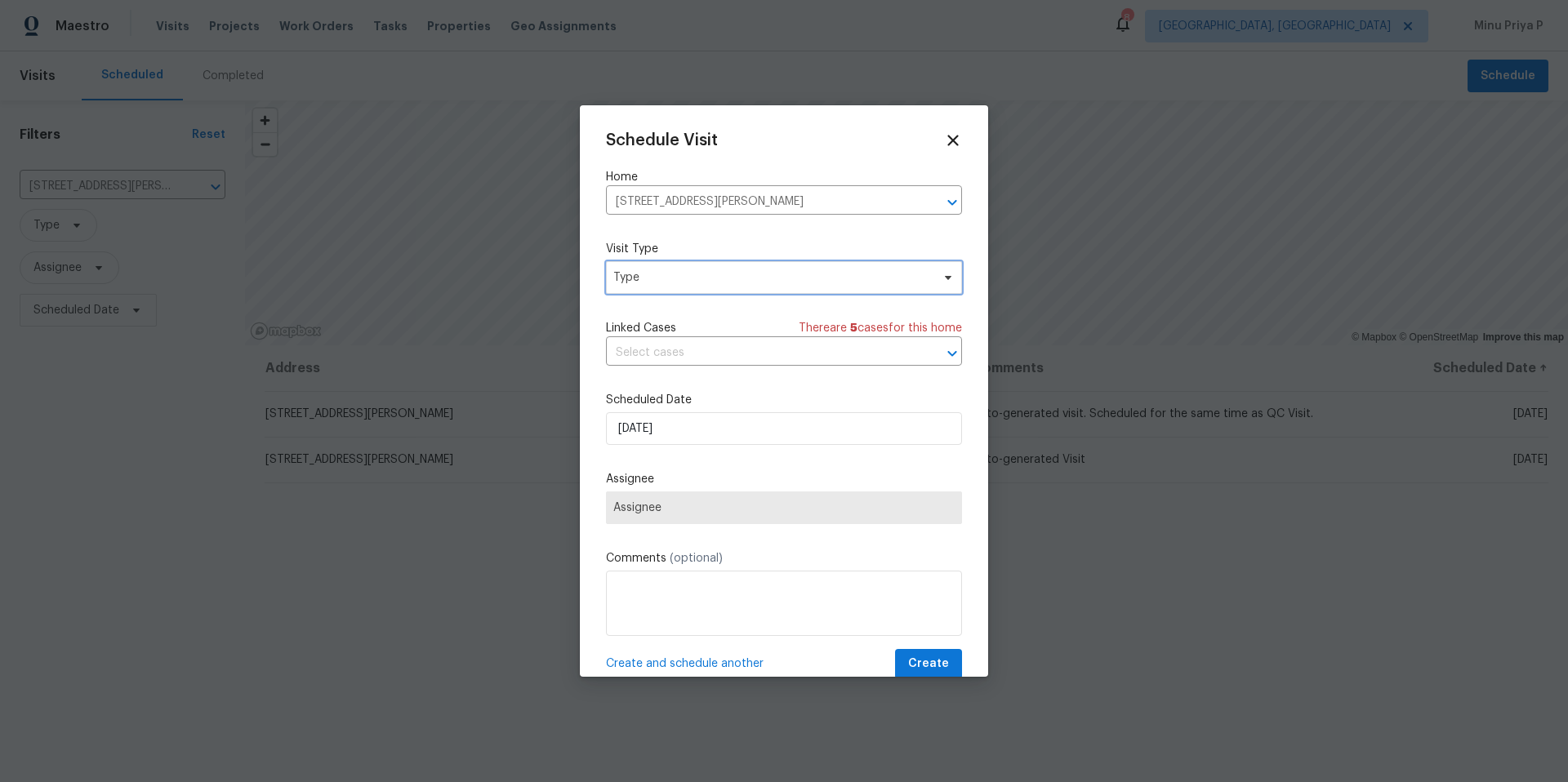
click at [707, 276] on span "Type" at bounding box center [772, 277] width 318 height 16
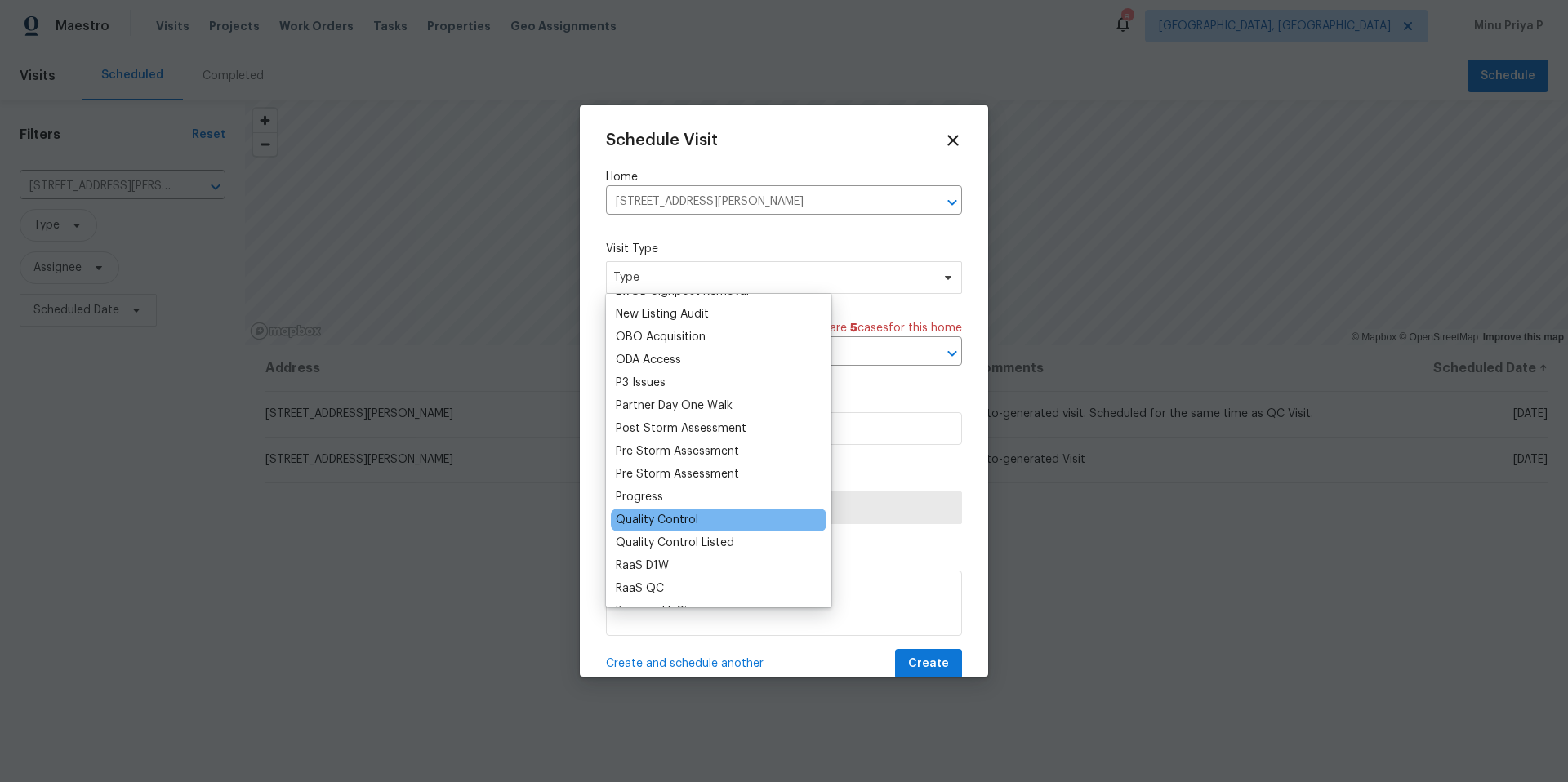
scroll to position [1365, 0]
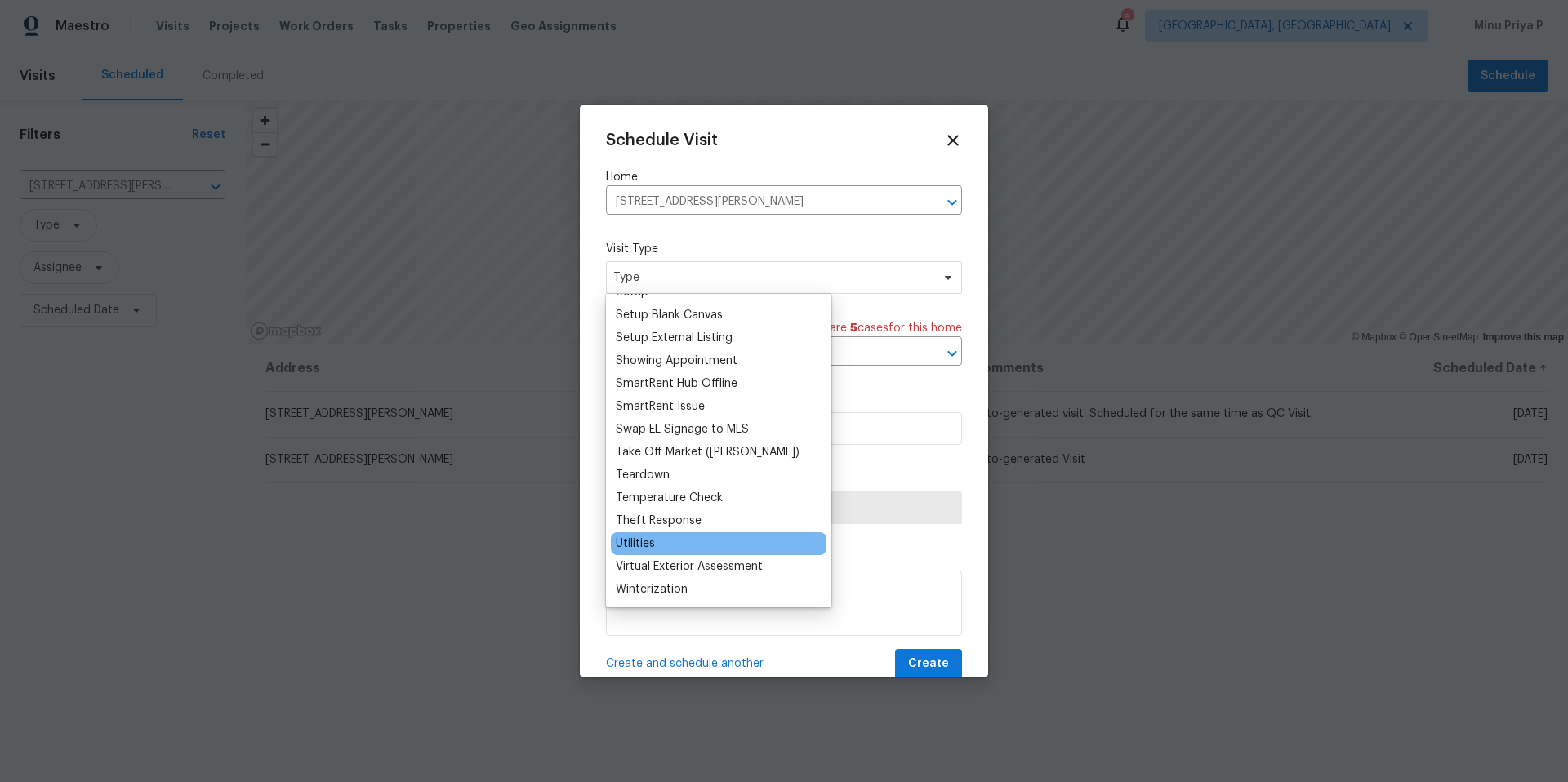
click at [658, 546] on div "Utilities" at bounding box center [719, 543] width 215 height 23
click at [659, 543] on div "Utilities" at bounding box center [719, 543] width 215 height 23
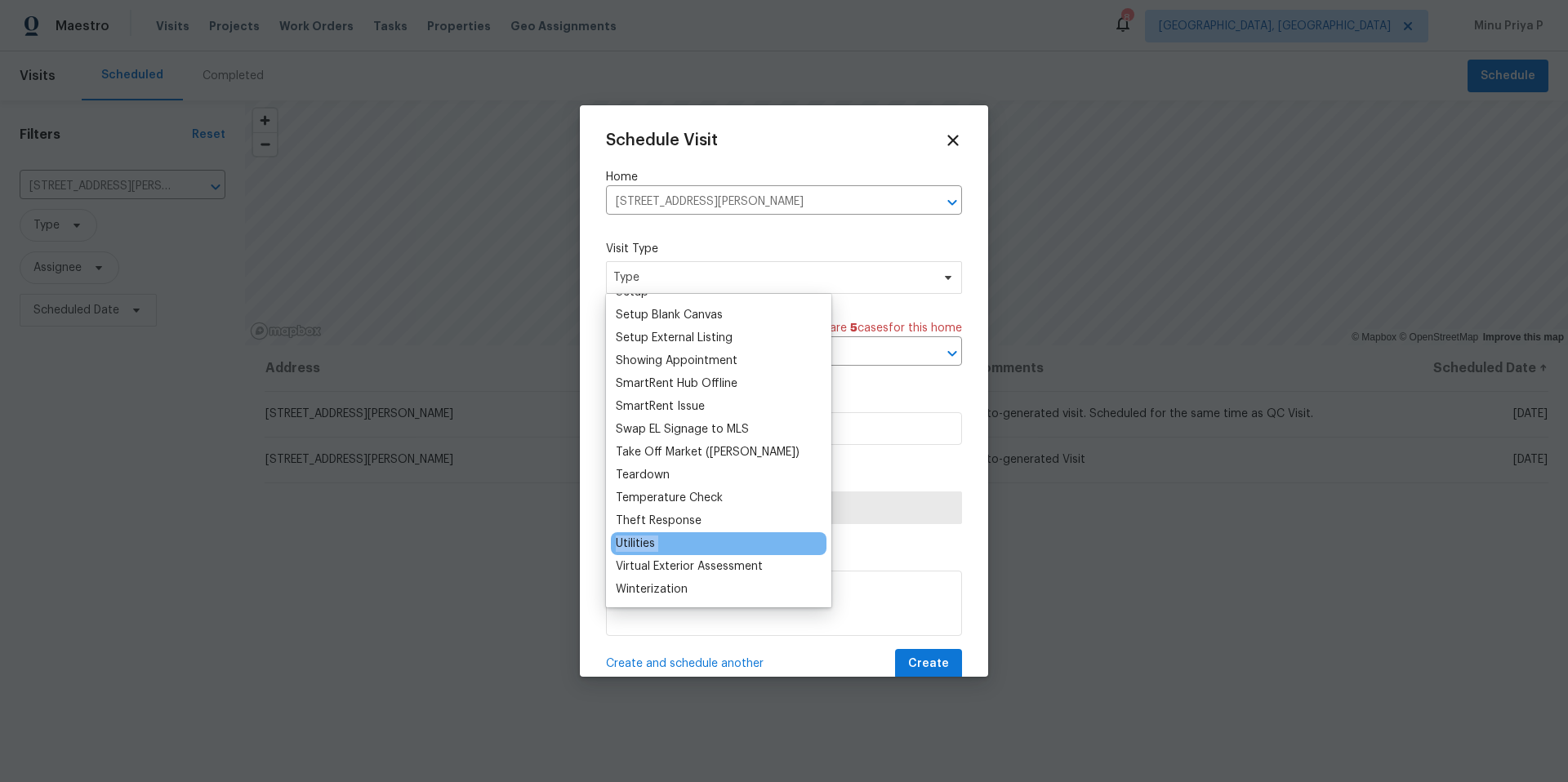
drag, startPoint x: 659, startPoint y: 543, endPoint x: 712, endPoint y: 544, distance: 53.0
click at [712, 544] on div "Utilities" at bounding box center [719, 543] width 215 height 23
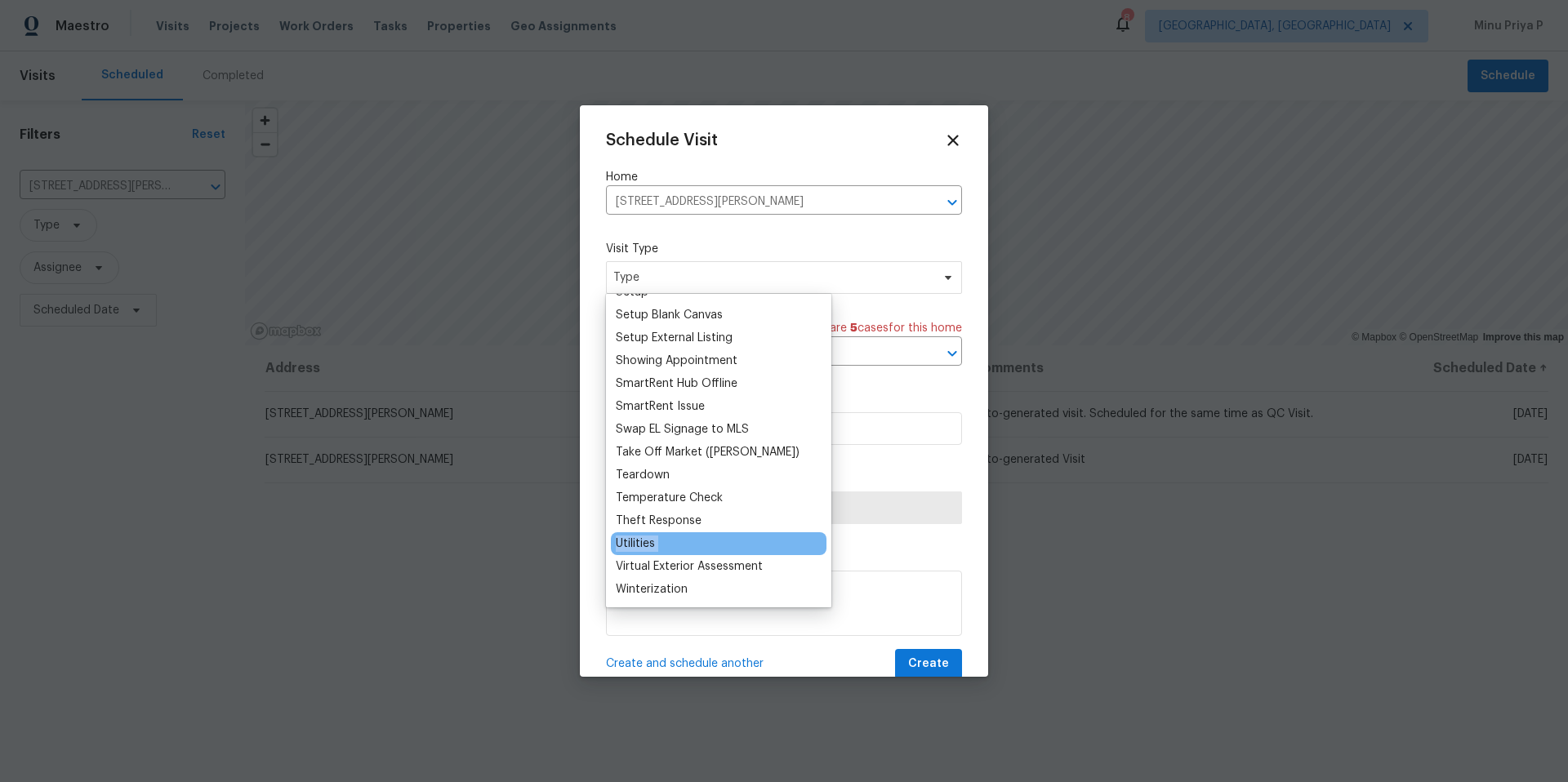
click at [712, 544] on div "Utilities" at bounding box center [719, 543] width 215 height 23
click at [622, 545] on div "Utilities" at bounding box center [636, 543] width 40 height 16
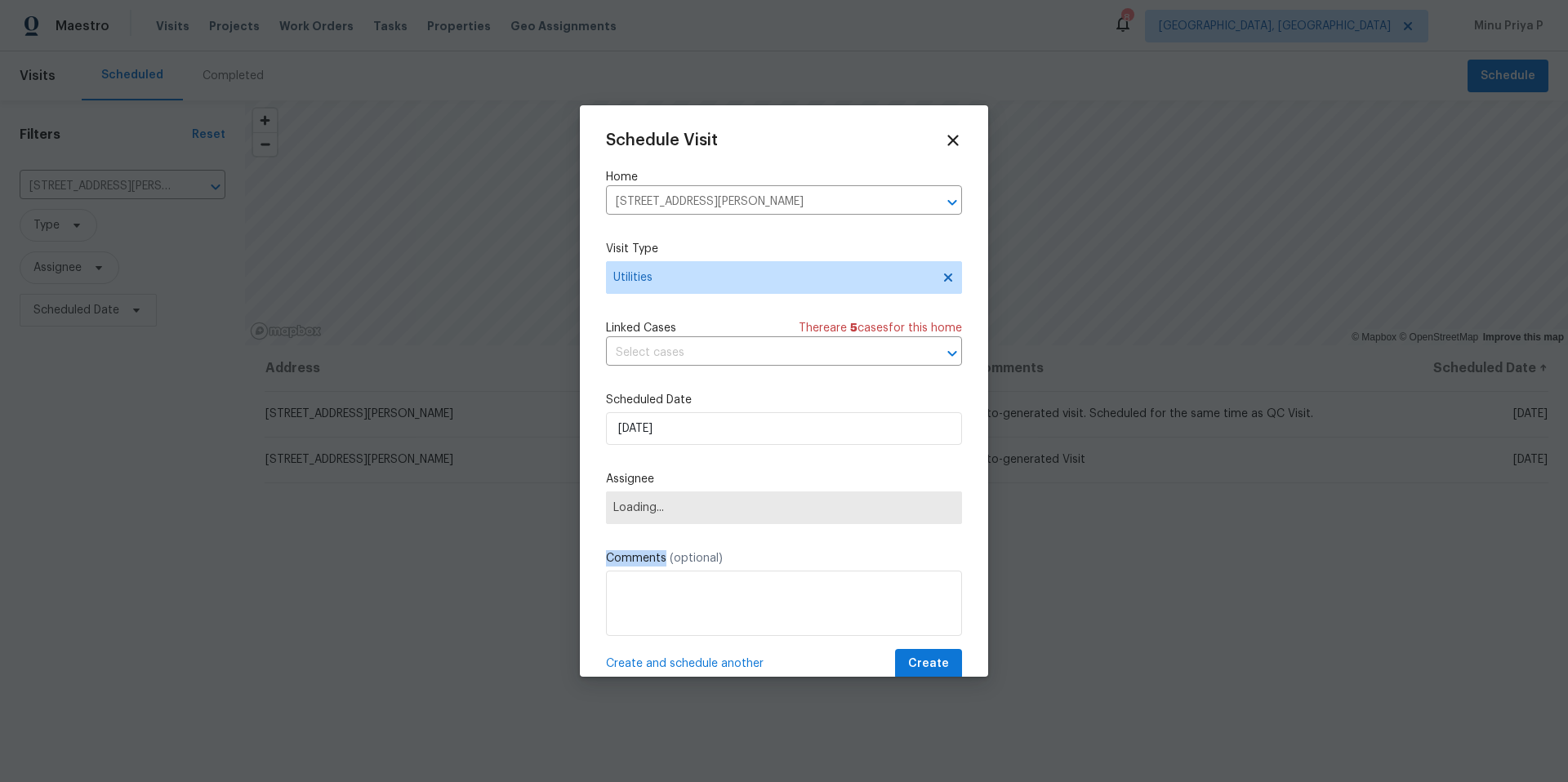
click at [622, 545] on div "Schedule Visit Home [STREET_ADDRESS][PERSON_NAME] ​ Visit Type Utilities Linked…" at bounding box center [784, 406] width 356 height 548
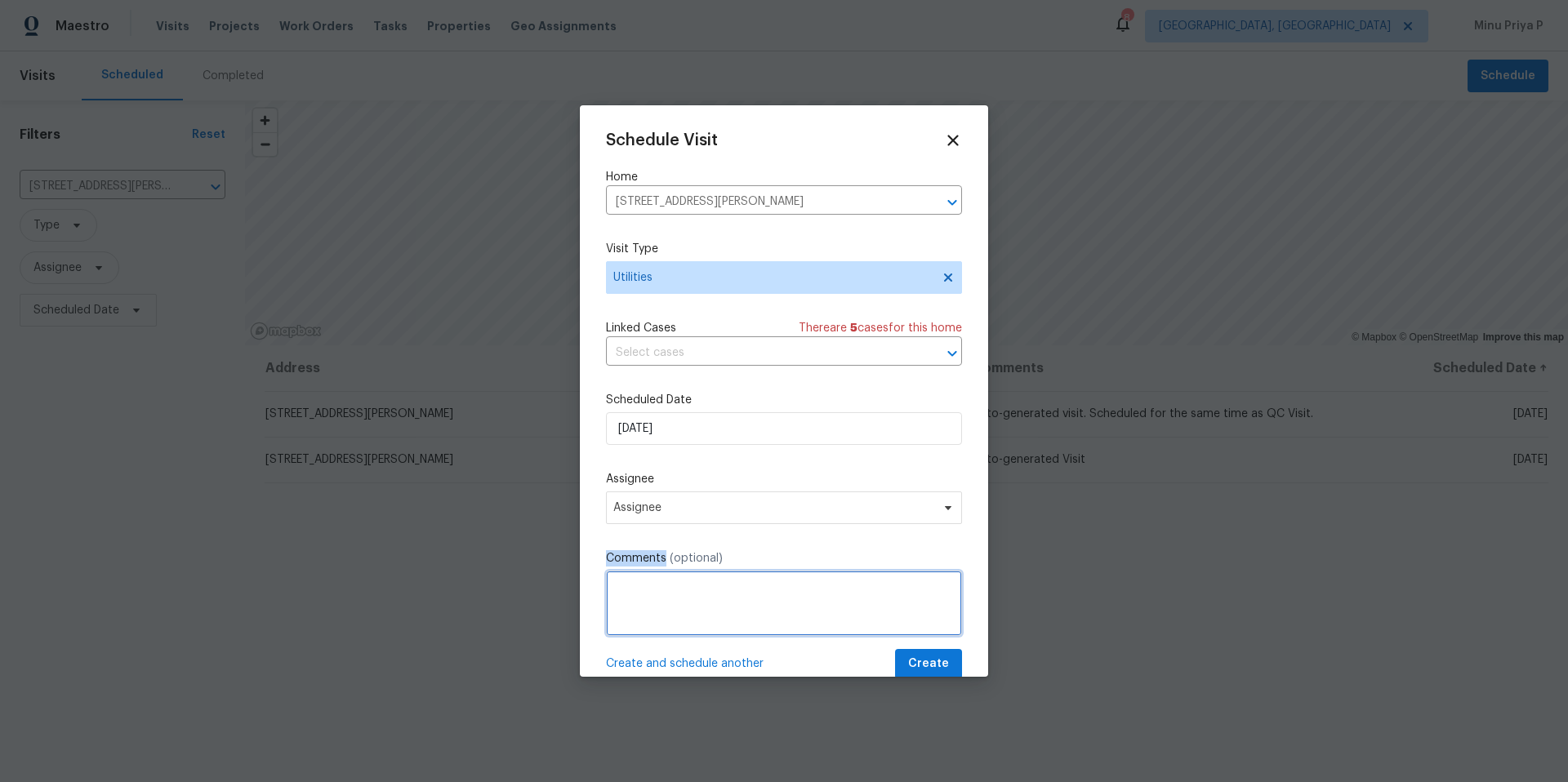
click at [638, 606] on textarea at bounding box center [784, 604] width 356 height 65
paste textarea "[PERSON_NAME]"
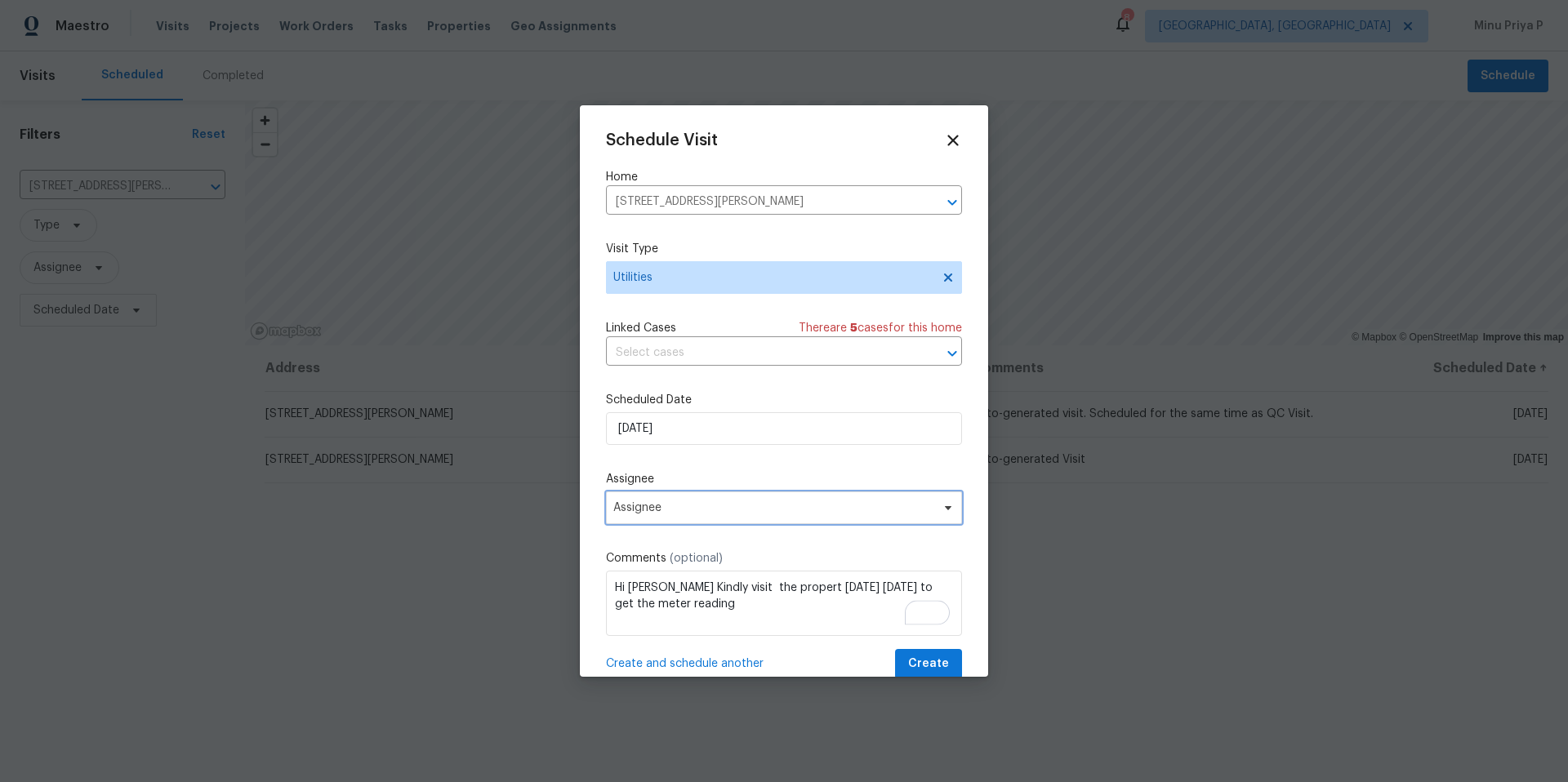
click at [638, 513] on span "Assignee" at bounding box center [774, 507] width 320 height 13
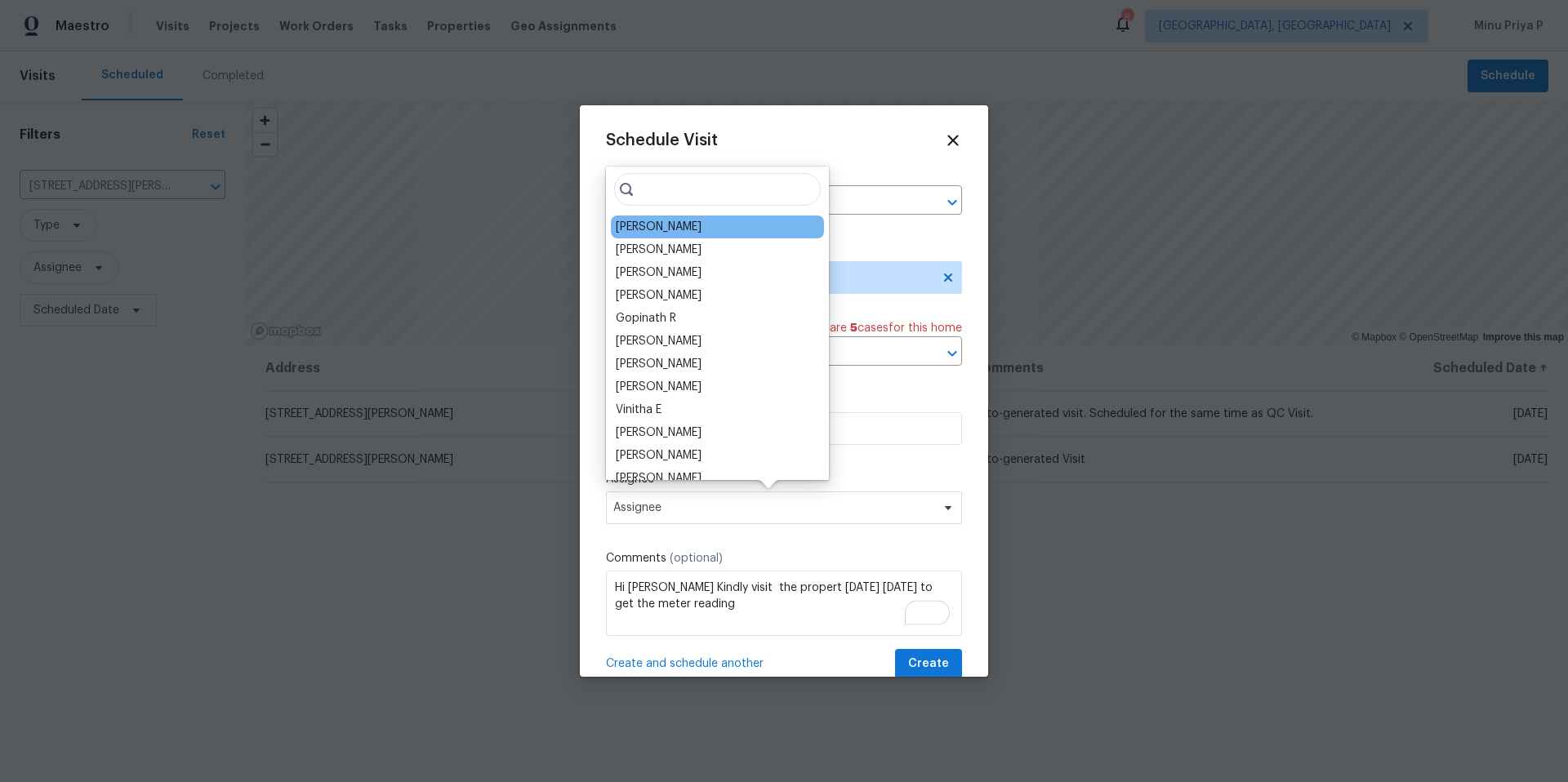
click at [701, 233] on div "[PERSON_NAME]" at bounding box center [659, 227] width 86 height 16
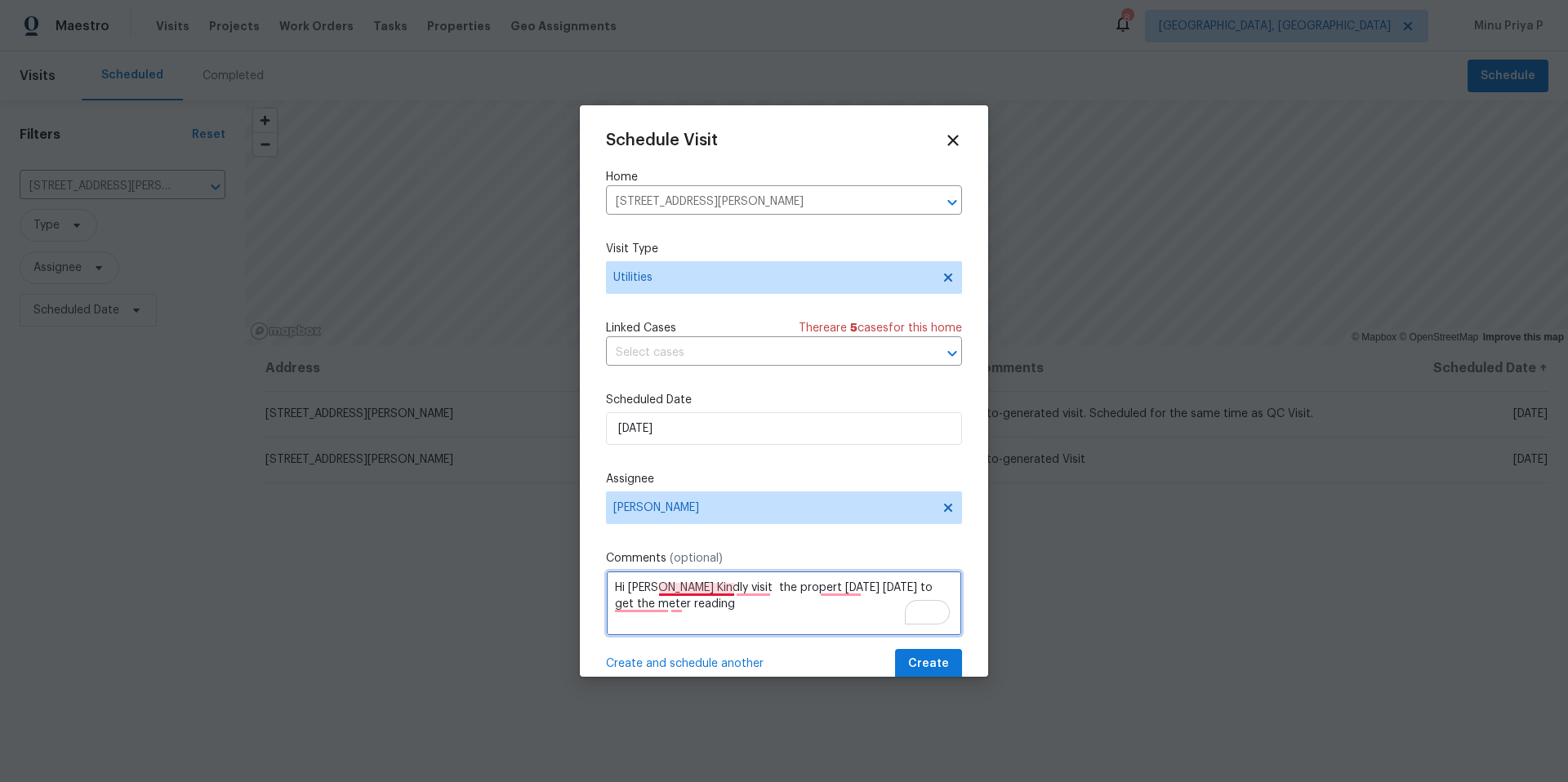
click at [694, 589] on textarea "Hi [PERSON_NAME] Kindly visit the propert [DATE] [DATE] to get the meter reading" at bounding box center [784, 604] width 356 height 65
click at [763, 593] on textarea "Hi [PERSON_NAME], Kindly visit the propert [DATE] [DATE] to get the meter readi…" at bounding box center [784, 604] width 356 height 65
click at [762, 580] on textarea "Hi [PERSON_NAME], Kindly visit the propert [DATE] [DATE] to get the meter readi…" at bounding box center [784, 604] width 356 height 65
click at [762, 587] on textarea "Hi [PERSON_NAME], Kindly visit the propert [DATE] [DATE] to get the meter readi…" at bounding box center [784, 604] width 356 height 65
click at [843, 587] on textarea "Hi [PERSON_NAME], kindly visit the propert [DATE] [DATE] to get the meter readi…" at bounding box center [784, 604] width 356 height 65
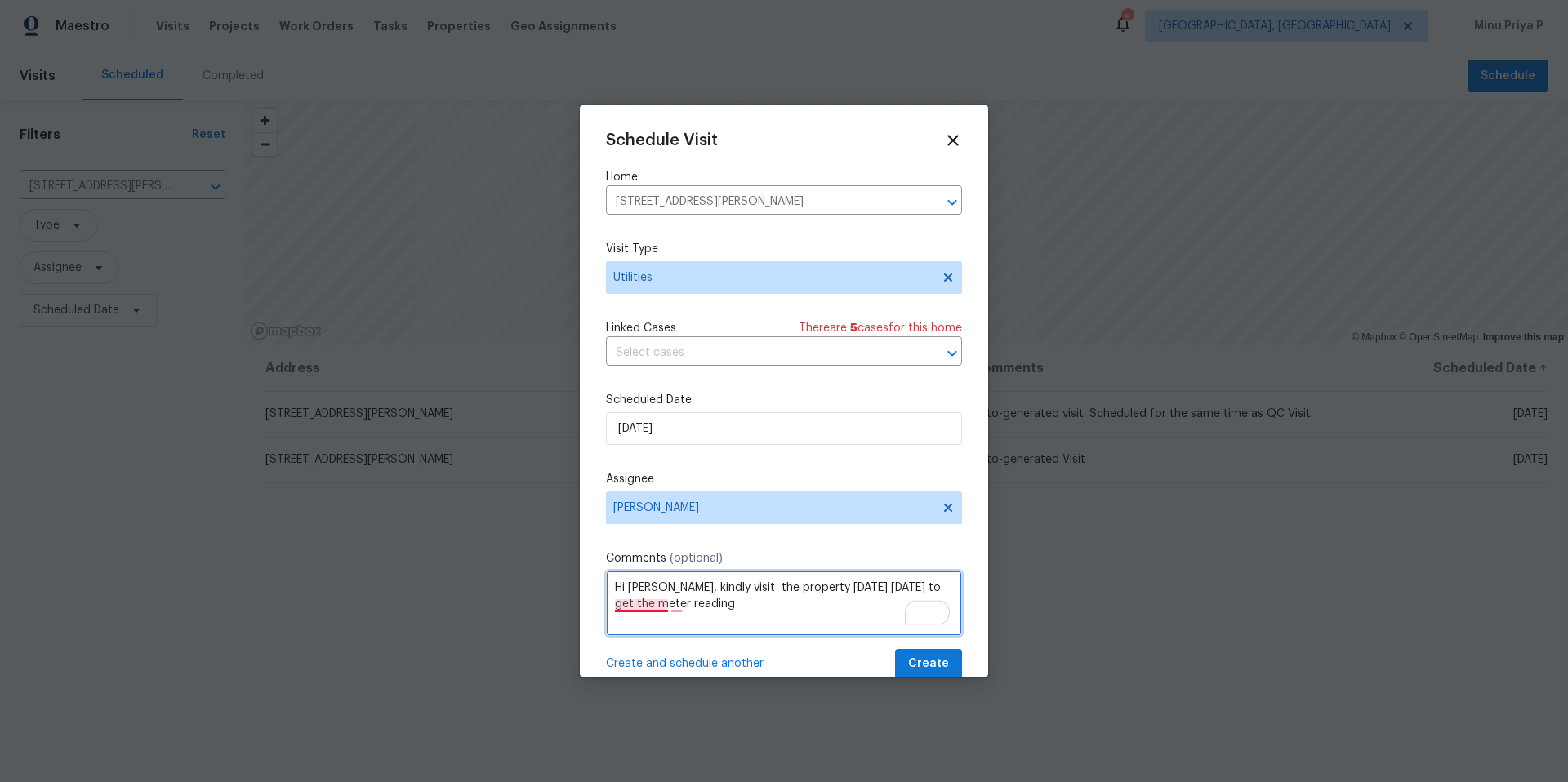
click at [653, 604] on textarea "Hi [PERSON_NAME], kindly visit the property [DATE] [DATE] to get the meter read…" at bounding box center [784, 604] width 356 height 65
click at [677, 605] on textarea "Hi [PERSON_NAME], kindly visit the property [DATE], [DATE] to get the meter rea…" at bounding box center [784, 604] width 356 height 65
click at [803, 609] on textarea "Hi [PERSON_NAME], kindly visit the property [DATE], 8/12/202,5 to get the meter…" at bounding box center [784, 604] width 356 height 65
click at [728, 604] on textarea "Hi [PERSON_NAME], kindly visit the property [DATE], 8/12/202,5 to get the meter…" at bounding box center [784, 604] width 356 height 65
type textarea "Hi [PERSON_NAME], kindly visit the property [DATE], 8/12/202,5 to get the water…"
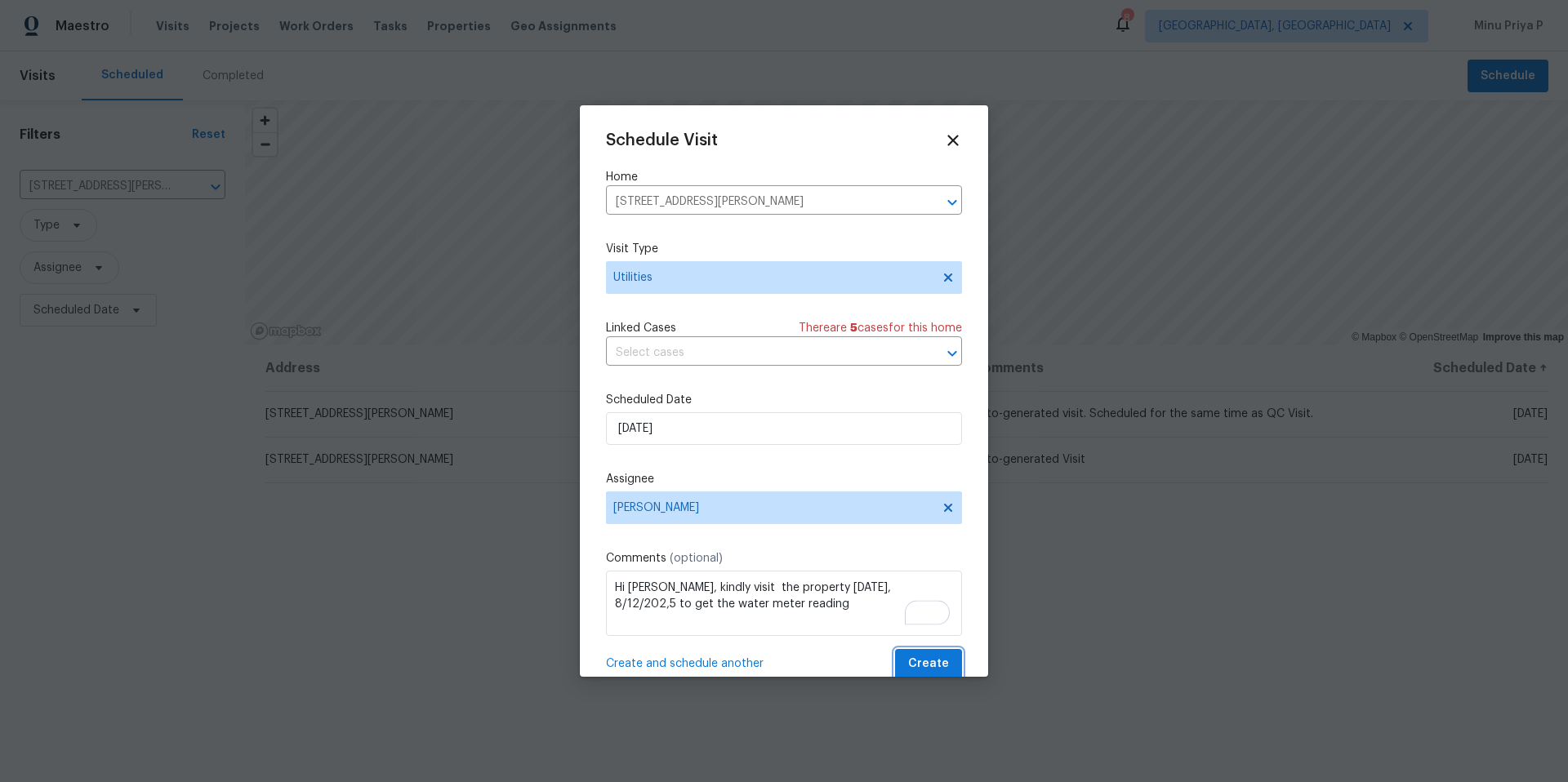
click at [919, 666] on span "Create" at bounding box center [928, 664] width 40 height 21
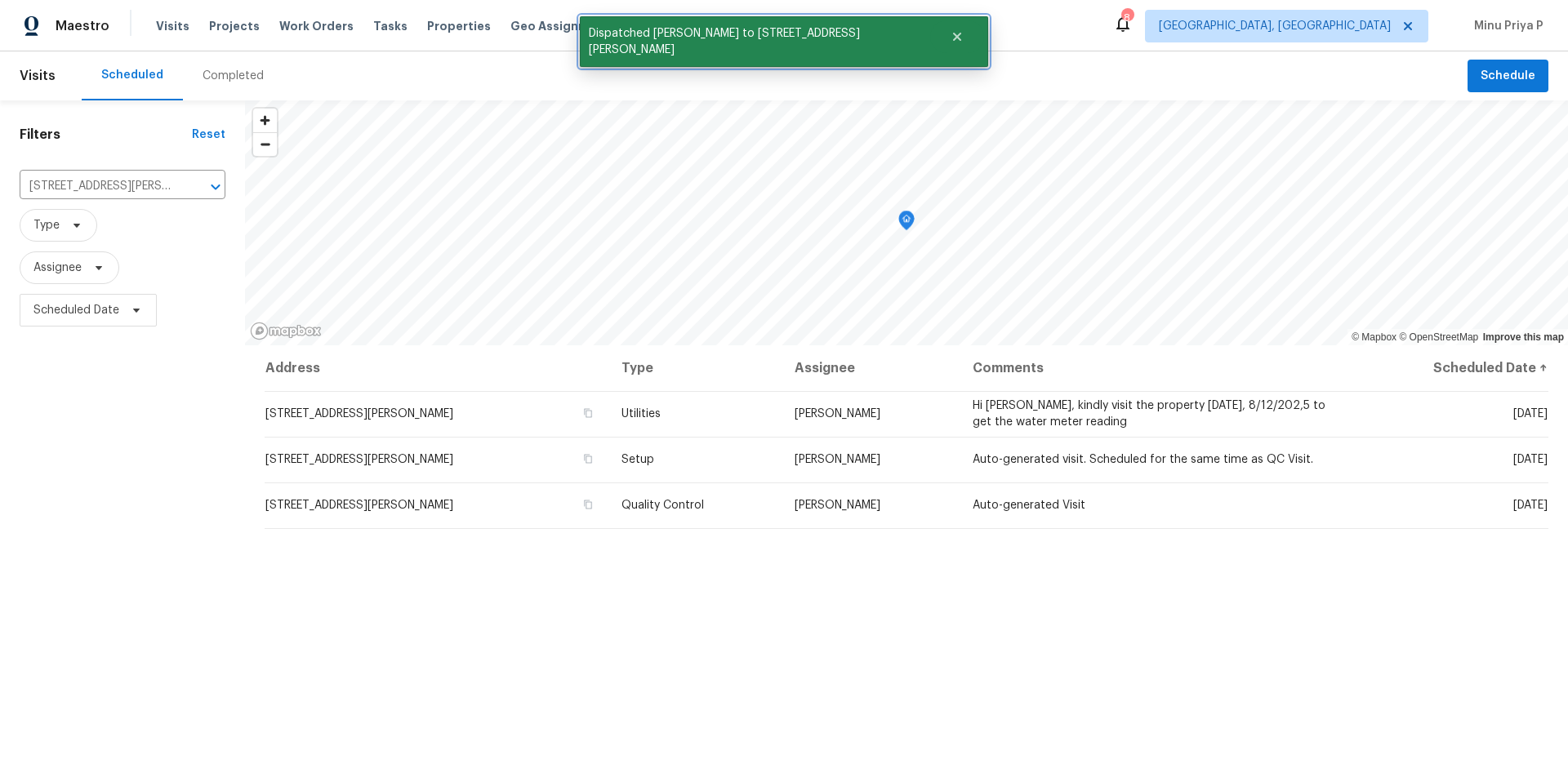
click at [757, 27] on span "Dispatched [PERSON_NAME] to [STREET_ADDRESS][PERSON_NAME]" at bounding box center [755, 41] width 351 height 51
click at [666, 40] on span "Dispatched [PERSON_NAME] to [STREET_ADDRESS][PERSON_NAME]" at bounding box center [755, 41] width 351 height 51
click at [646, 34] on span "Dispatched [PERSON_NAME] to [STREET_ADDRESS][PERSON_NAME]" at bounding box center [755, 41] width 351 height 51
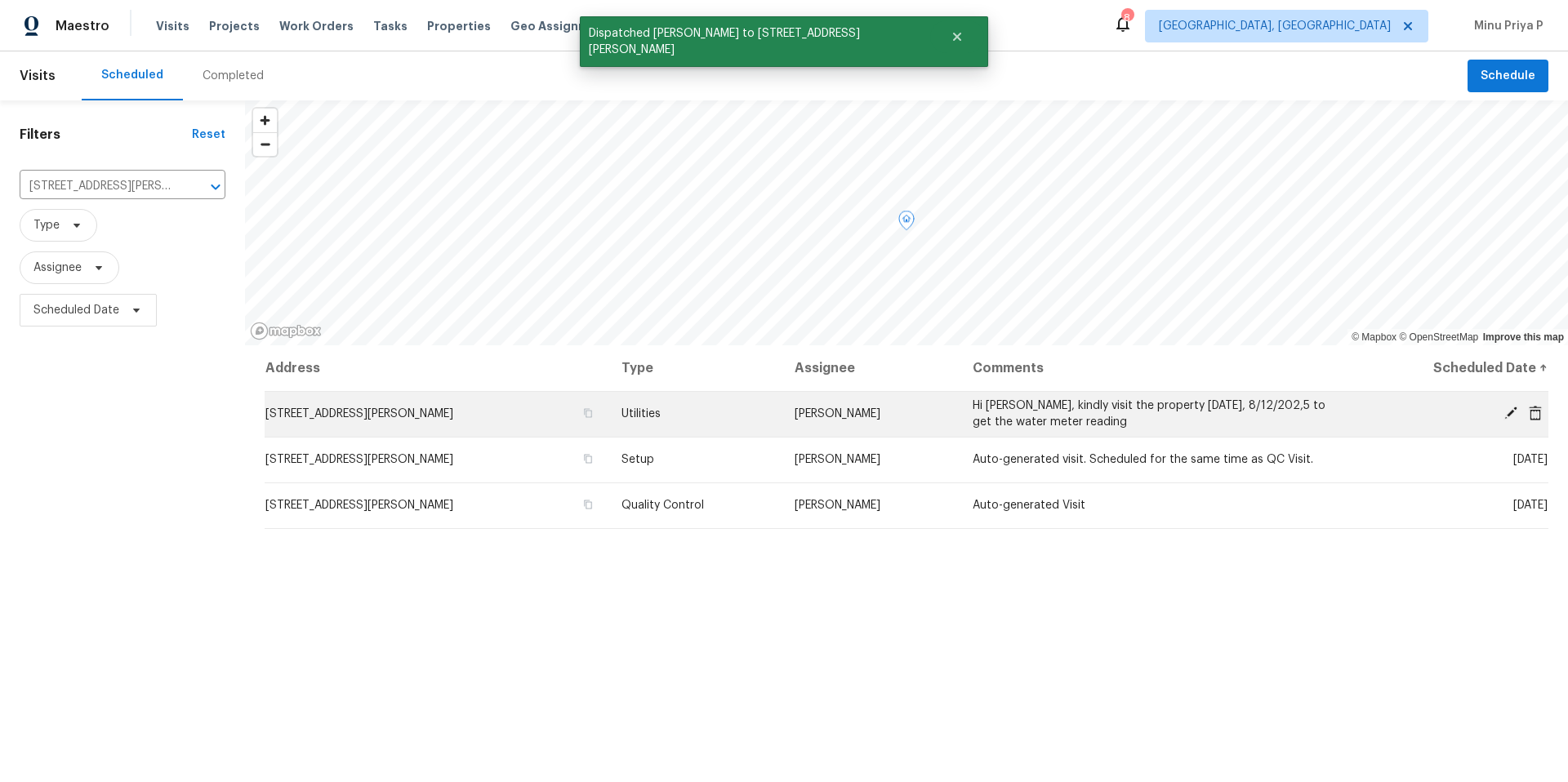
click at [351, 406] on td "[STREET_ADDRESS][PERSON_NAME]" at bounding box center [436, 413] width 344 height 46
